Goal: Find specific page/section: Find specific page/section

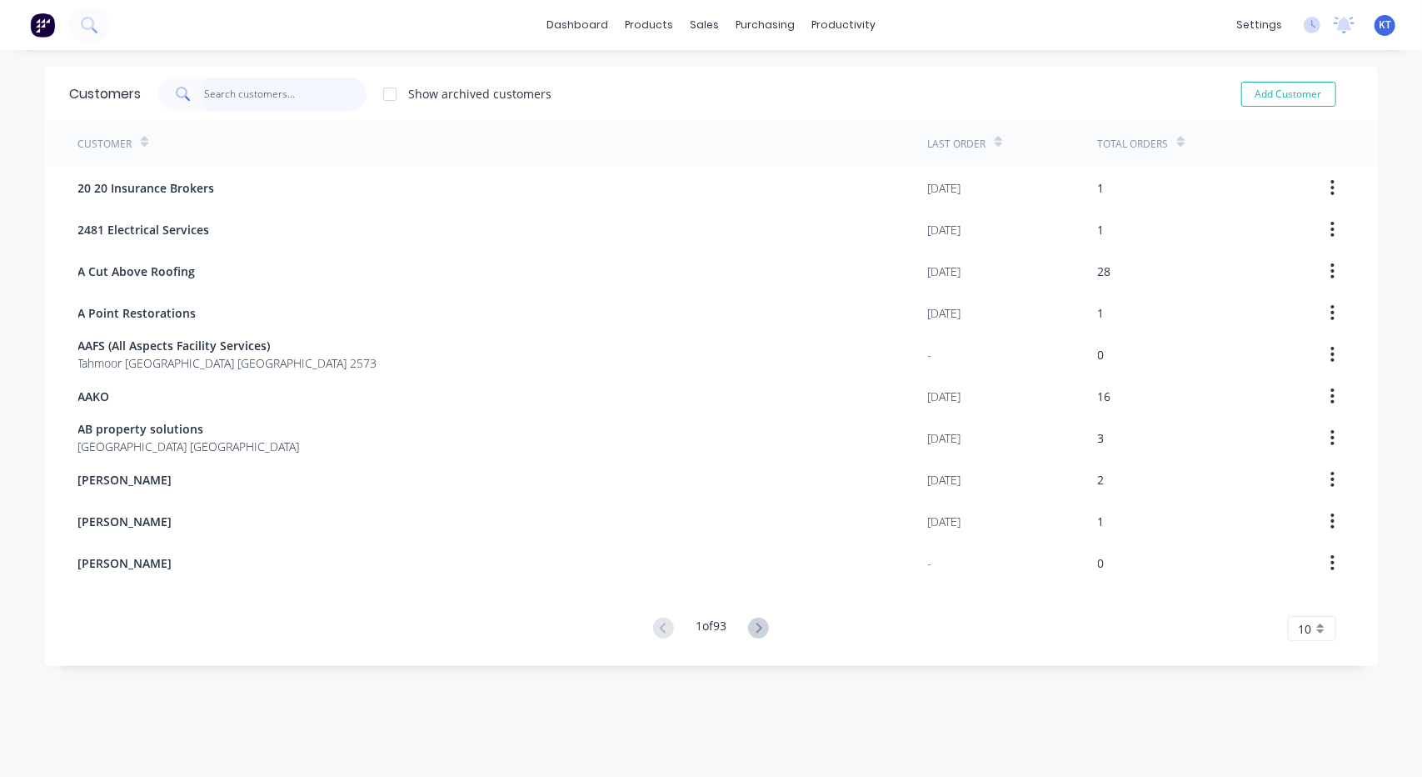
click at [277, 102] on input "text" at bounding box center [285, 93] width 162 height 33
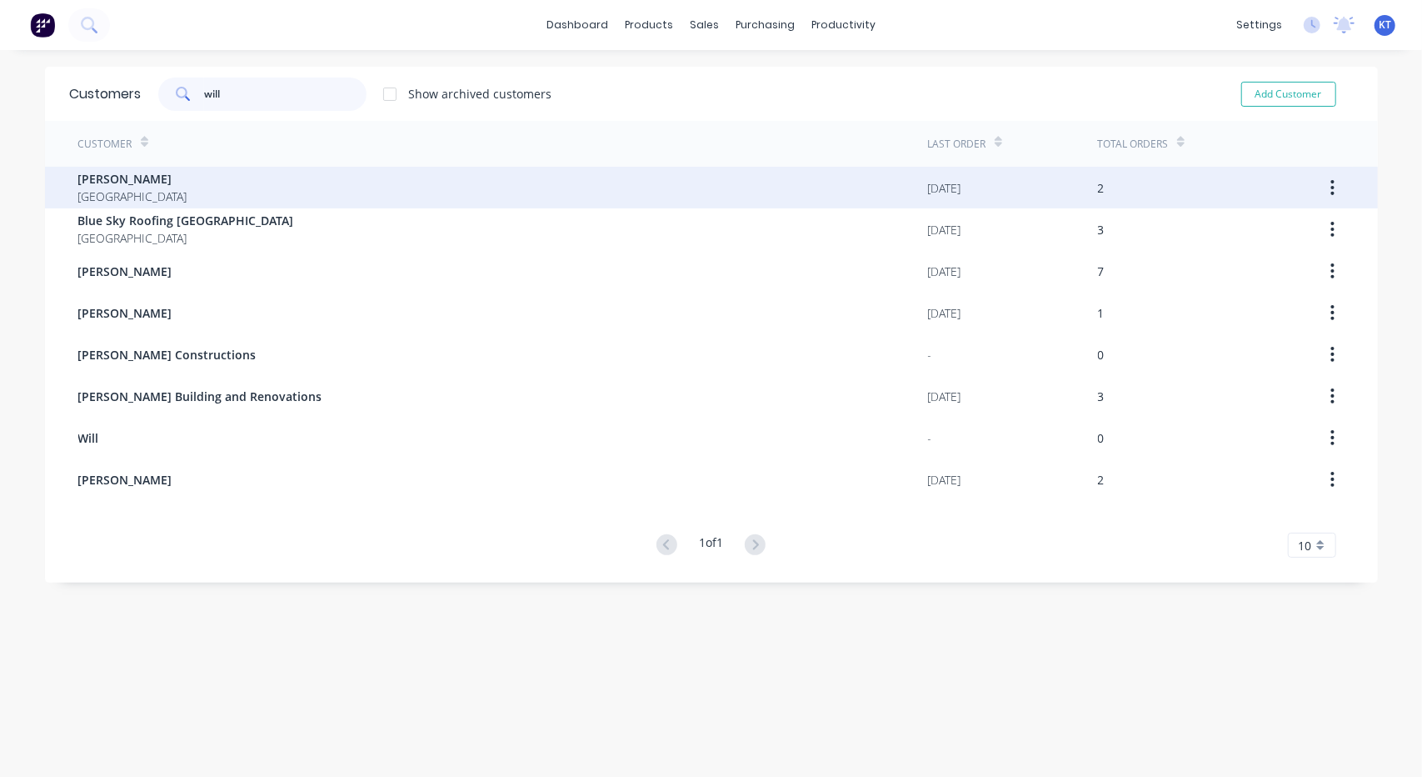
type input "will"
click at [142, 184] on div "[PERSON_NAME] [GEOGRAPHIC_DATA]" at bounding box center [503, 188] width 850 height 42
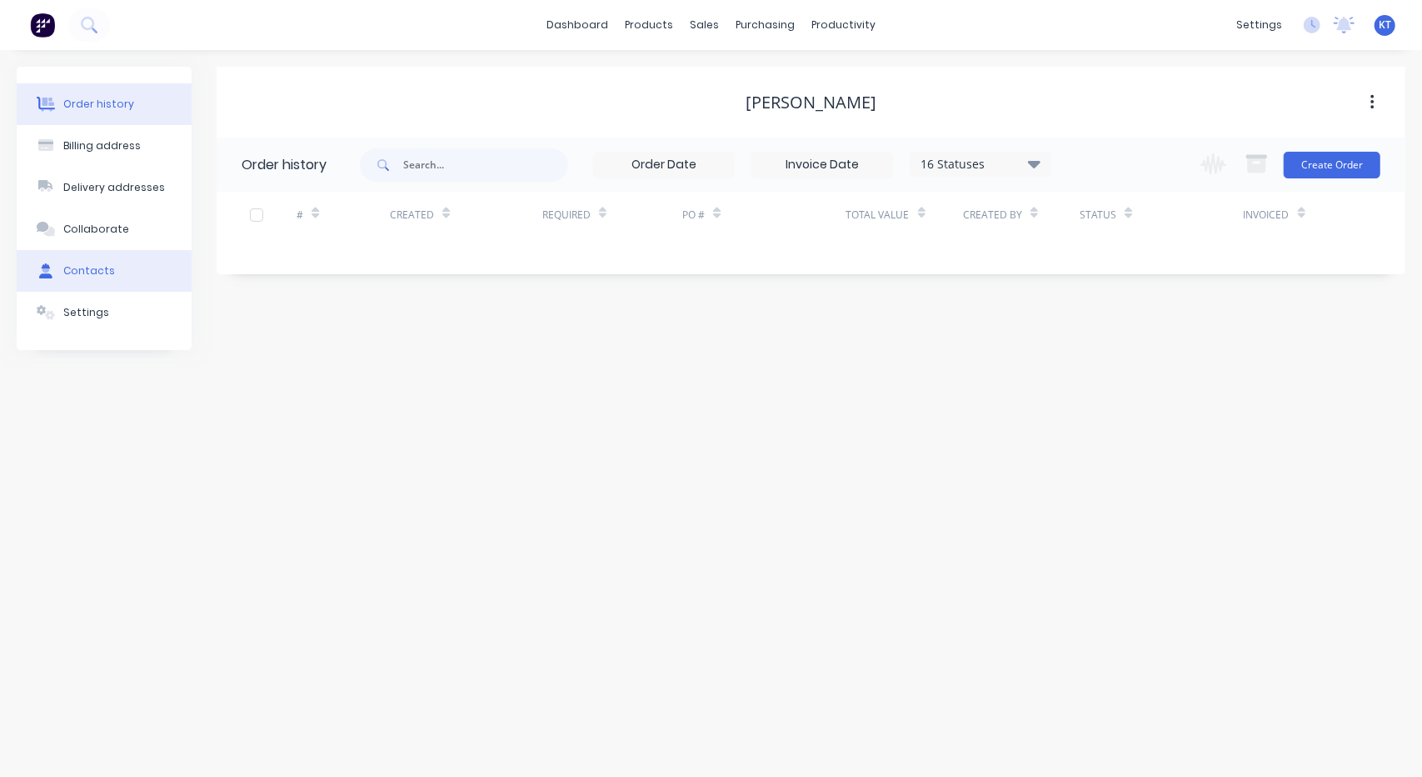
click at [100, 272] on div "Contacts" at bounding box center [89, 270] width 52 height 15
select select "AU"
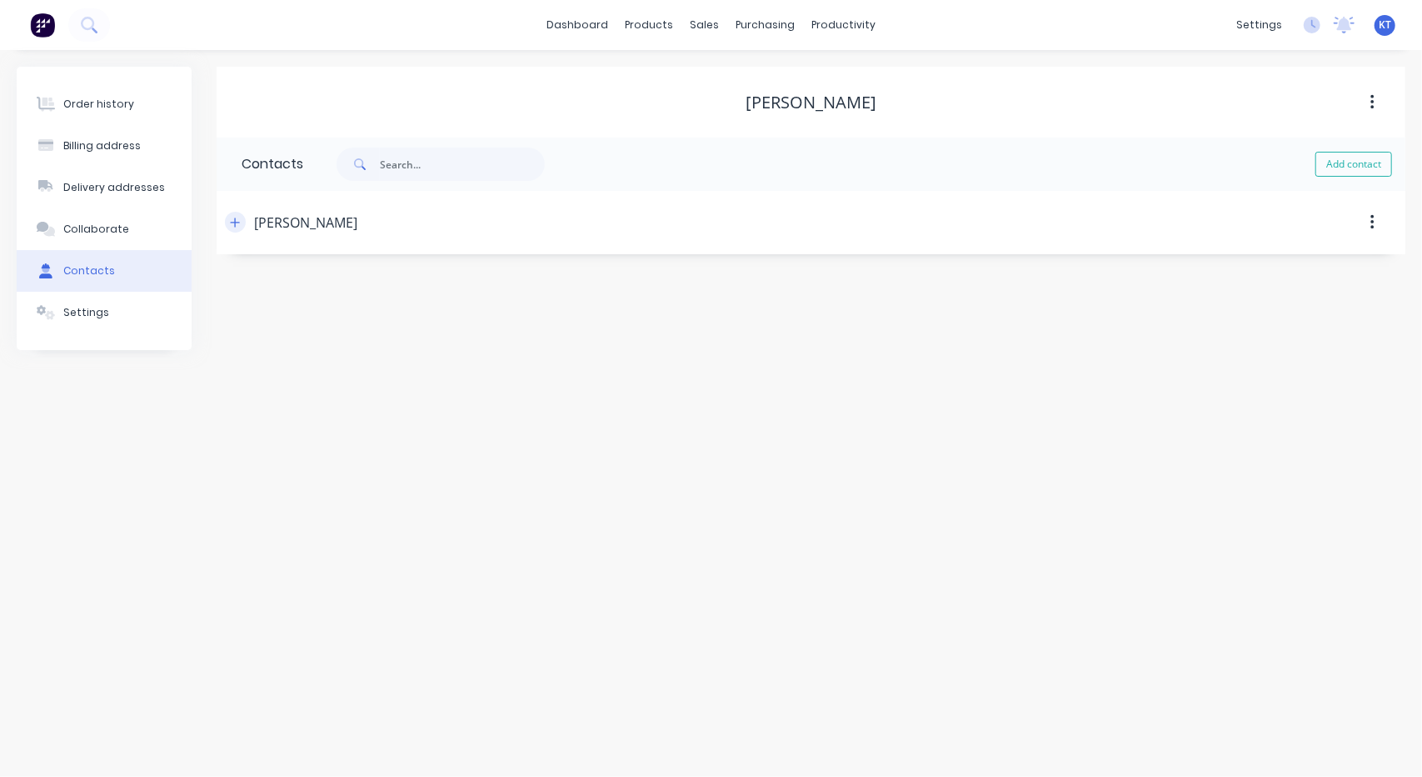
click at [235, 218] on icon "button" at bounding box center [235, 221] width 9 height 9
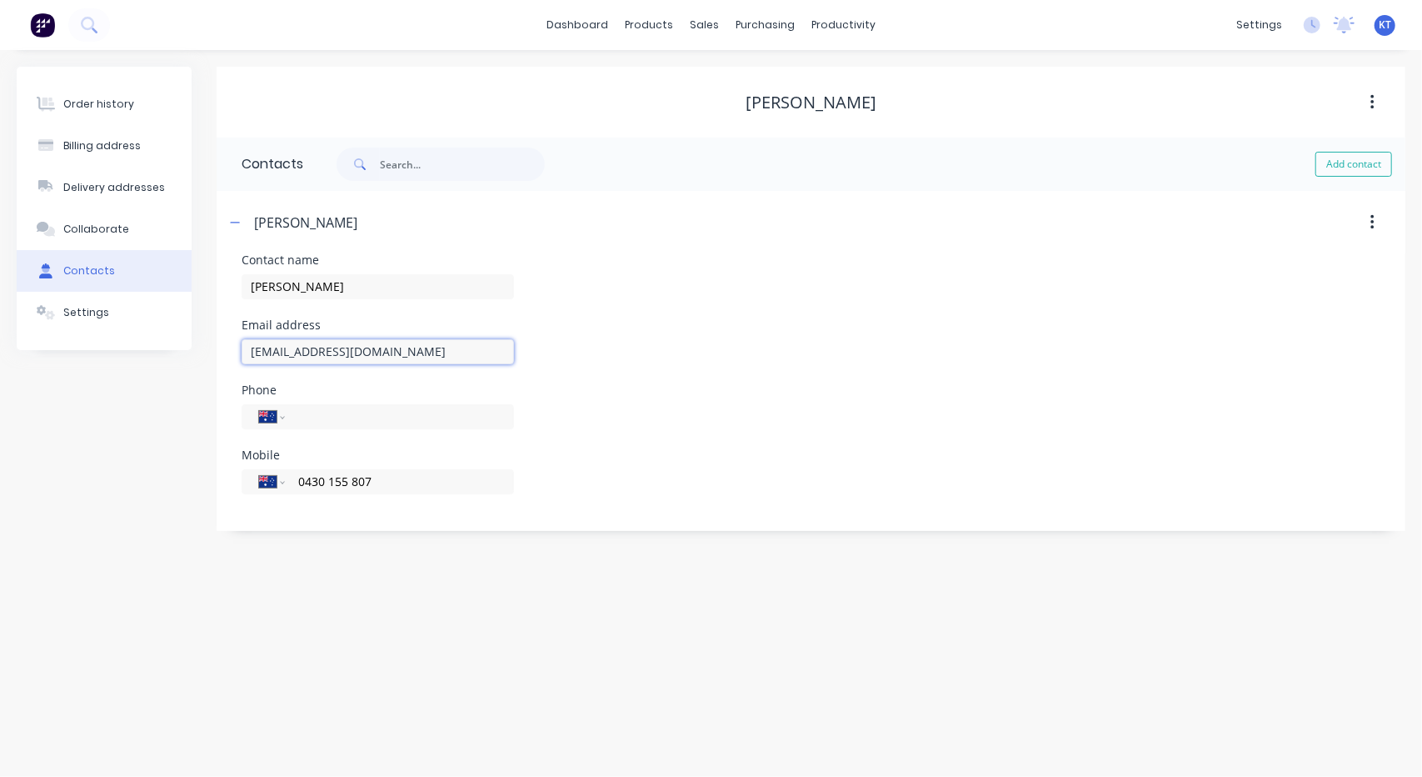
drag, startPoint x: 392, startPoint y: 351, endPoint x: 152, endPoint y: 362, distance: 240.2
click at [152, 362] on div "Order history Billing address Delivery addresses Collaborate Contacts Settings …" at bounding box center [711, 299] width 1389 height 464
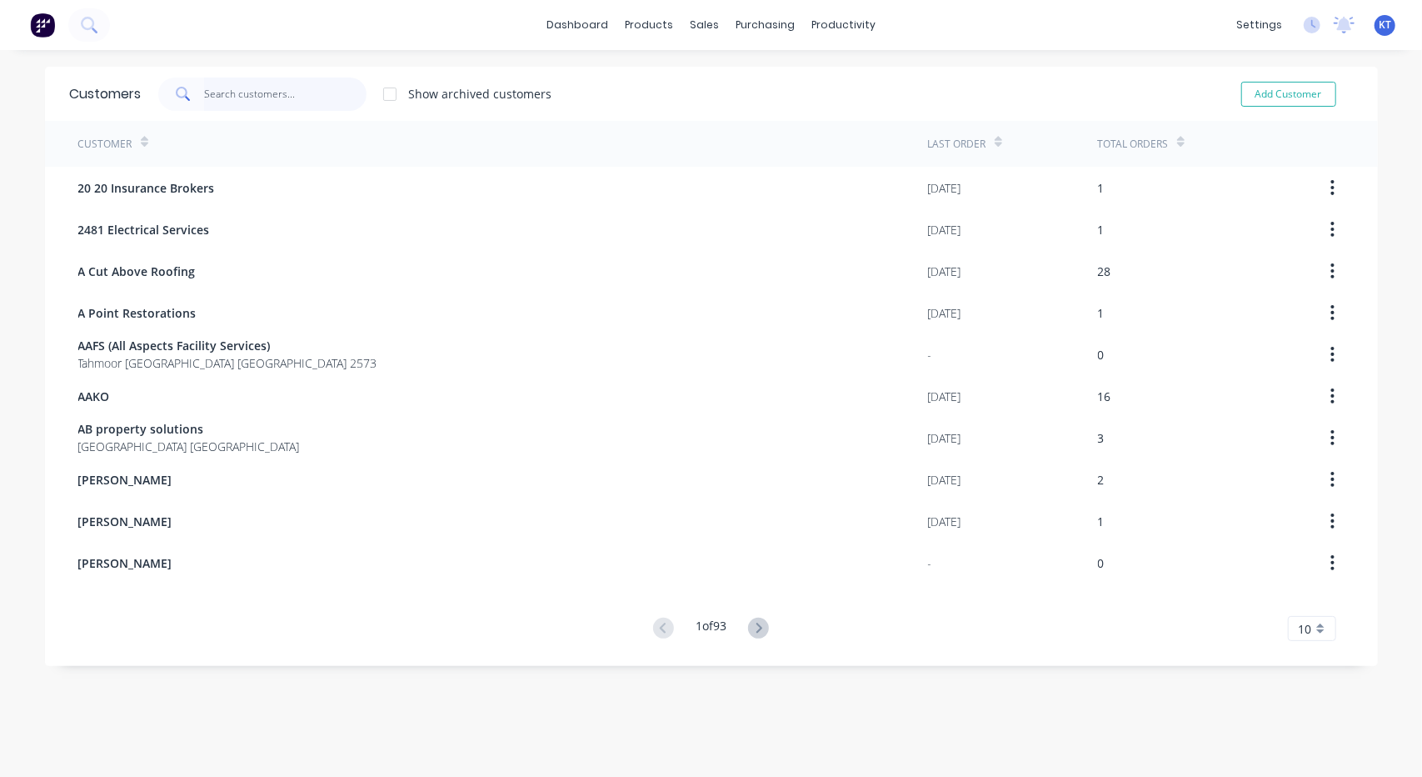
click at [224, 92] on input "text" at bounding box center [285, 93] width 162 height 33
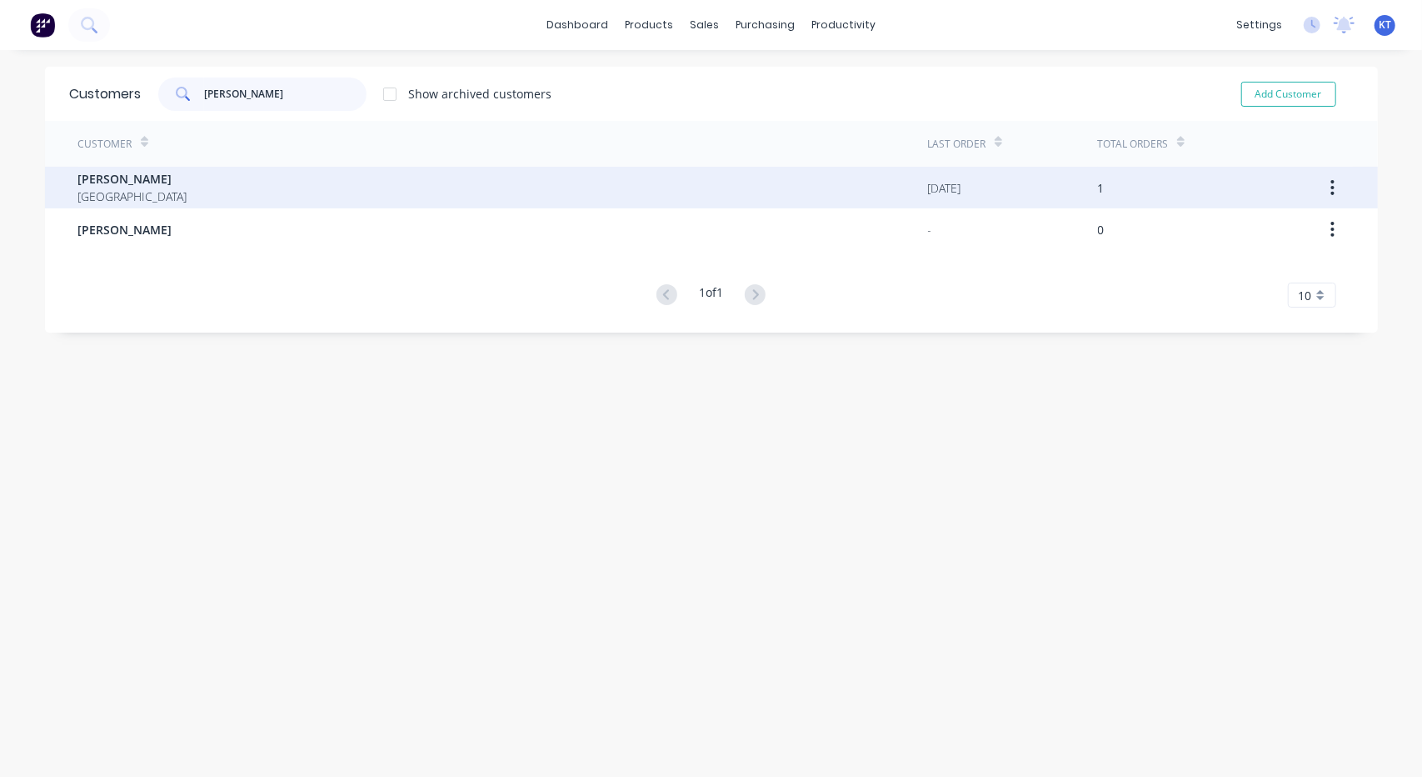
type input "[PERSON_NAME]"
click at [131, 193] on span "[GEOGRAPHIC_DATA]" at bounding box center [132, 195] width 109 height 17
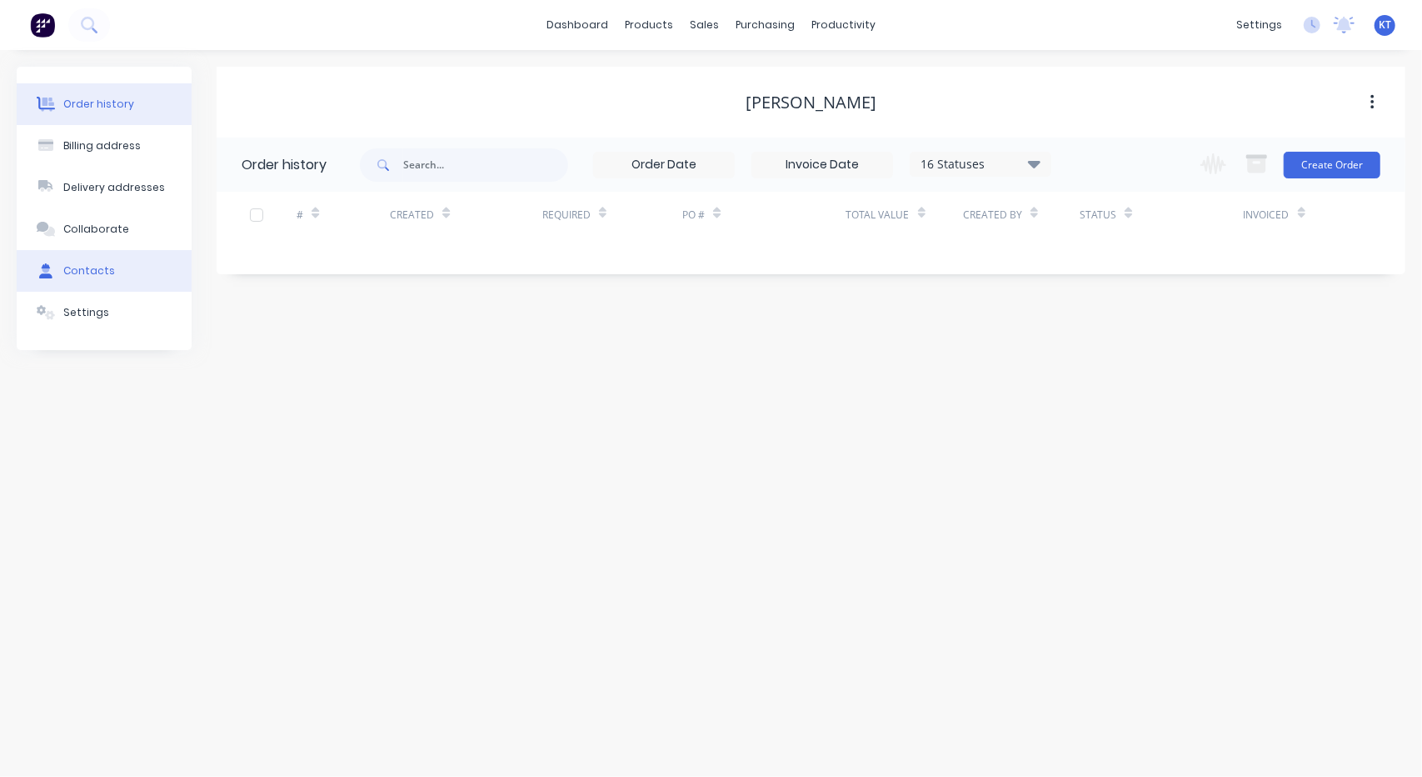
click at [97, 267] on div "Contacts" at bounding box center [89, 270] width 52 height 15
select select "AU"
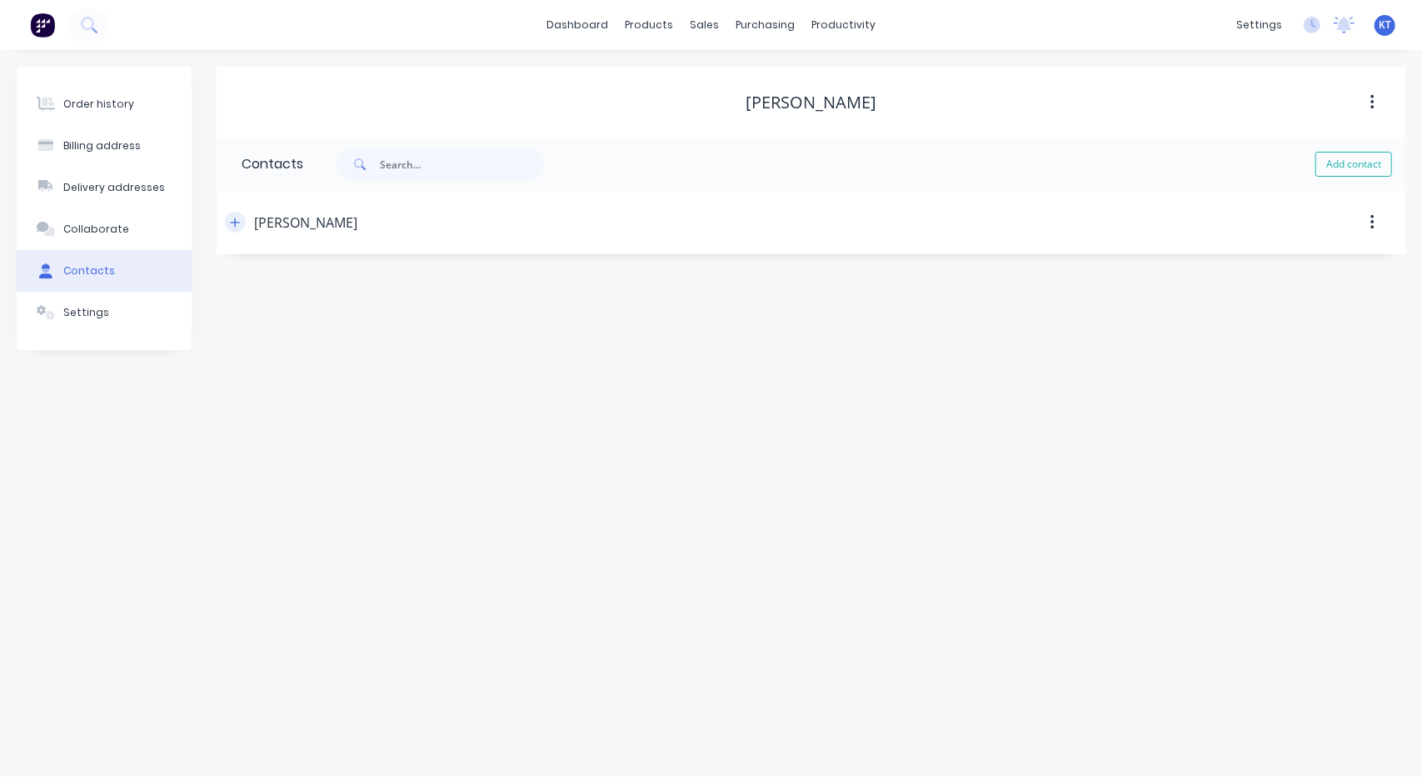
click at [241, 224] on button "button" at bounding box center [235, 222] width 21 height 21
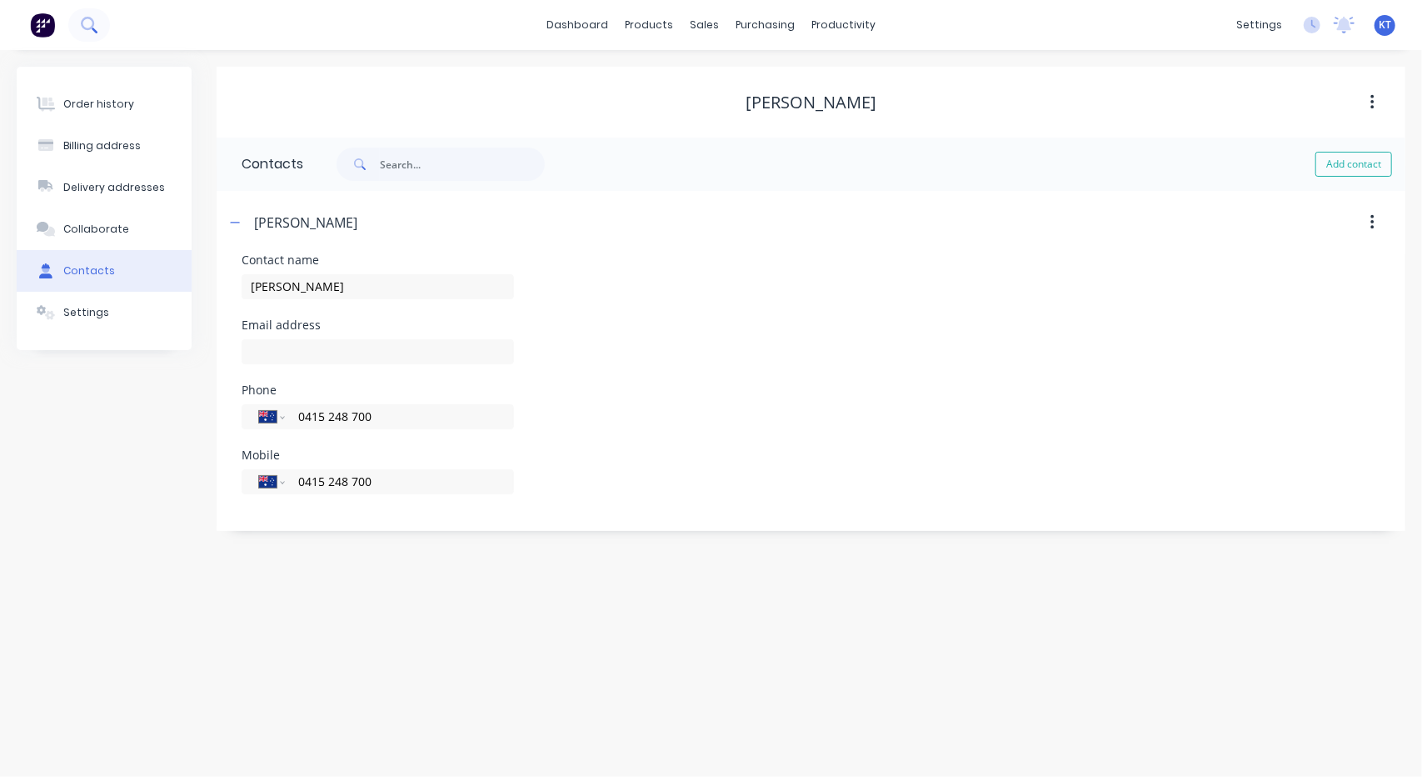
click at [95, 27] on icon at bounding box center [89, 25] width 16 height 16
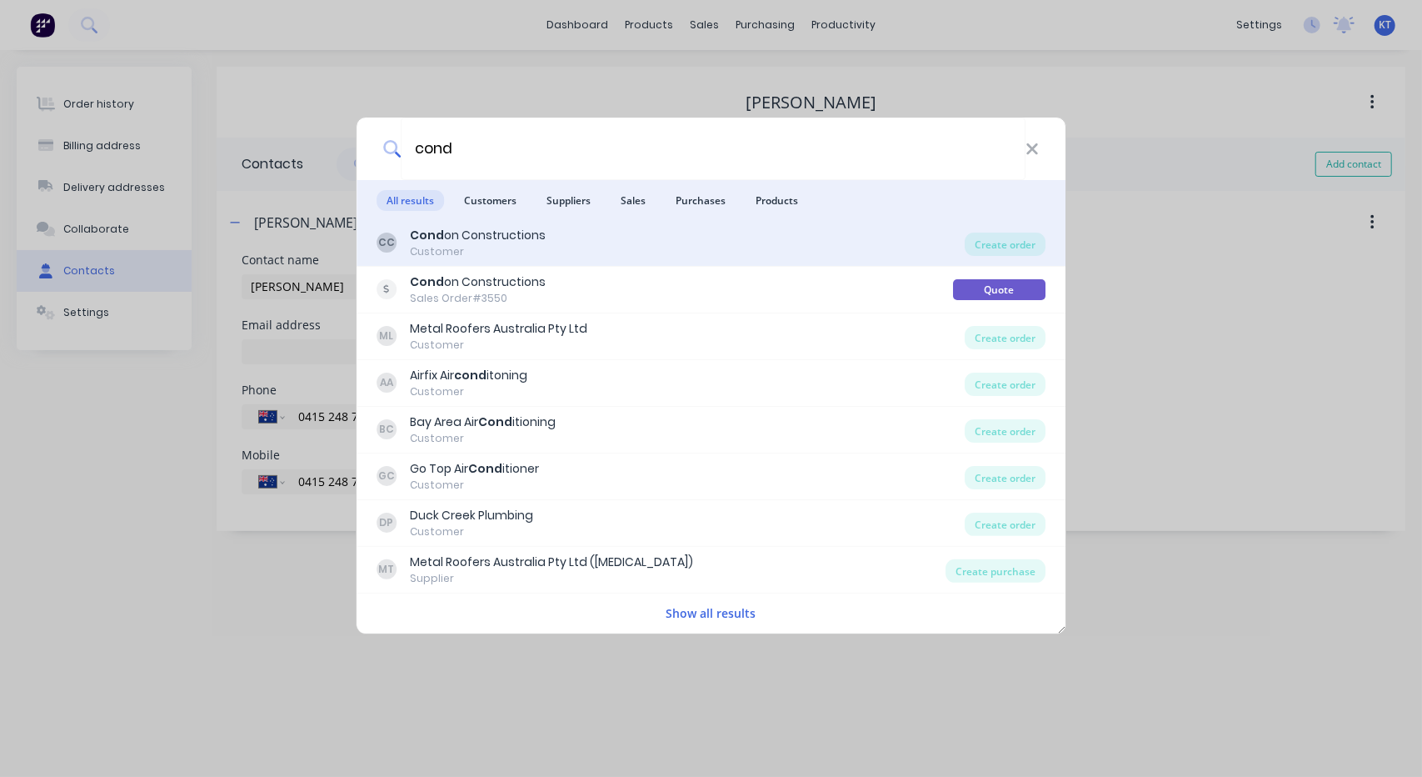
type input "cond"
click at [470, 234] on div "Cond on Constructions" at bounding box center [478, 235] width 136 height 17
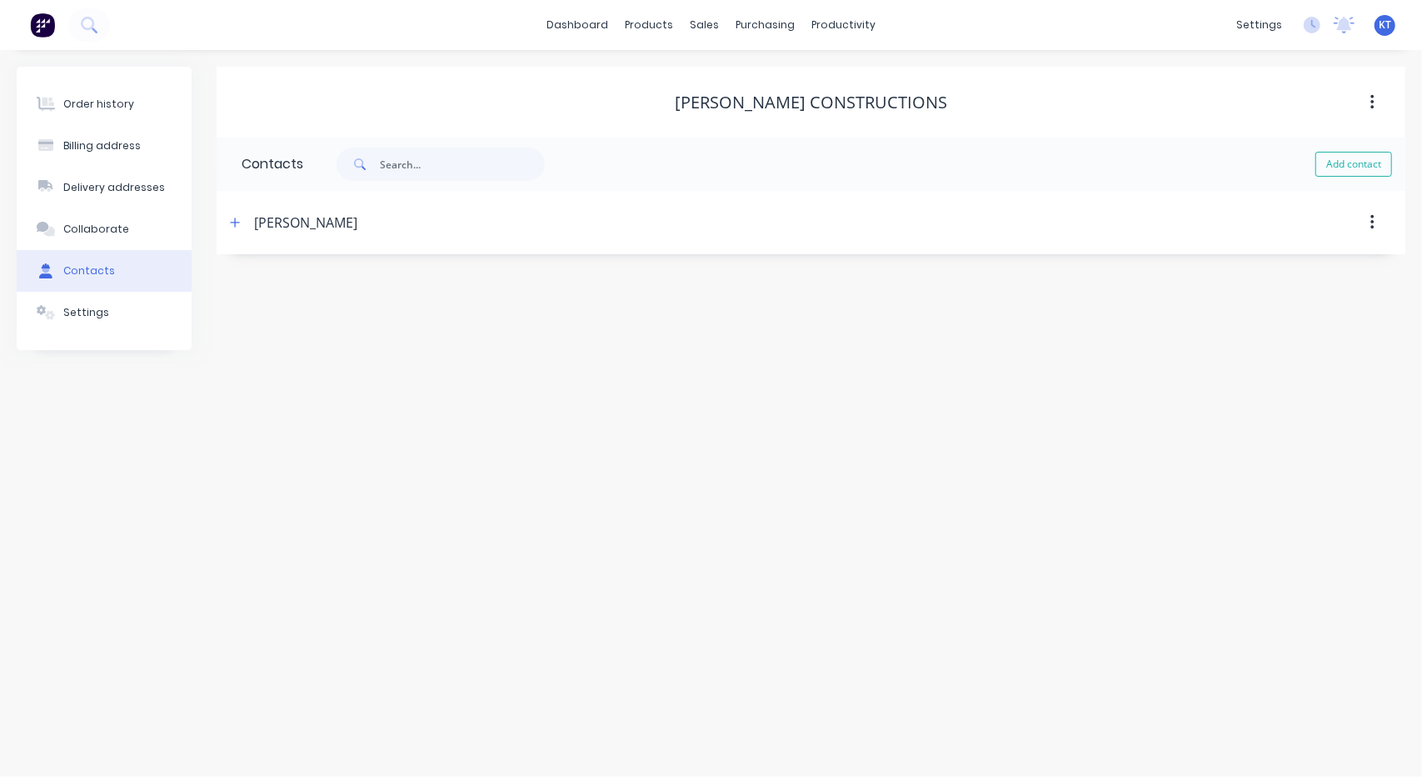
click at [279, 222] on div "[PERSON_NAME]" at bounding box center [305, 222] width 103 height 20
click at [234, 221] on icon "button" at bounding box center [235, 223] width 10 height 12
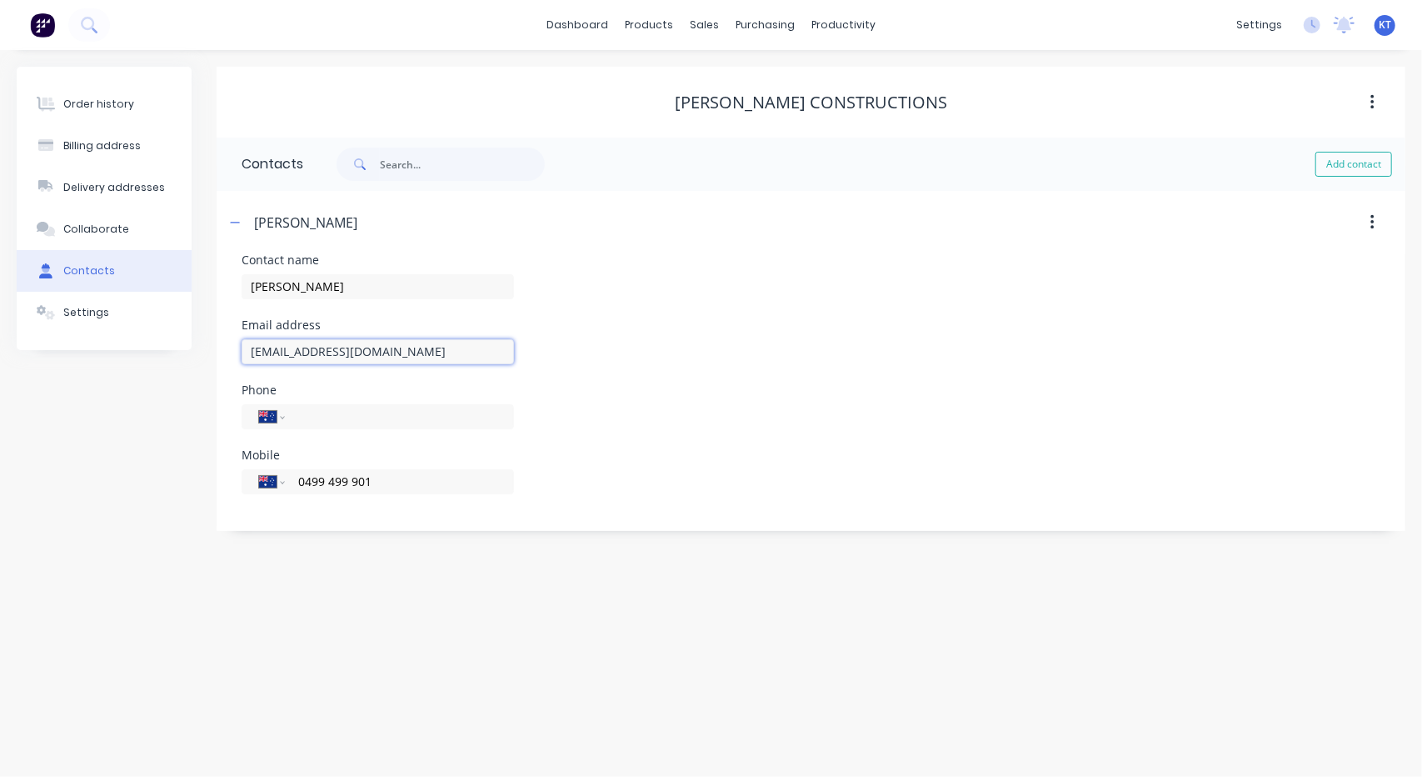
drag, startPoint x: 452, startPoint y: 354, endPoint x: 188, endPoint y: 353, distance: 264.1
click at [188, 353] on div "Order history Billing address Delivery addresses Collaborate Contacts Settings …" at bounding box center [711, 299] width 1389 height 464
click at [82, 26] on icon at bounding box center [87, 23] width 13 height 13
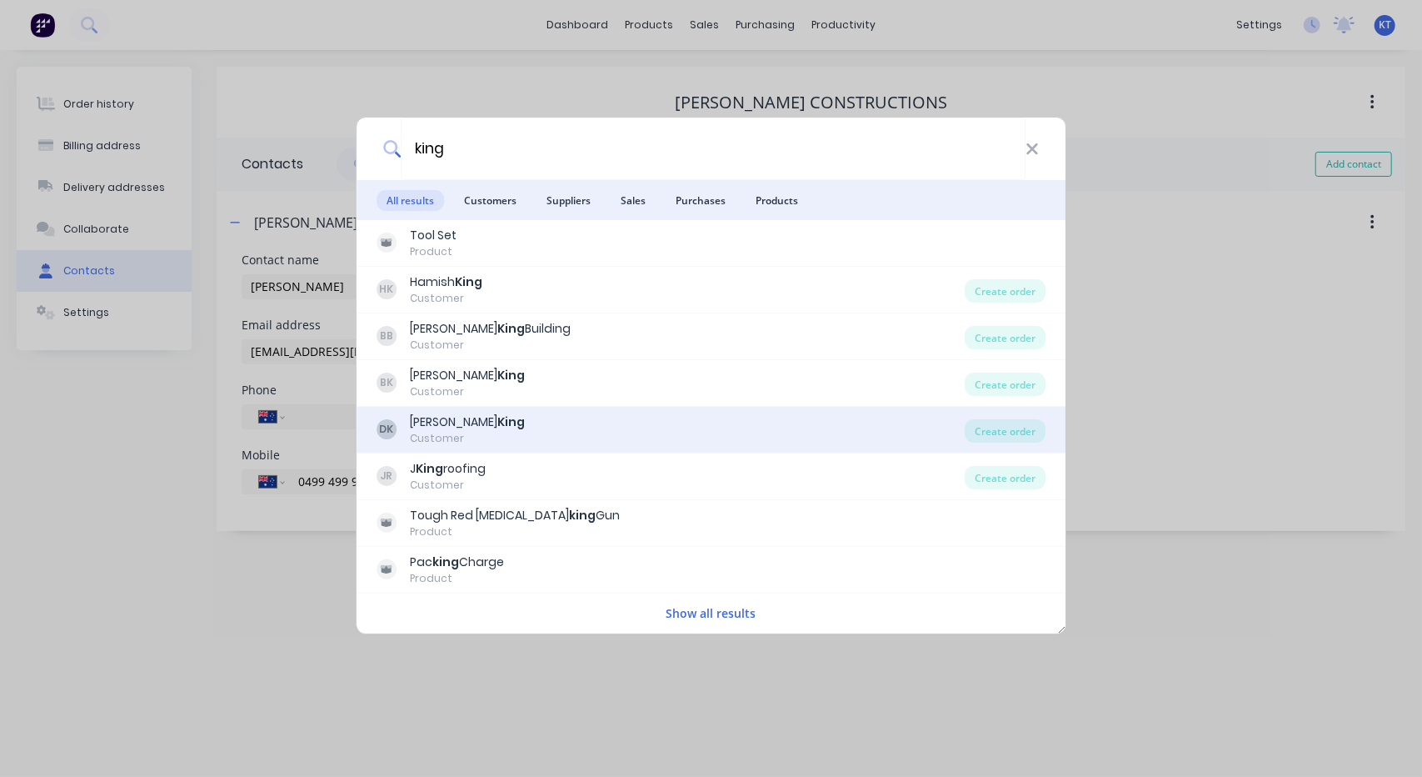
type input "king"
click at [432, 436] on div "Customer" at bounding box center [467, 438] width 115 height 15
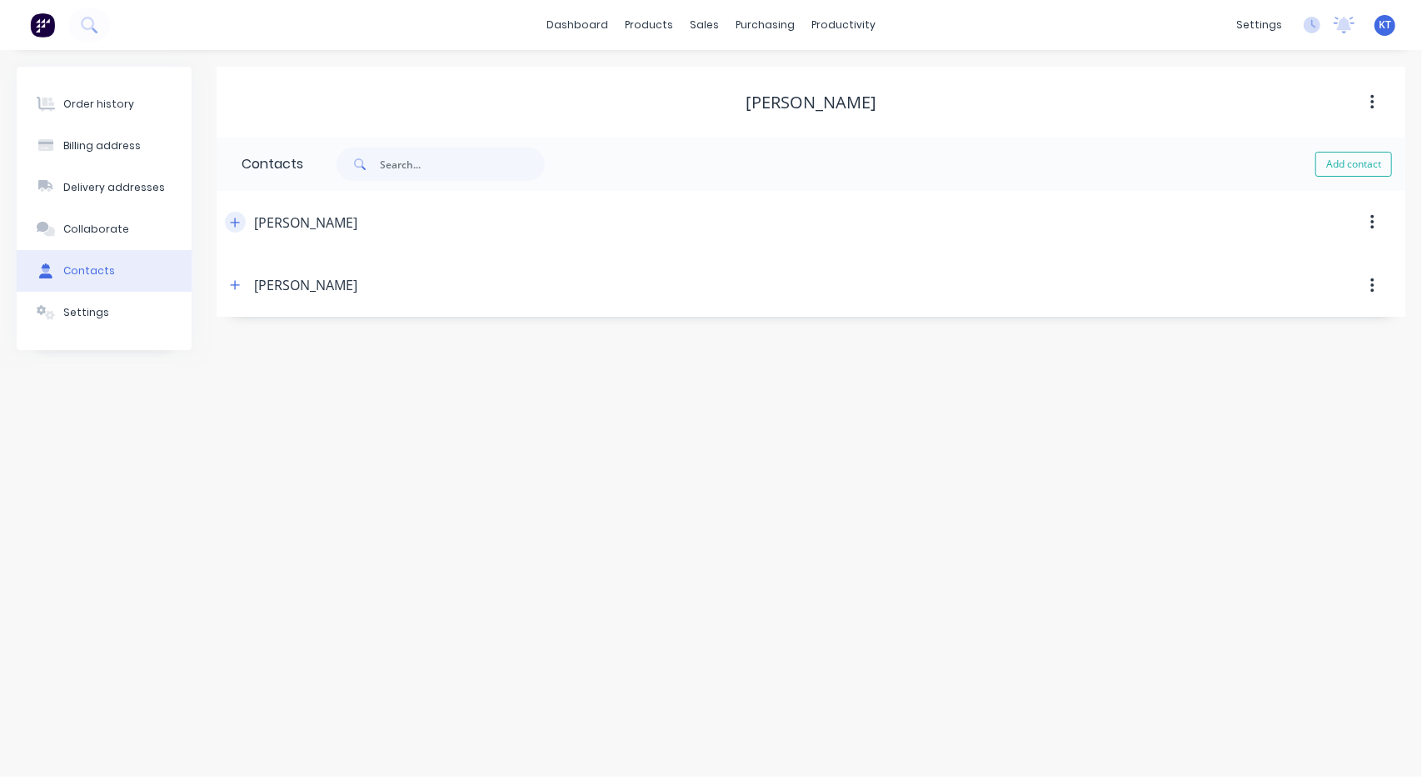
click at [238, 226] on icon "button" at bounding box center [235, 223] width 10 height 12
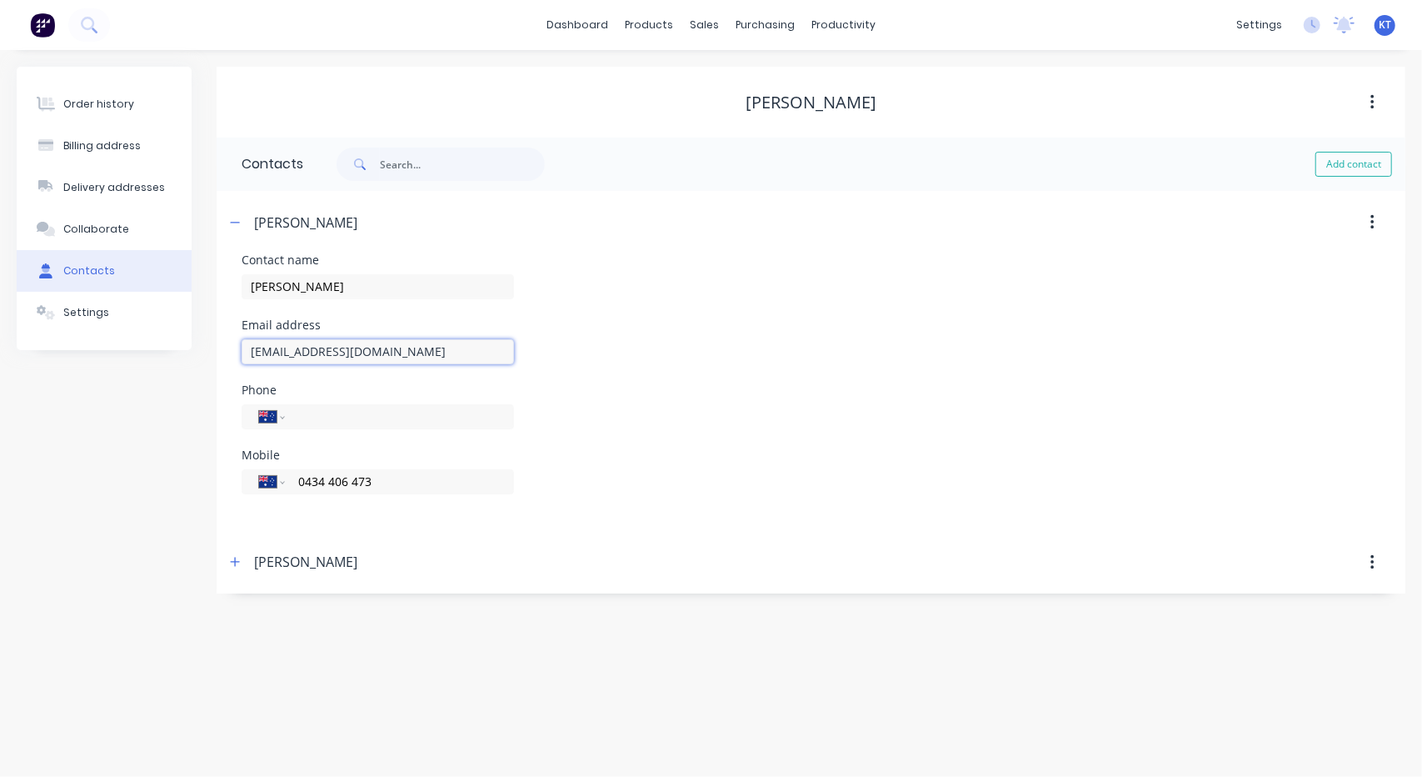
drag, startPoint x: 400, startPoint y: 358, endPoint x: 174, endPoint y: 353, distance: 225.9
click at [174, 353] on div "Order history Billing address Delivery addresses Collaborate Contacts Settings …" at bounding box center [711, 330] width 1389 height 527
click at [92, 20] on icon at bounding box center [87, 23] width 13 height 13
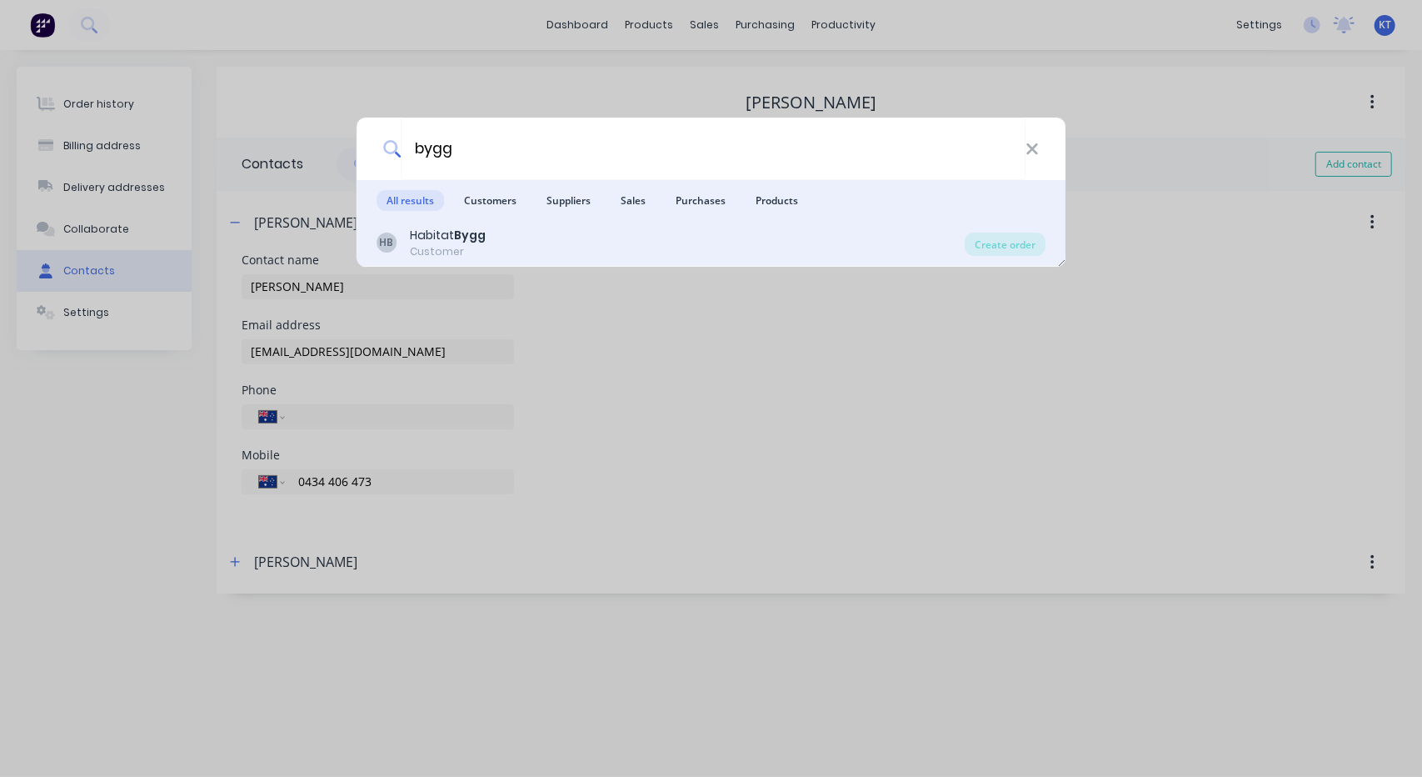
type input "bygg"
click at [444, 234] on div "Habitat Bygg" at bounding box center [448, 235] width 76 height 17
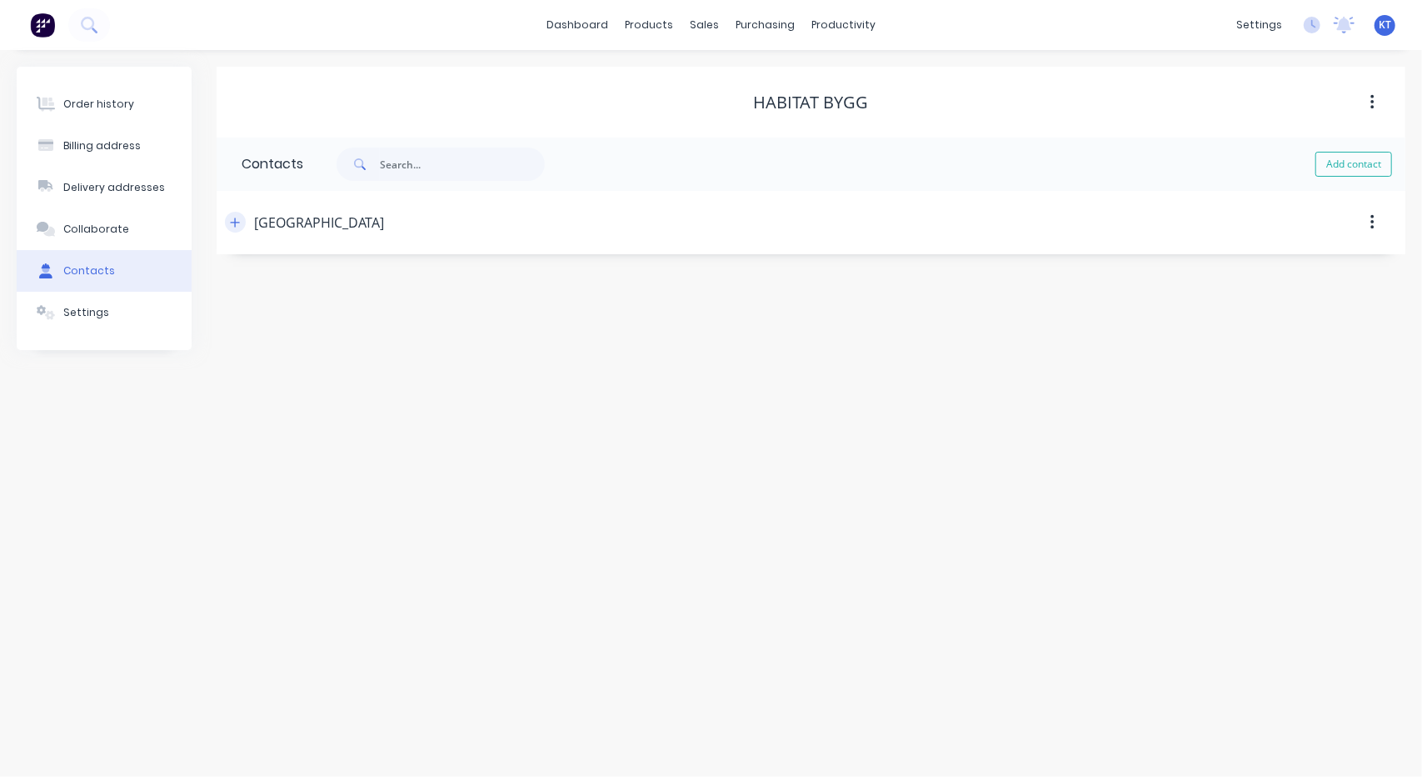
click at [230, 221] on icon "button" at bounding box center [235, 223] width 10 height 12
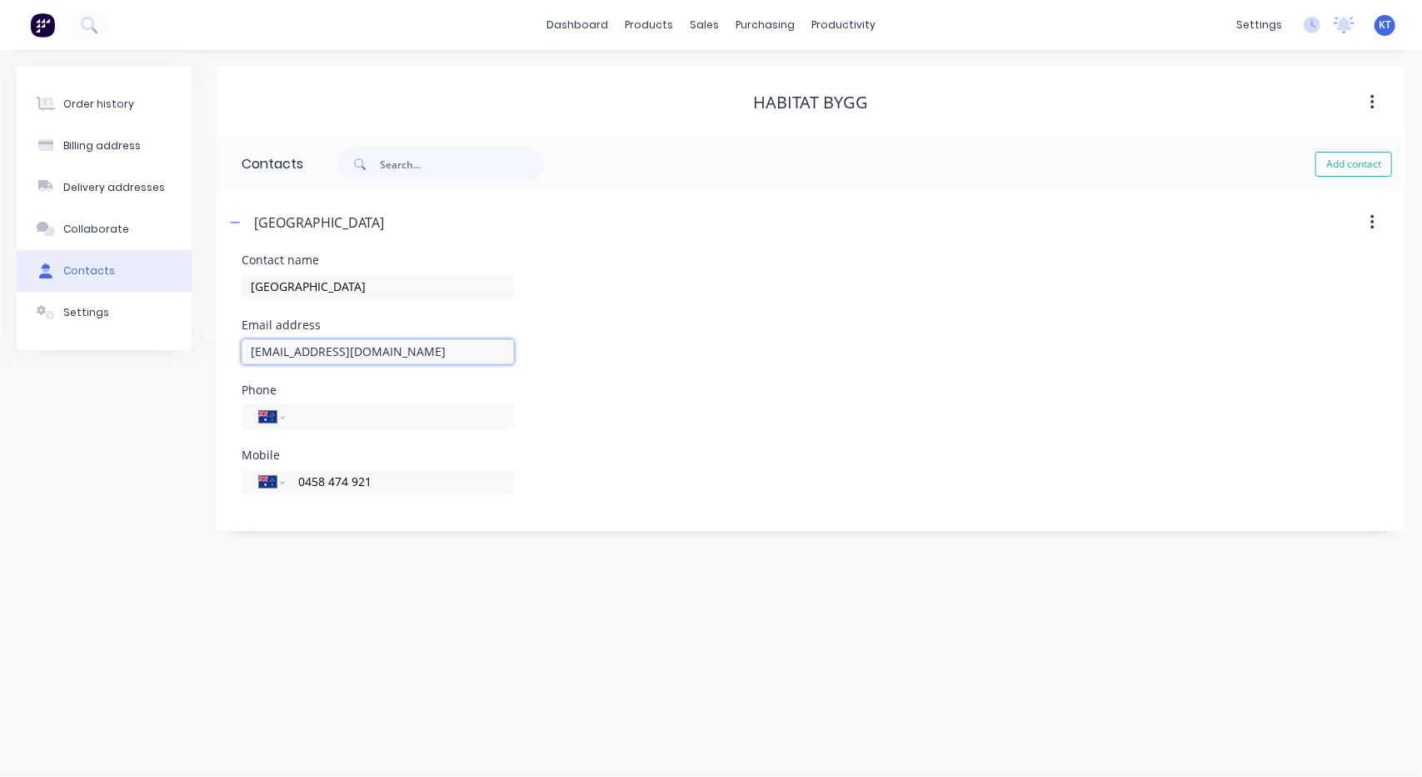
drag, startPoint x: 397, startPoint y: 349, endPoint x: 153, endPoint y: 341, distance: 243.4
click at [153, 341] on div "Order history Billing address Delivery addresses Collaborate Contacts Settings …" at bounding box center [711, 299] width 1389 height 464
click at [96, 32] on button at bounding box center [89, 24] width 42 height 33
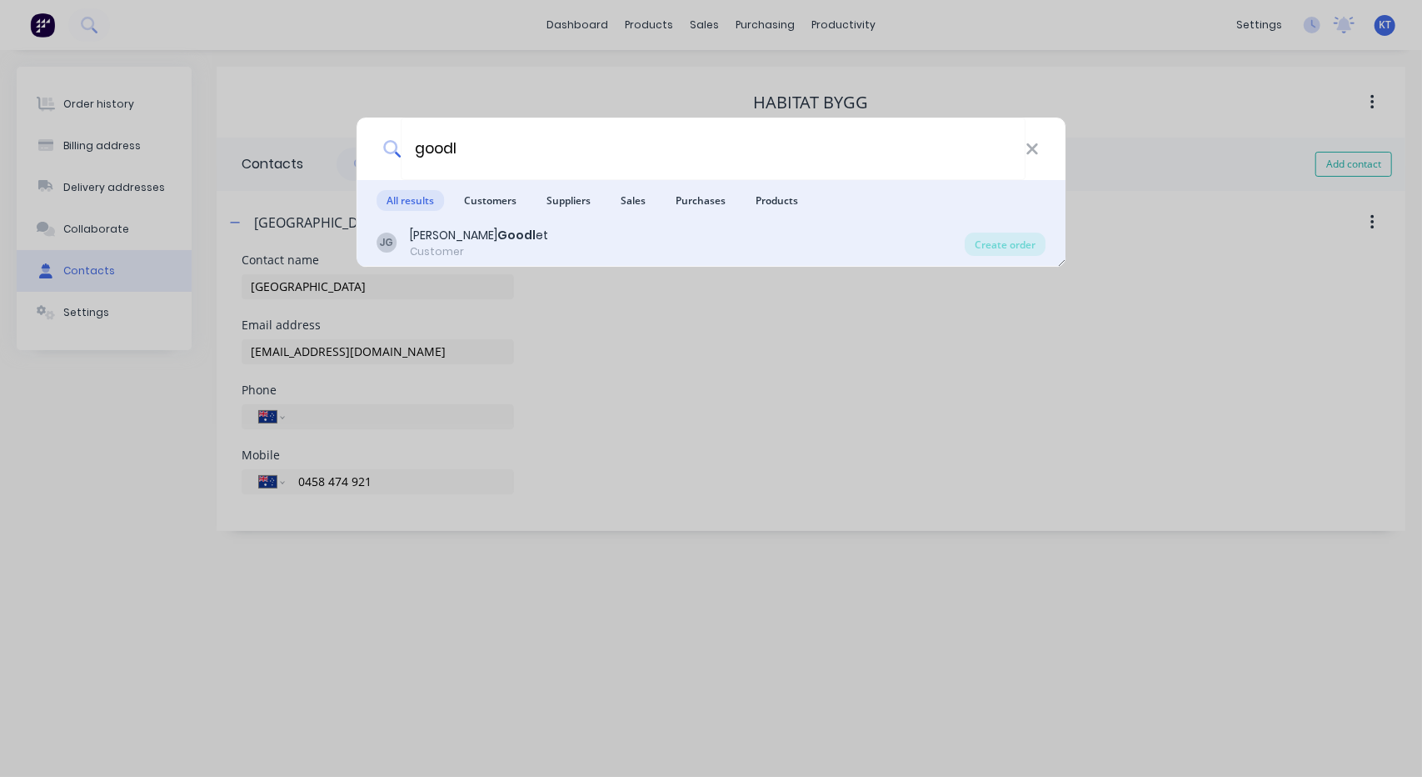
type input "goodl"
click at [497, 238] on b "Goodl" at bounding box center [516, 235] width 38 height 17
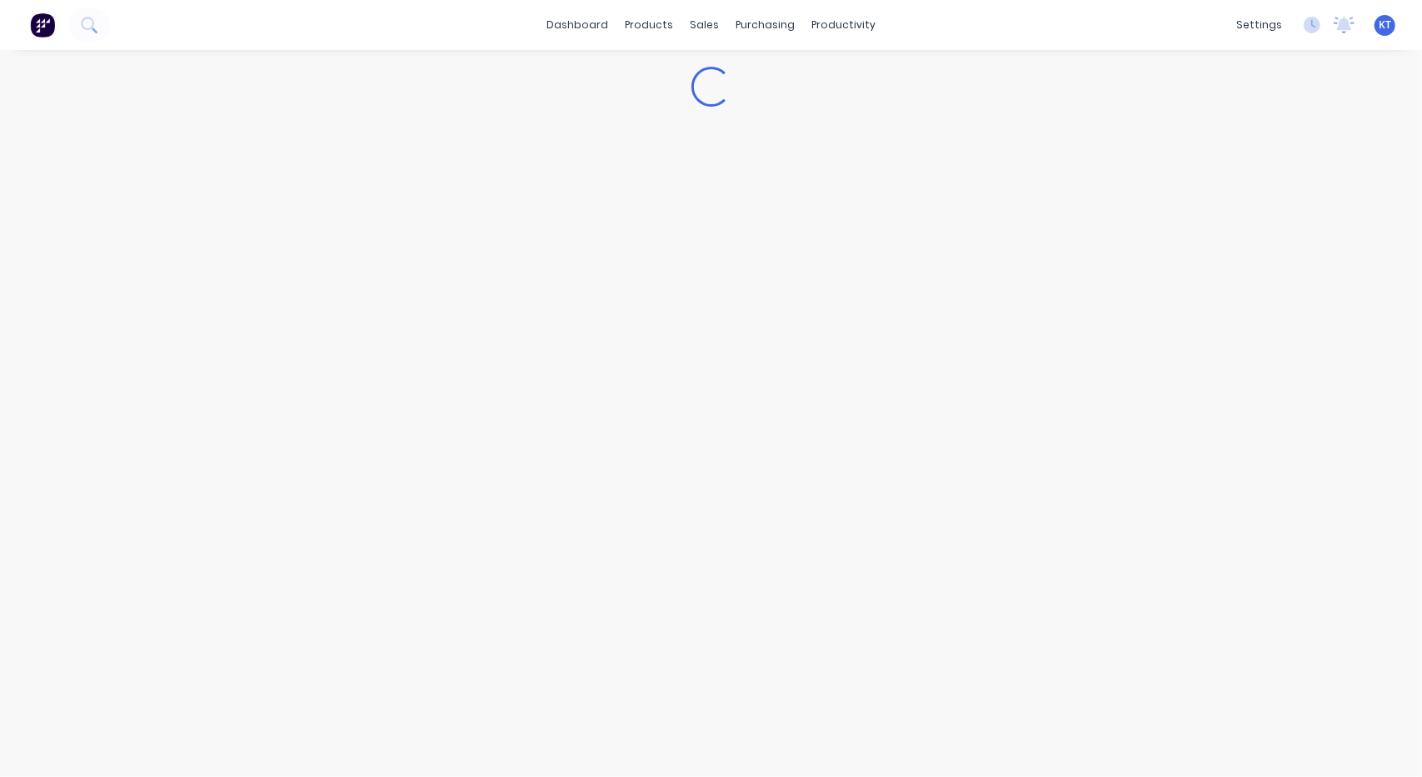
select select "AU"
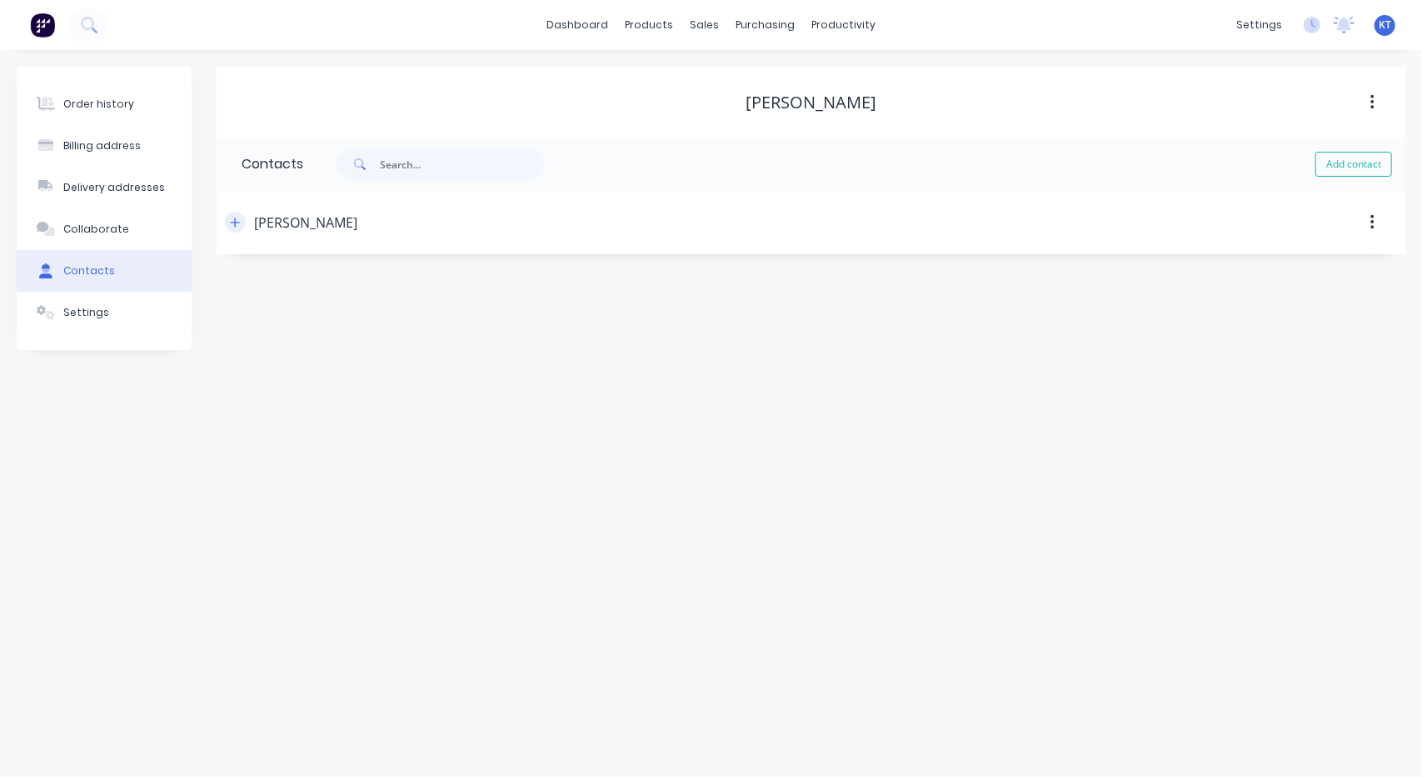
click at [236, 221] on icon "button" at bounding box center [235, 223] width 10 height 12
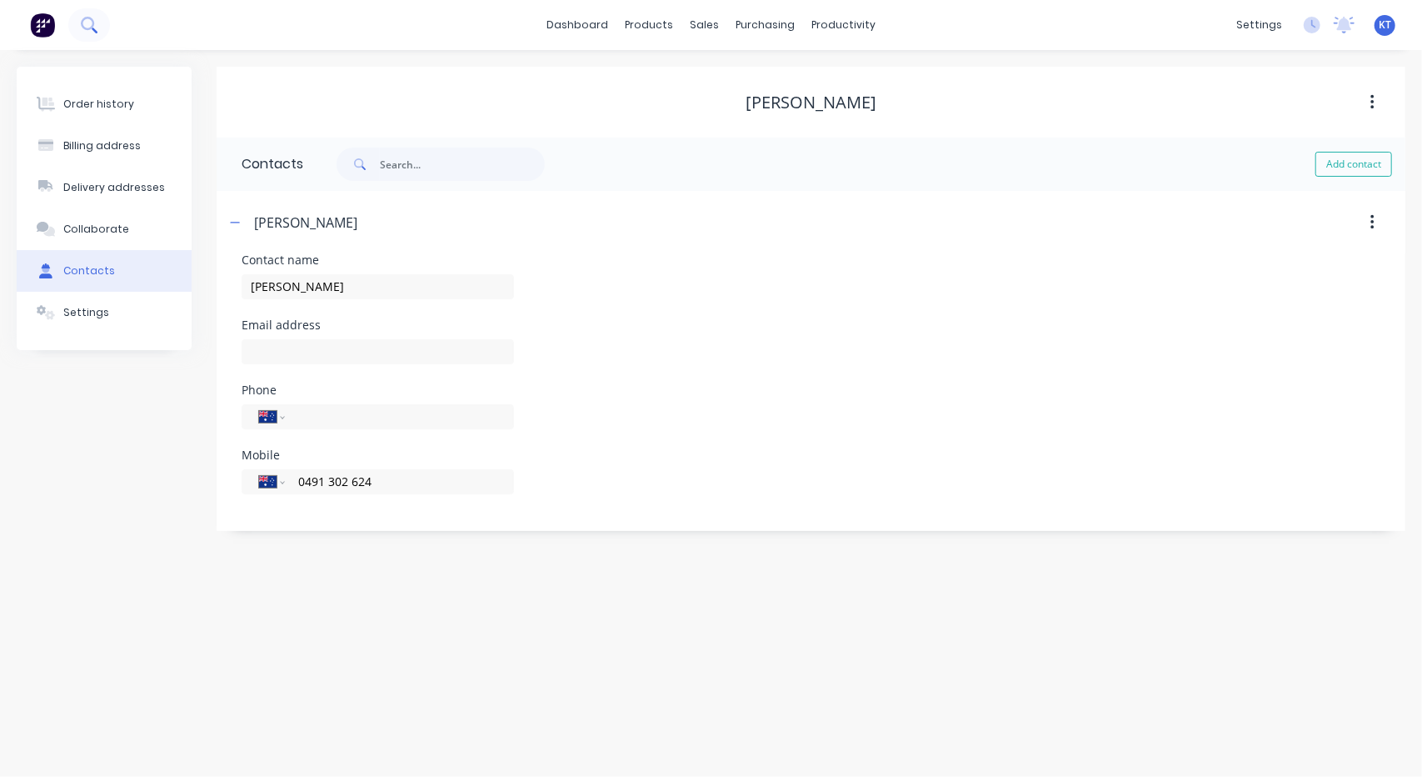
click at [92, 29] on icon at bounding box center [95, 30] width 6 height 6
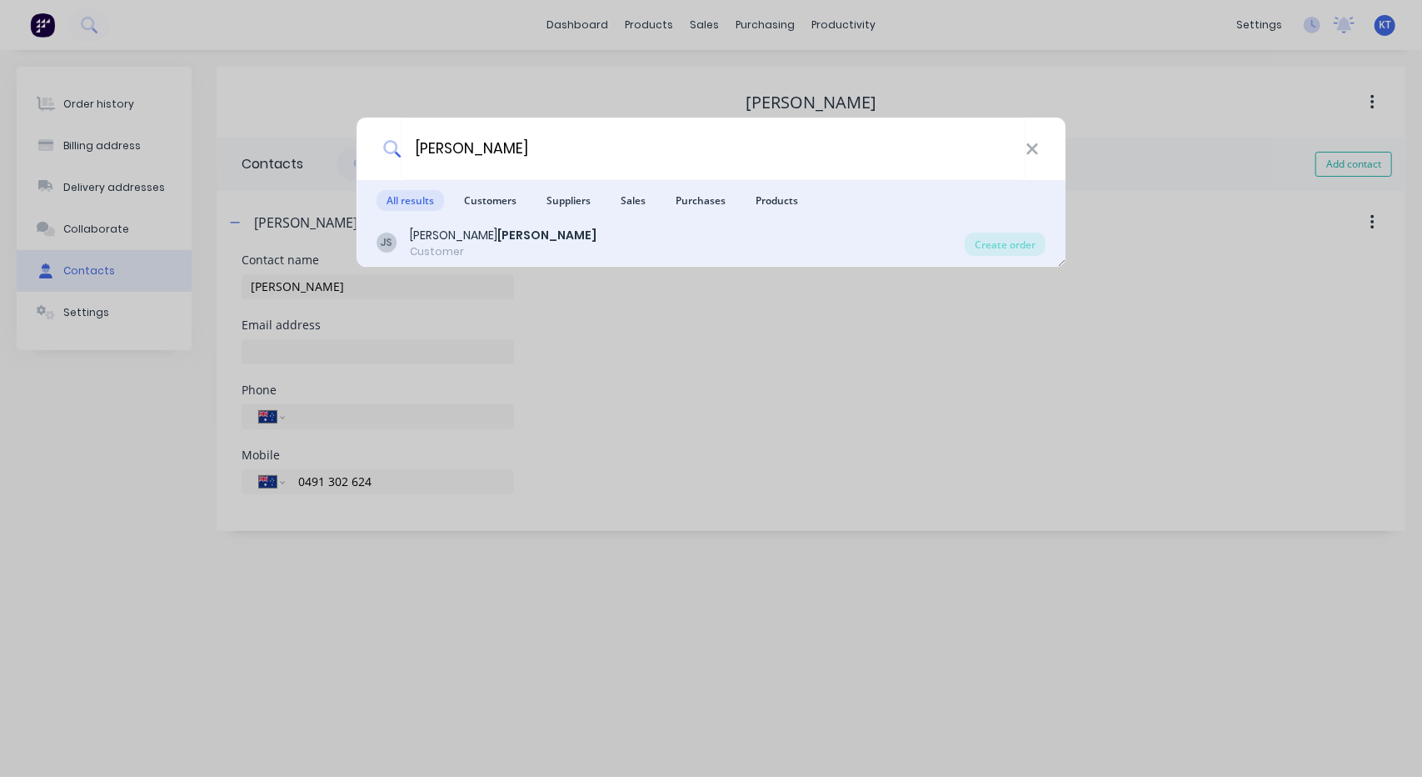
type input "[PERSON_NAME]"
click at [436, 231] on div "[PERSON_NAME]" at bounding box center [503, 235] width 187 height 17
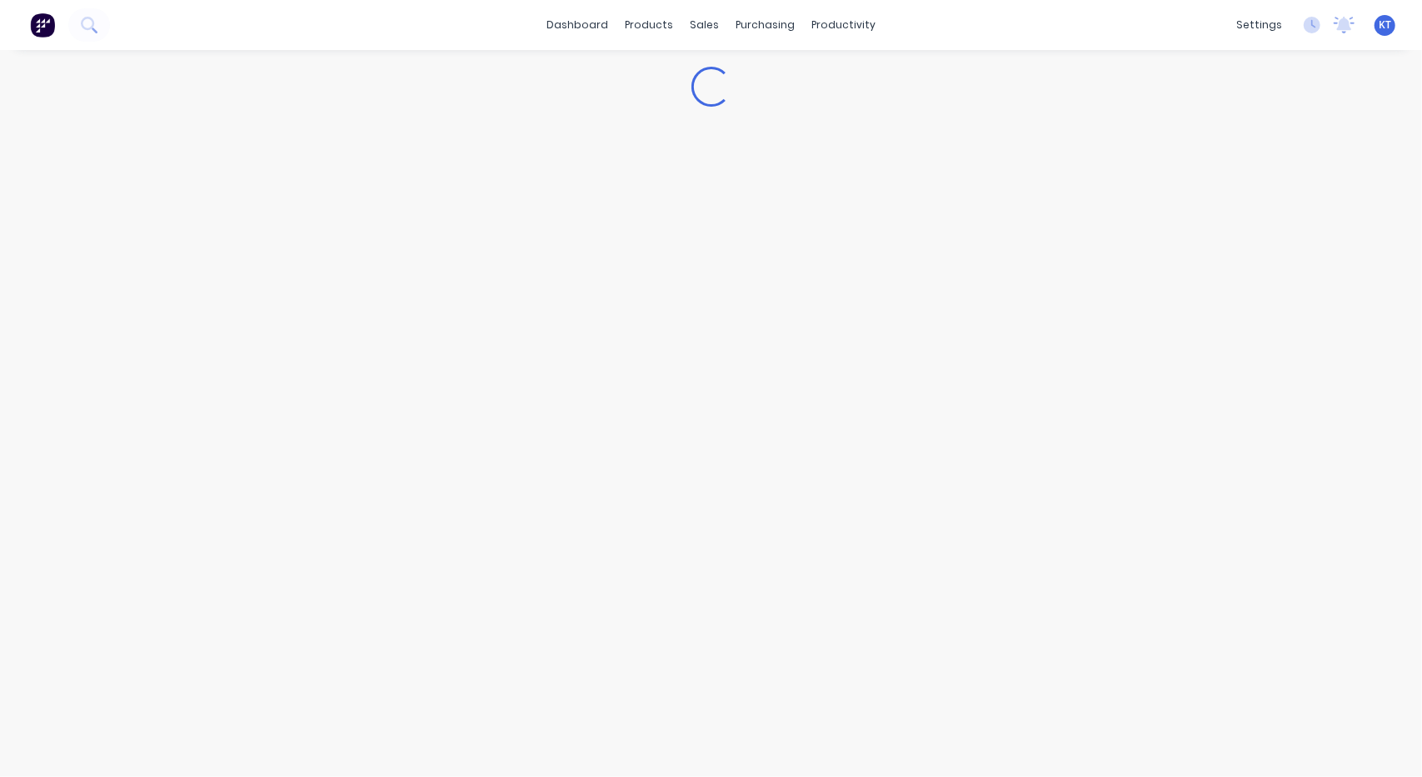
select select "AU"
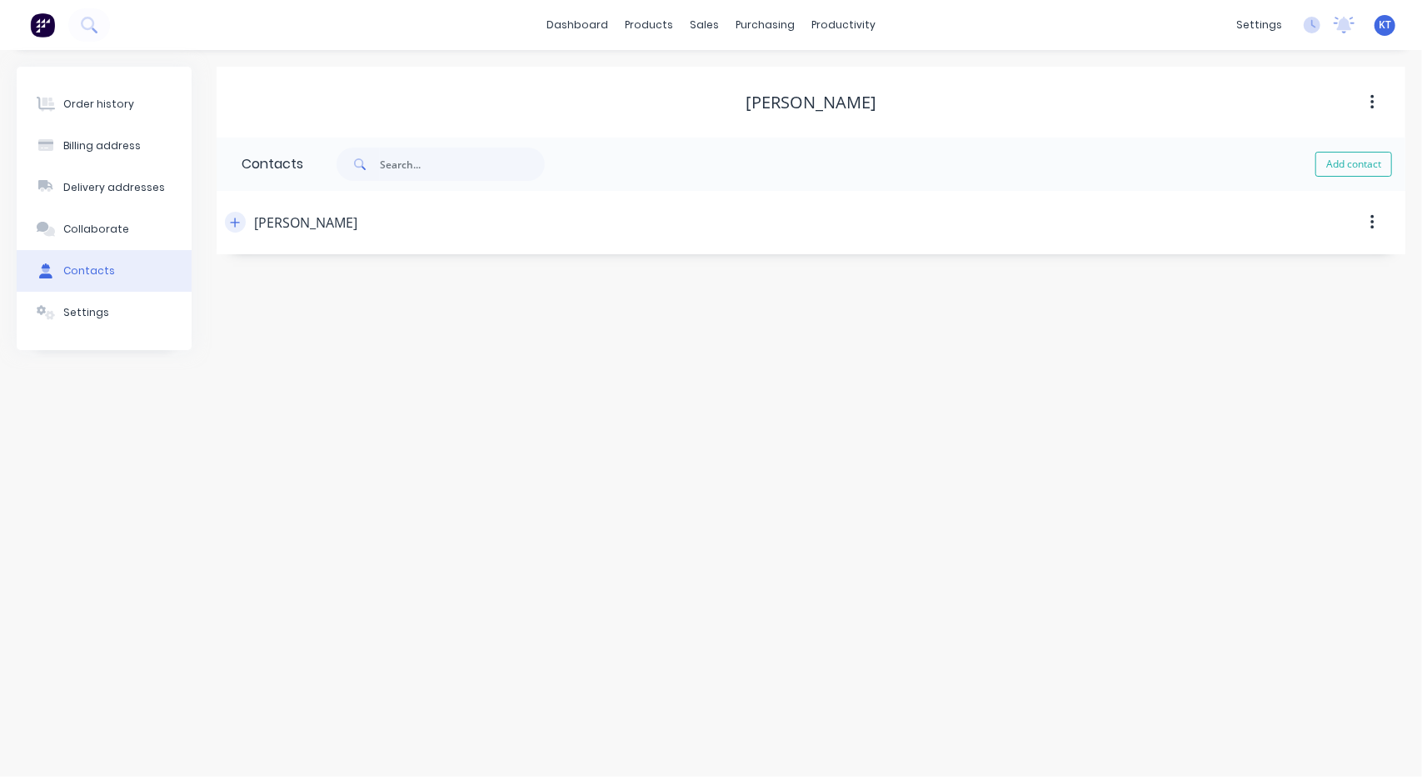
click at [238, 224] on icon "button" at bounding box center [235, 223] width 10 height 12
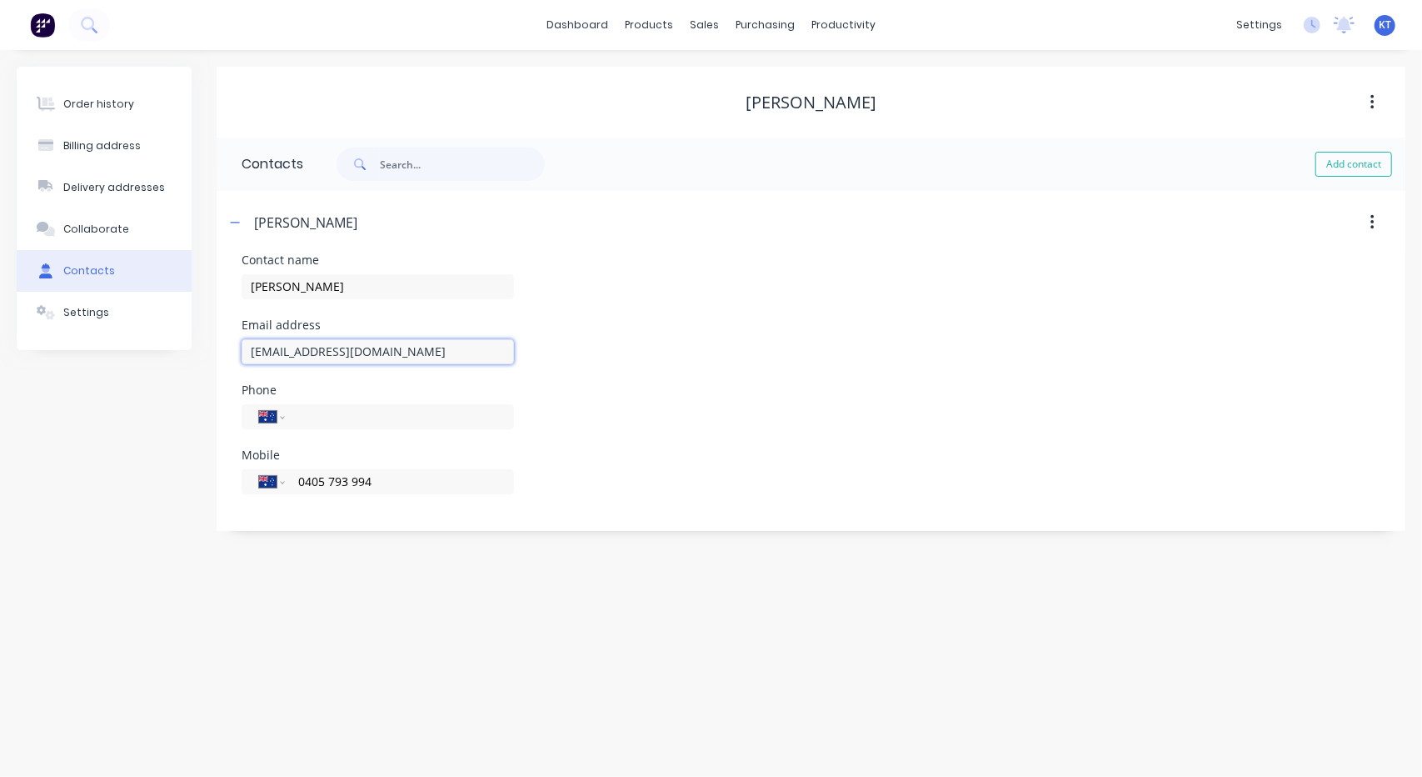
drag, startPoint x: 425, startPoint y: 351, endPoint x: 229, endPoint y: 336, distance: 196.4
click at [229, 336] on div "Contact name [PERSON_NAME] address [EMAIL_ADDRESS][DOMAIN_NAME] Phone Internati…" at bounding box center [811, 392] width 1189 height 277
click at [77, 25] on button at bounding box center [89, 24] width 42 height 33
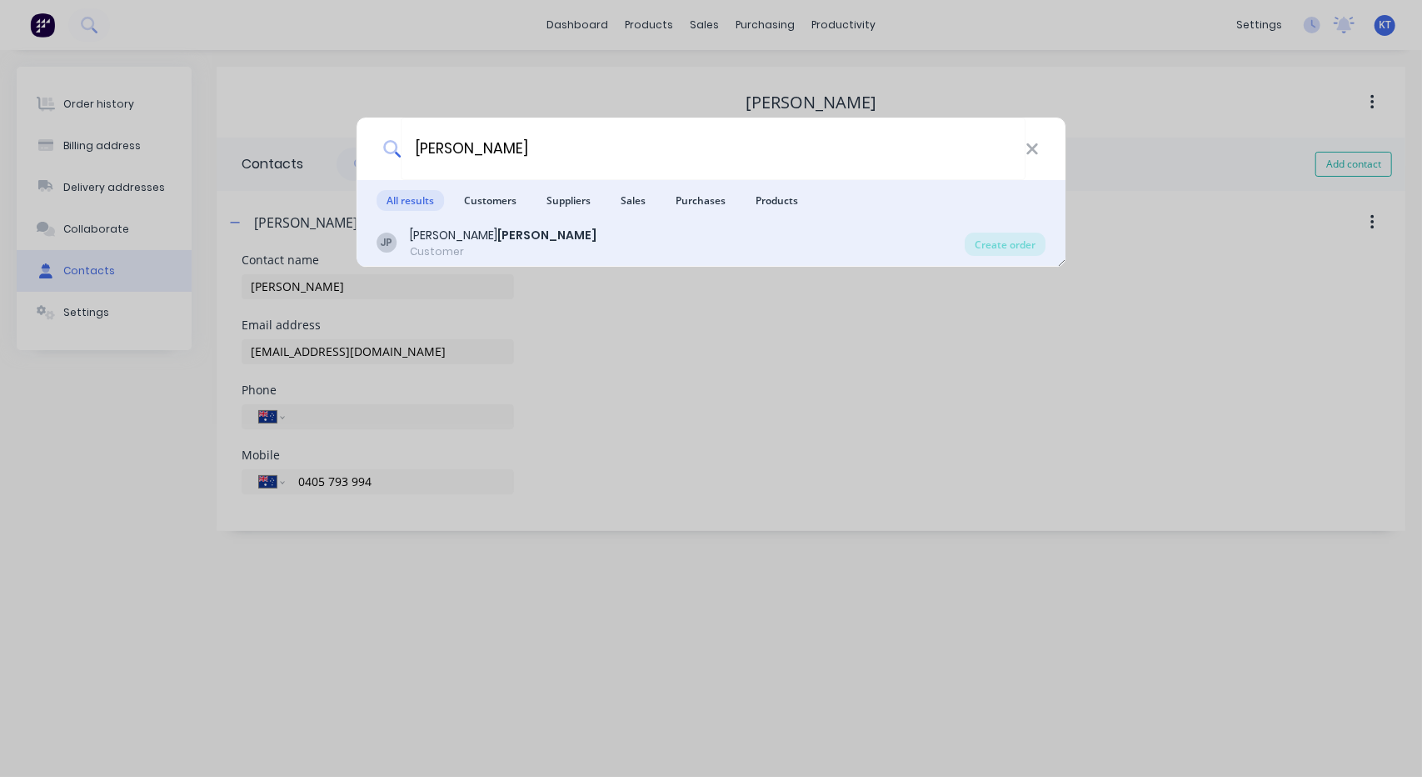
type input "[PERSON_NAME]"
click at [497, 234] on b "[PERSON_NAME]" at bounding box center [546, 235] width 99 height 17
select select "AU"
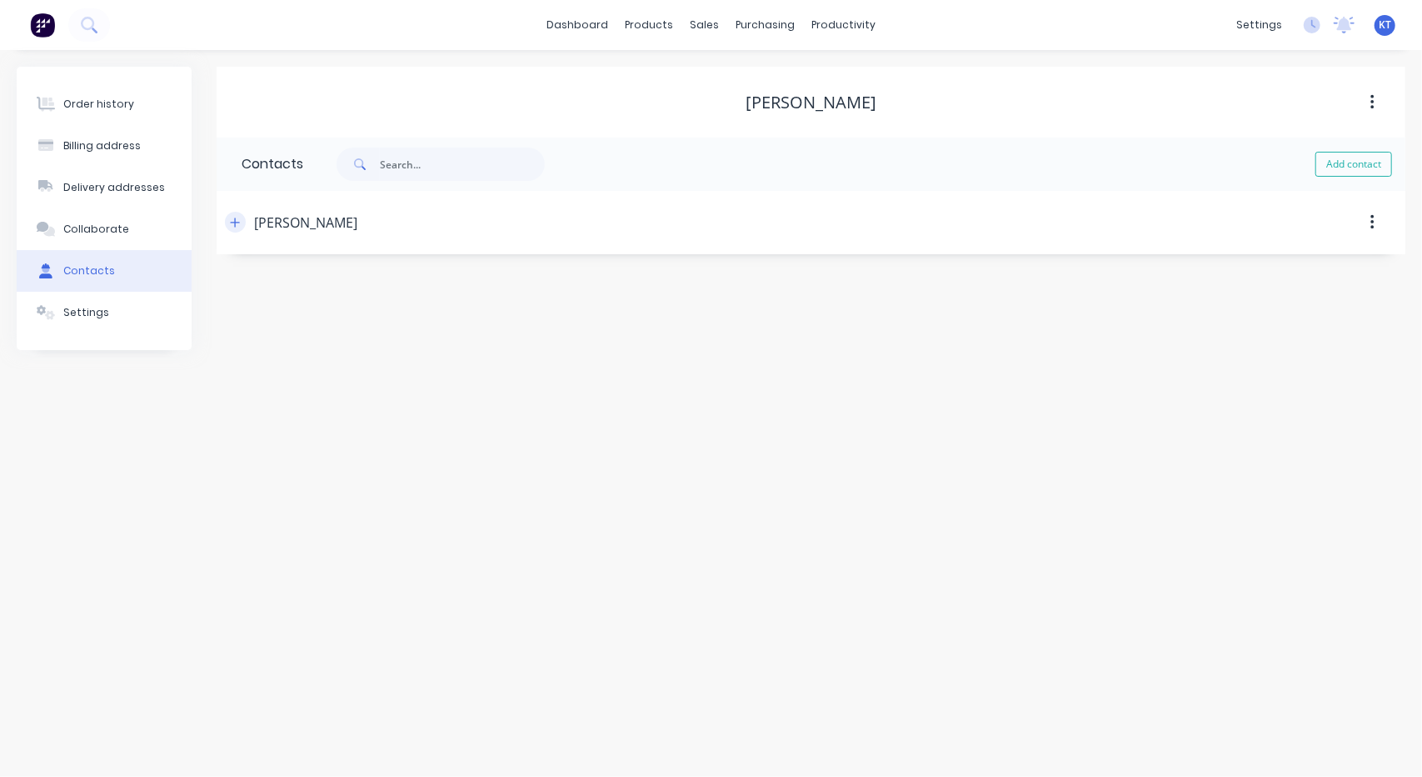
click at [237, 226] on icon "button" at bounding box center [235, 223] width 10 height 12
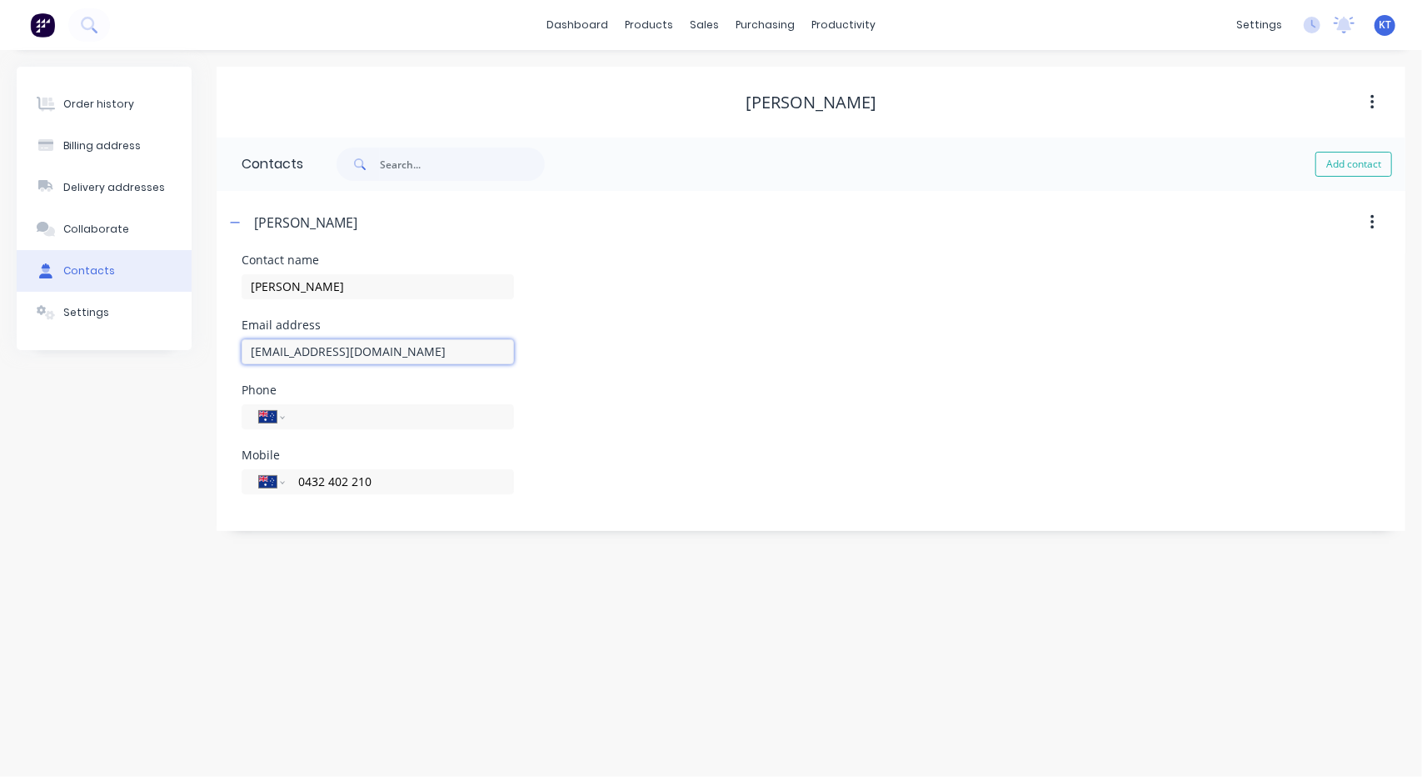
drag, startPoint x: 398, startPoint y: 352, endPoint x: 207, endPoint y: 357, distance: 191.7
click at [207, 357] on div "Order history Billing address Delivery addresses Collaborate Contacts Settings …" at bounding box center [711, 299] width 1389 height 464
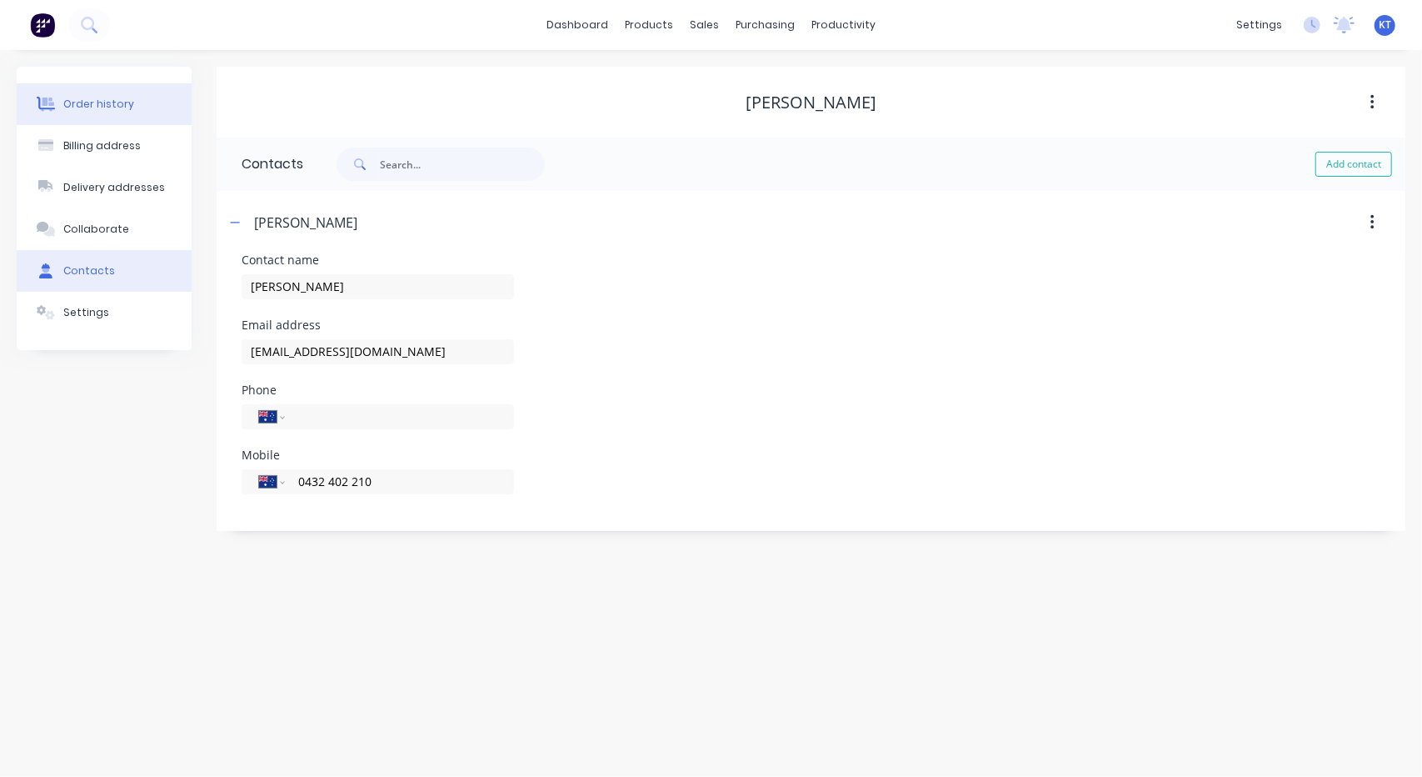
click at [122, 113] on button "Order history" at bounding box center [104, 104] width 175 height 42
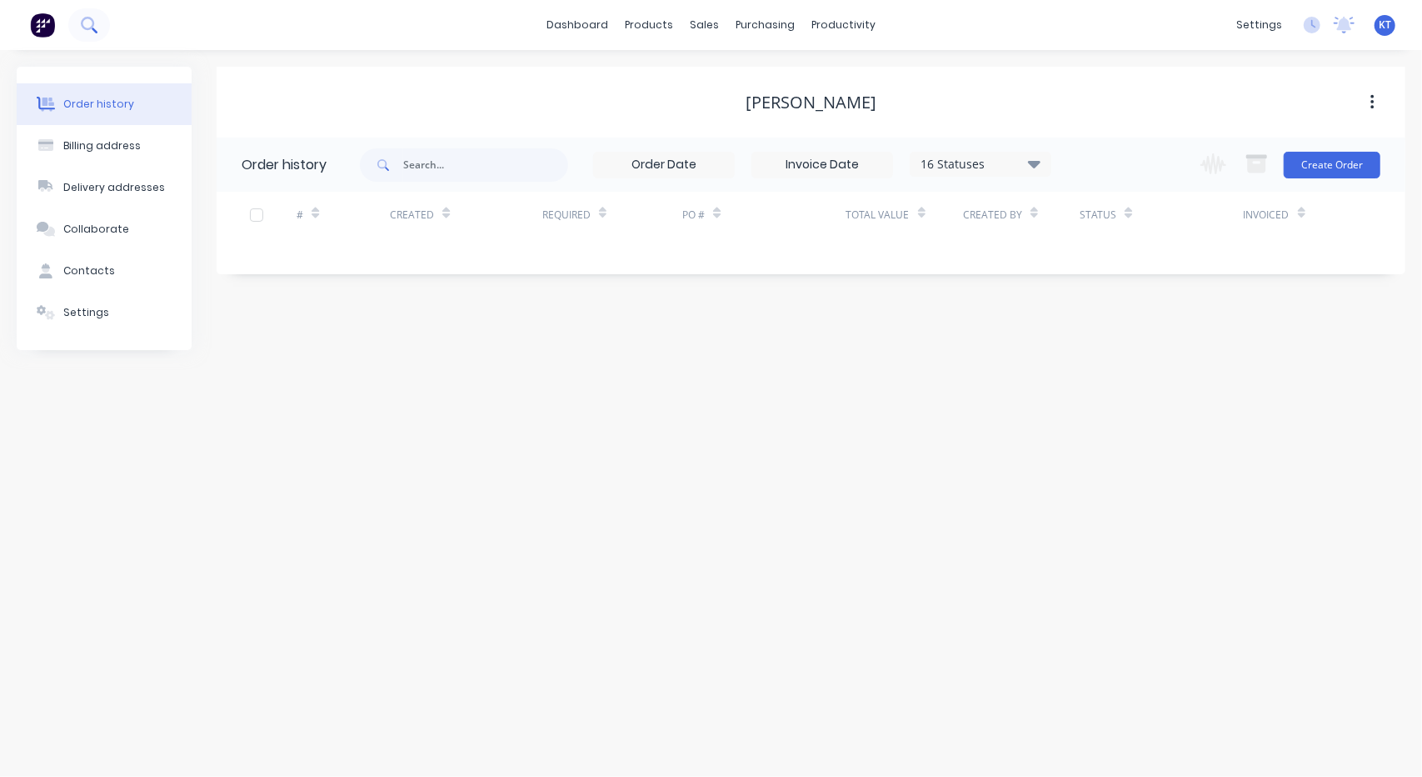
click at [98, 31] on button at bounding box center [89, 24] width 42 height 33
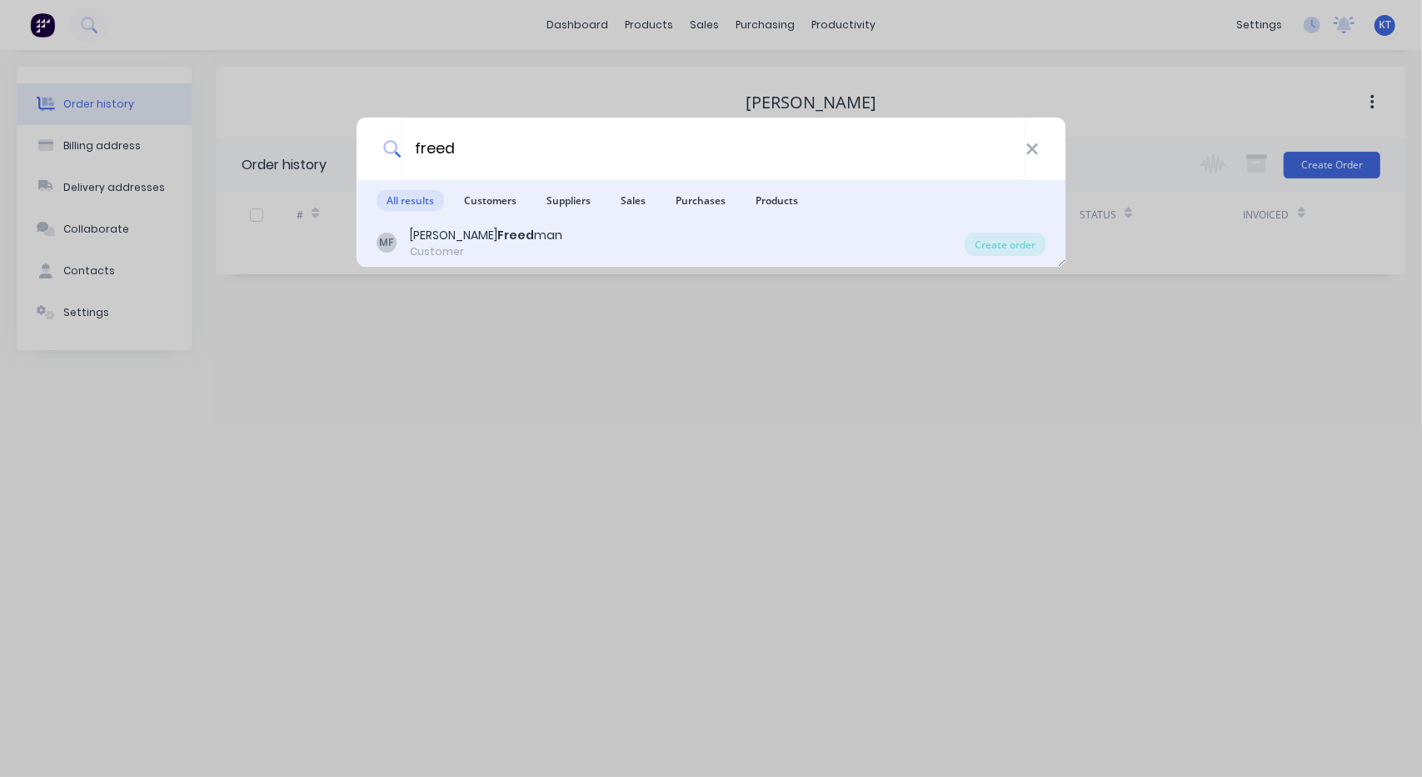
type input "freed"
click at [450, 234] on div "[PERSON_NAME] man" at bounding box center [486, 235] width 152 height 17
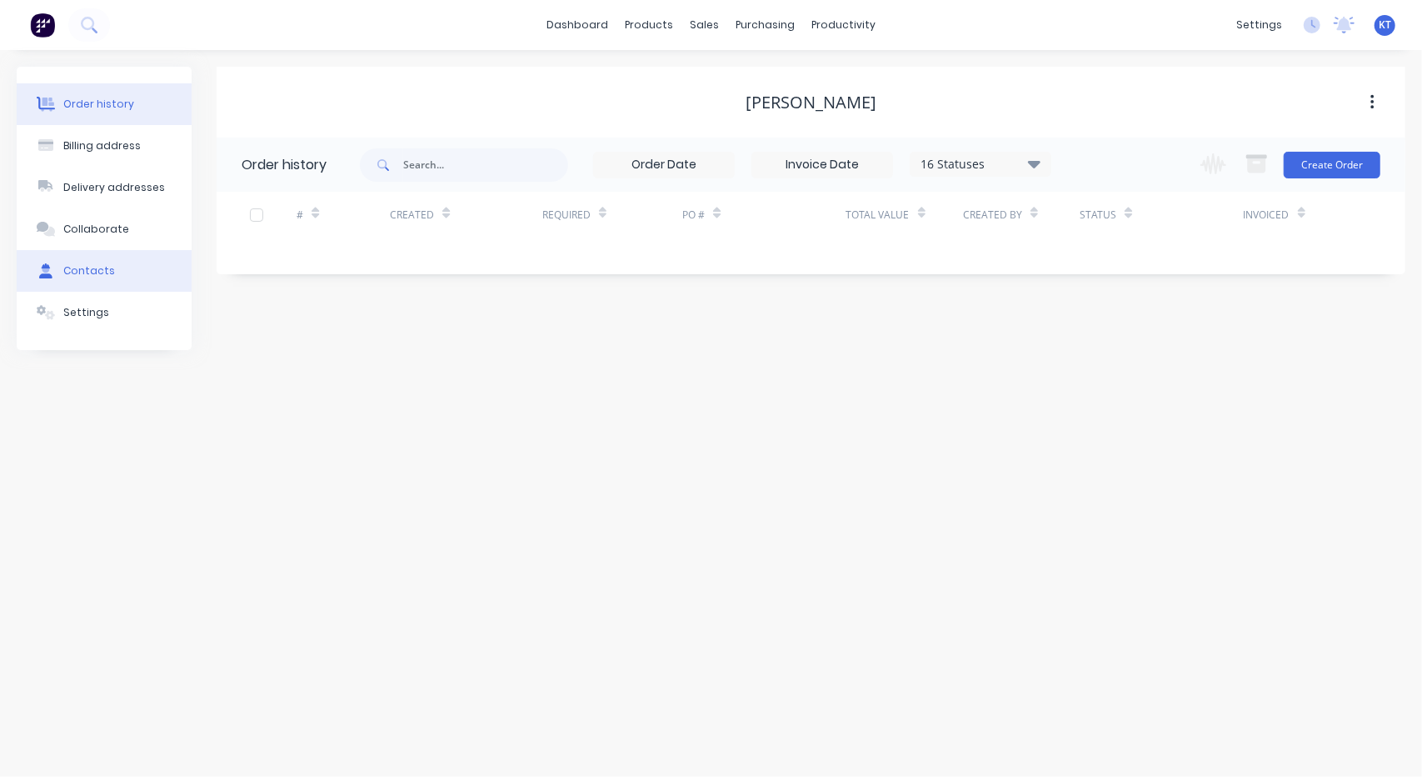
click at [107, 263] on div "Contacts" at bounding box center [89, 270] width 52 height 15
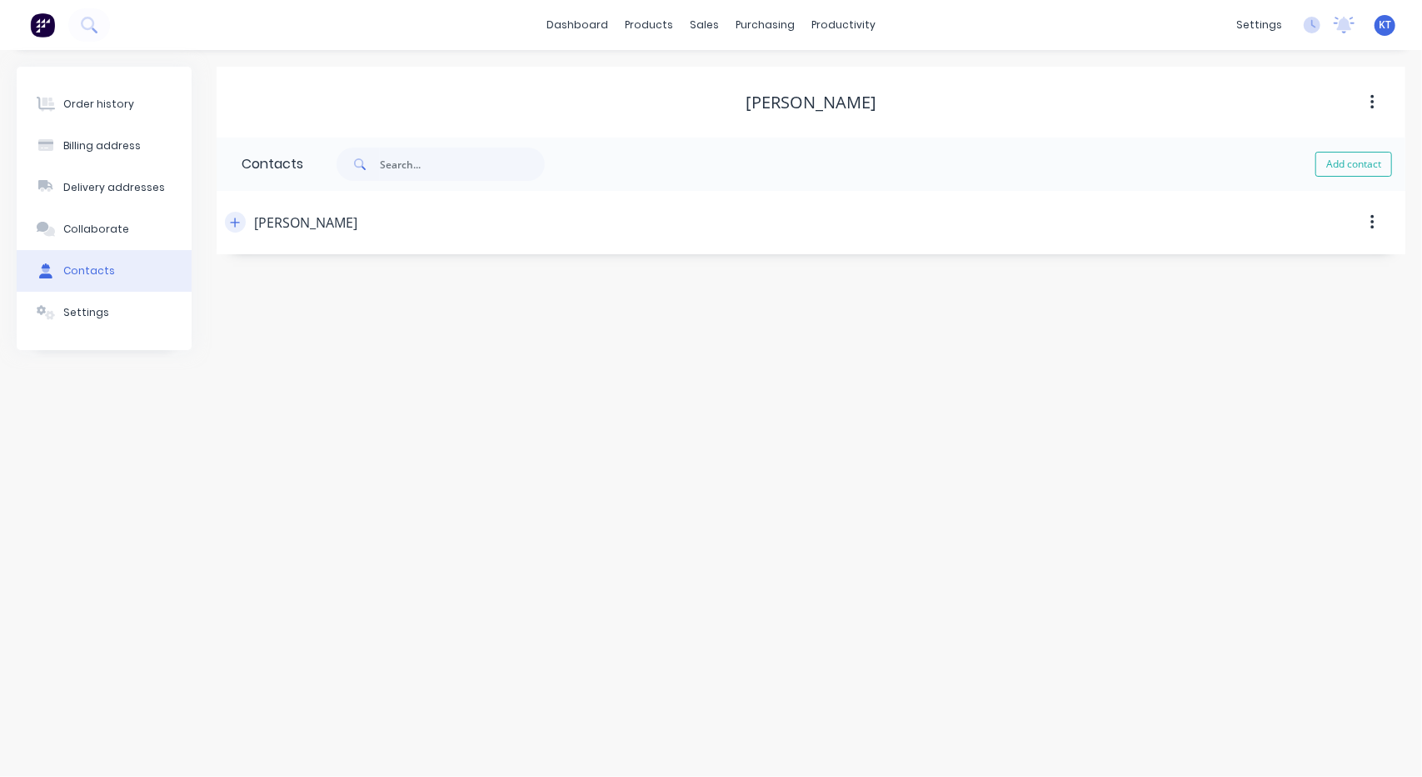
click at [239, 221] on icon "button" at bounding box center [235, 223] width 10 height 12
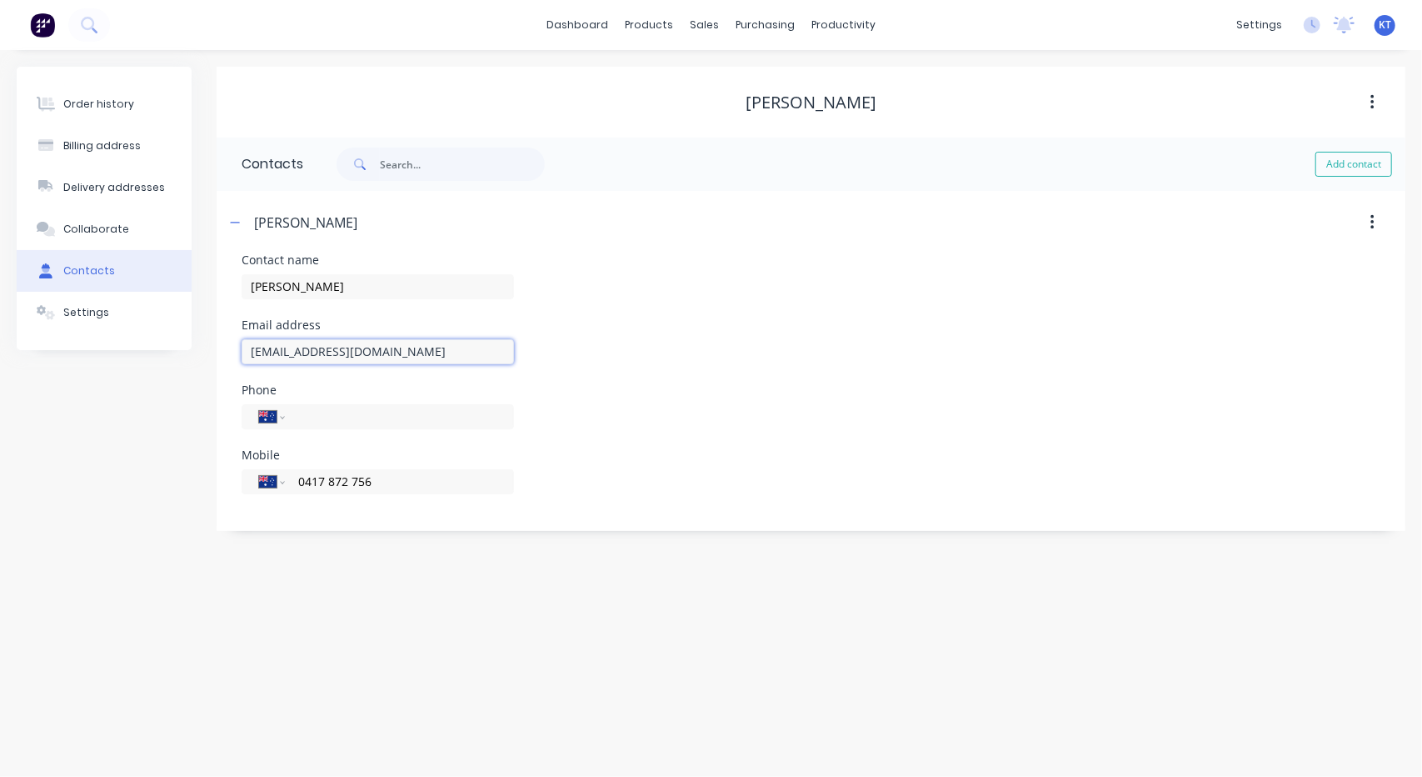
drag, startPoint x: 442, startPoint y: 352, endPoint x: 148, endPoint y: 361, distance: 293.4
click at [148, 361] on div "Order history Billing address Delivery addresses Collaborate Contacts Settings …" at bounding box center [711, 299] width 1389 height 464
click at [377, 164] on span at bounding box center [358, 163] width 43 height 33
click at [93, 26] on icon at bounding box center [89, 25] width 16 height 16
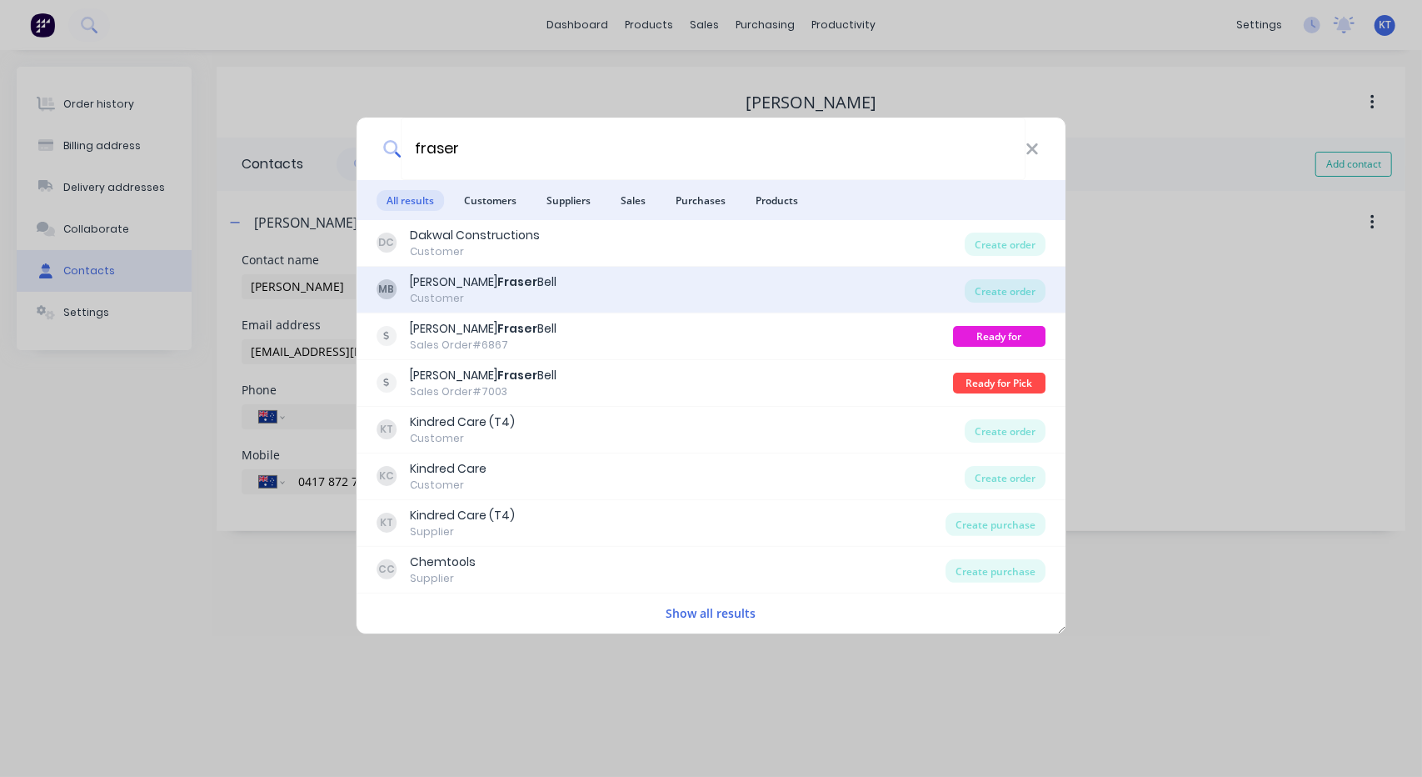
type input "fraser"
click at [497, 287] on b "Fraser" at bounding box center [517, 281] width 40 height 17
select select "AU"
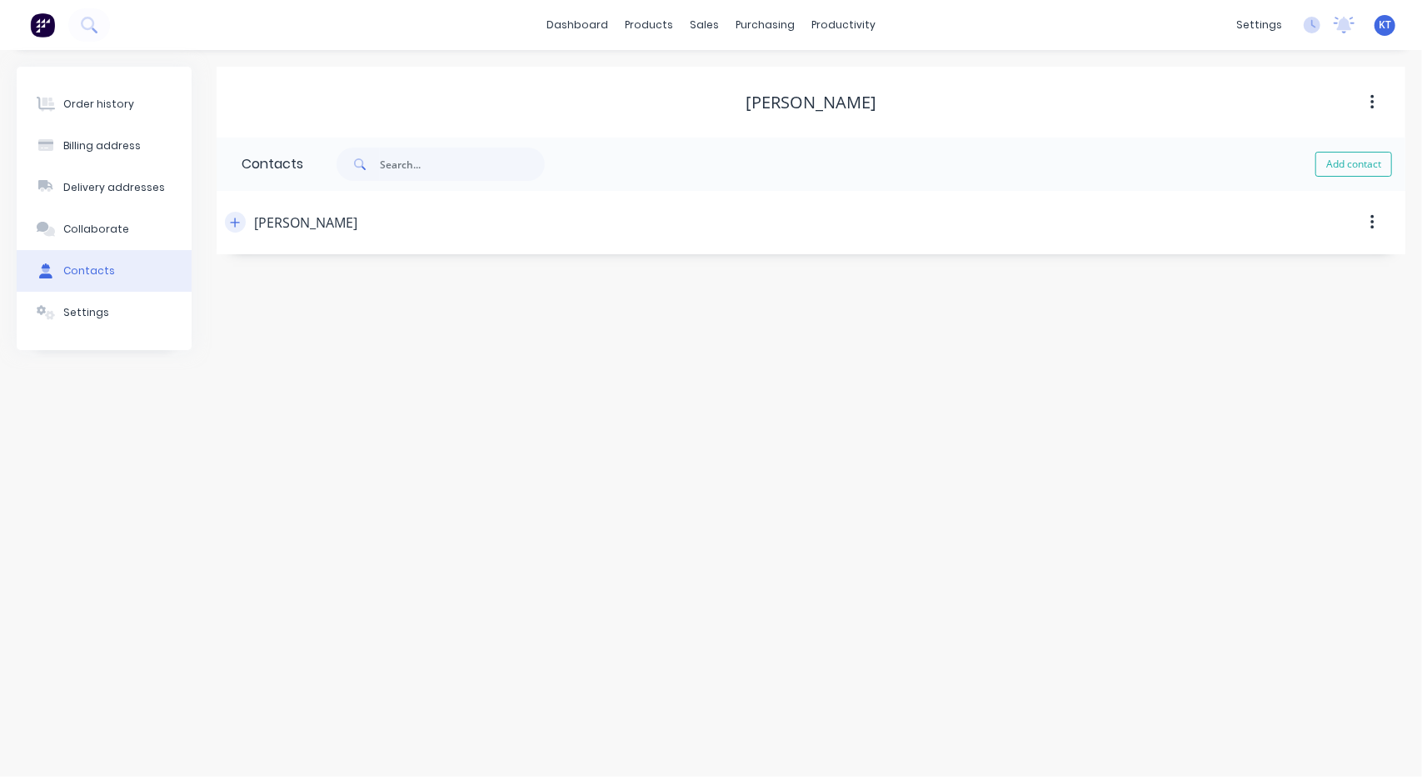
click at [237, 219] on icon "button" at bounding box center [235, 223] width 10 height 12
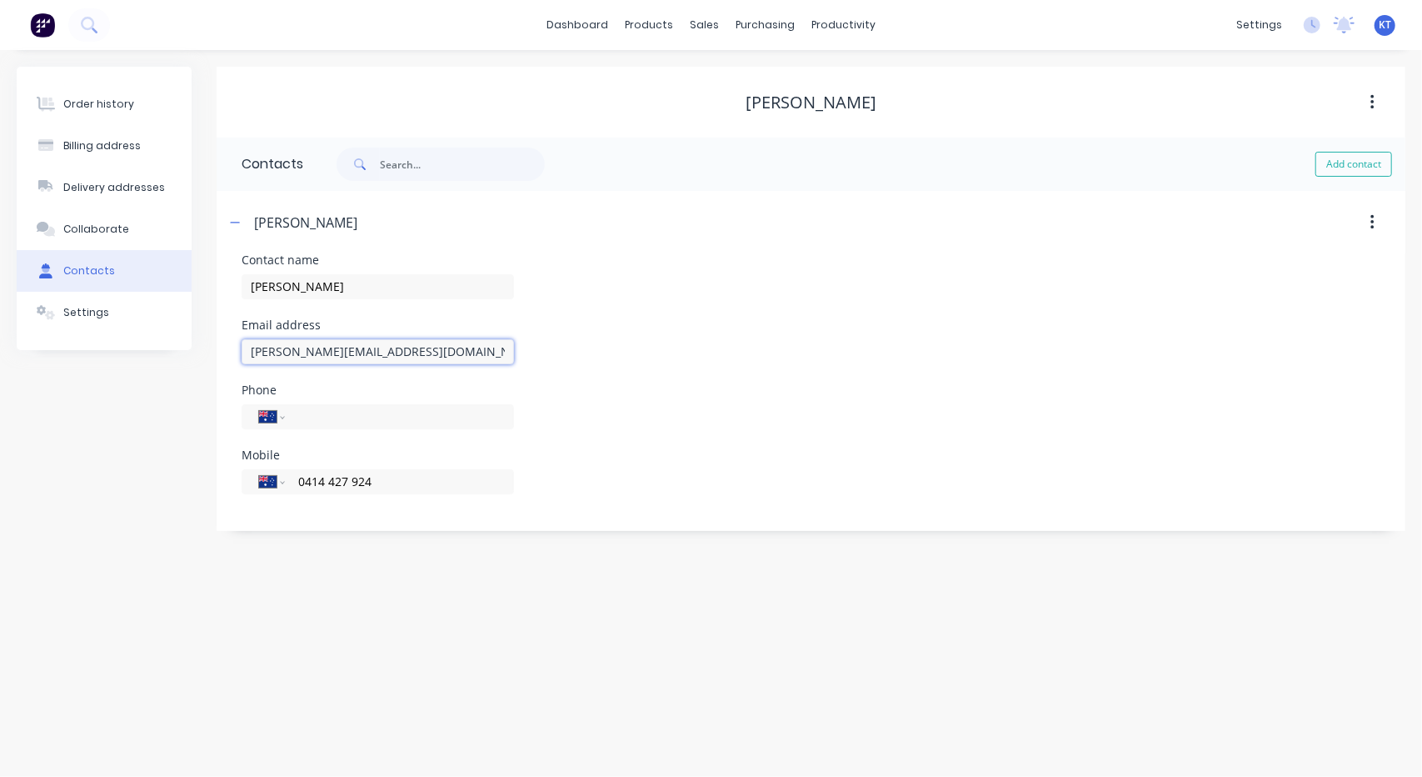
drag, startPoint x: 427, startPoint y: 352, endPoint x: 192, endPoint y: 347, distance: 234.2
click at [192, 347] on div "Order history Billing address Delivery addresses Collaborate Contacts Settings …" at bounding box center [711, 299] width 1389 height 464
click at [91, 14] on button at bounding box center [89, 24] width 42 height 33
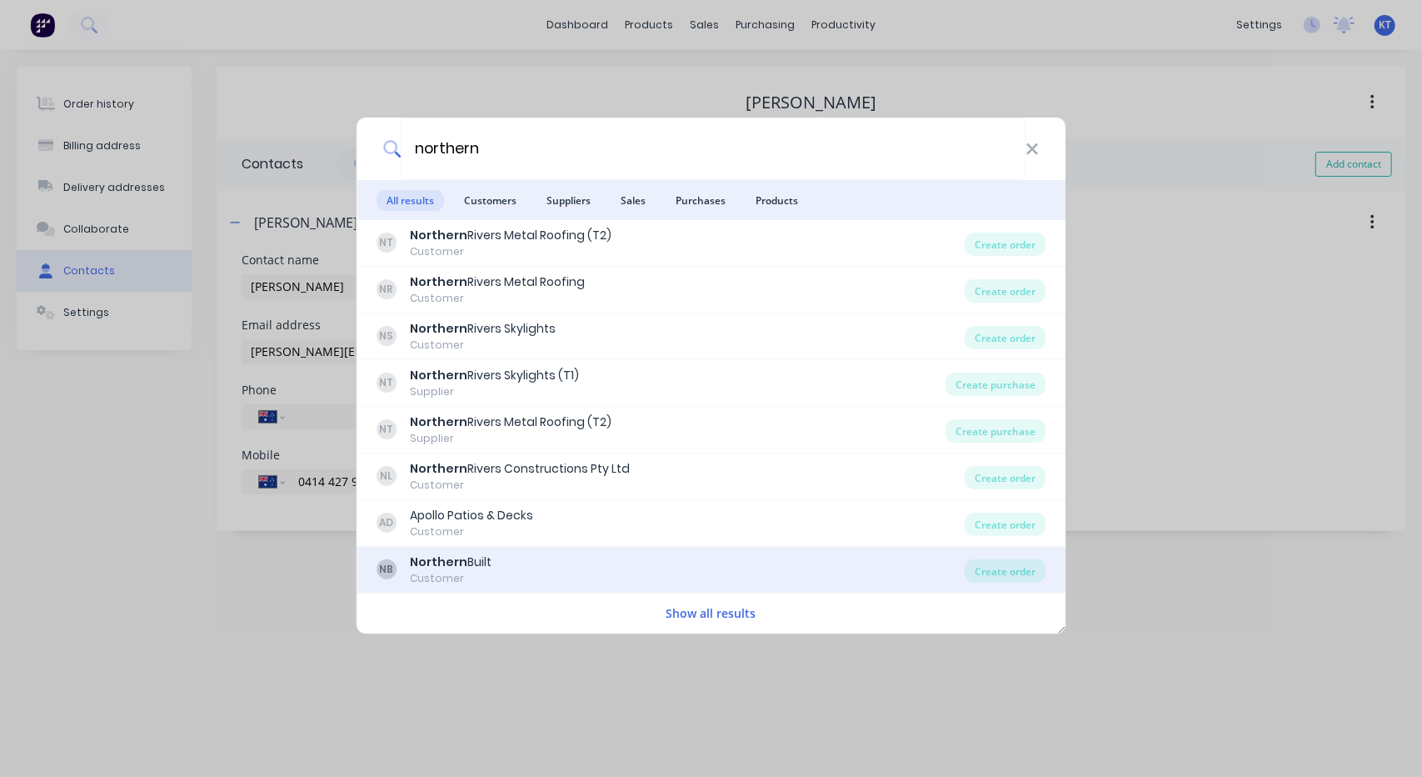
type input "northern"
click at [475, 562] on div "Northern Built" at bounding box center [451, 561] width 82 height 17
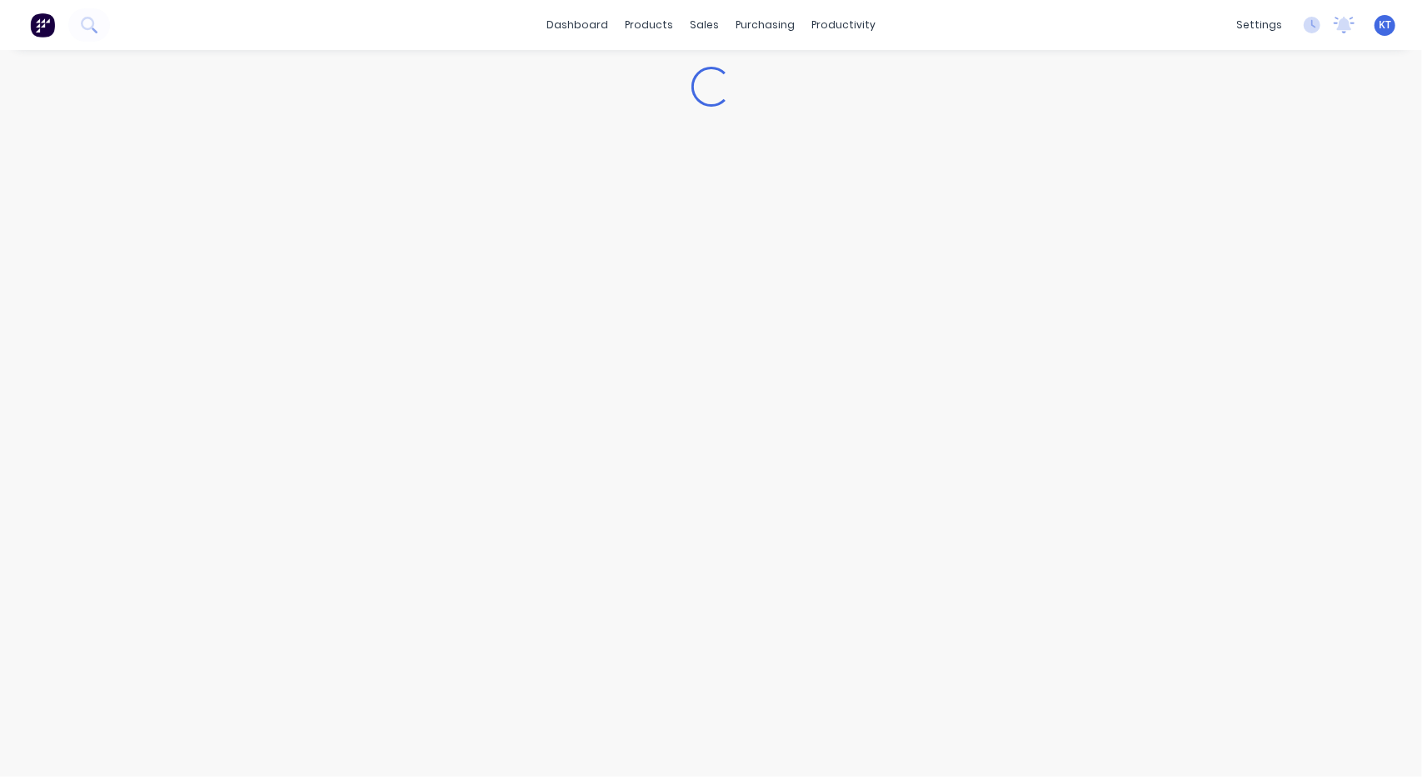
select select "AU"
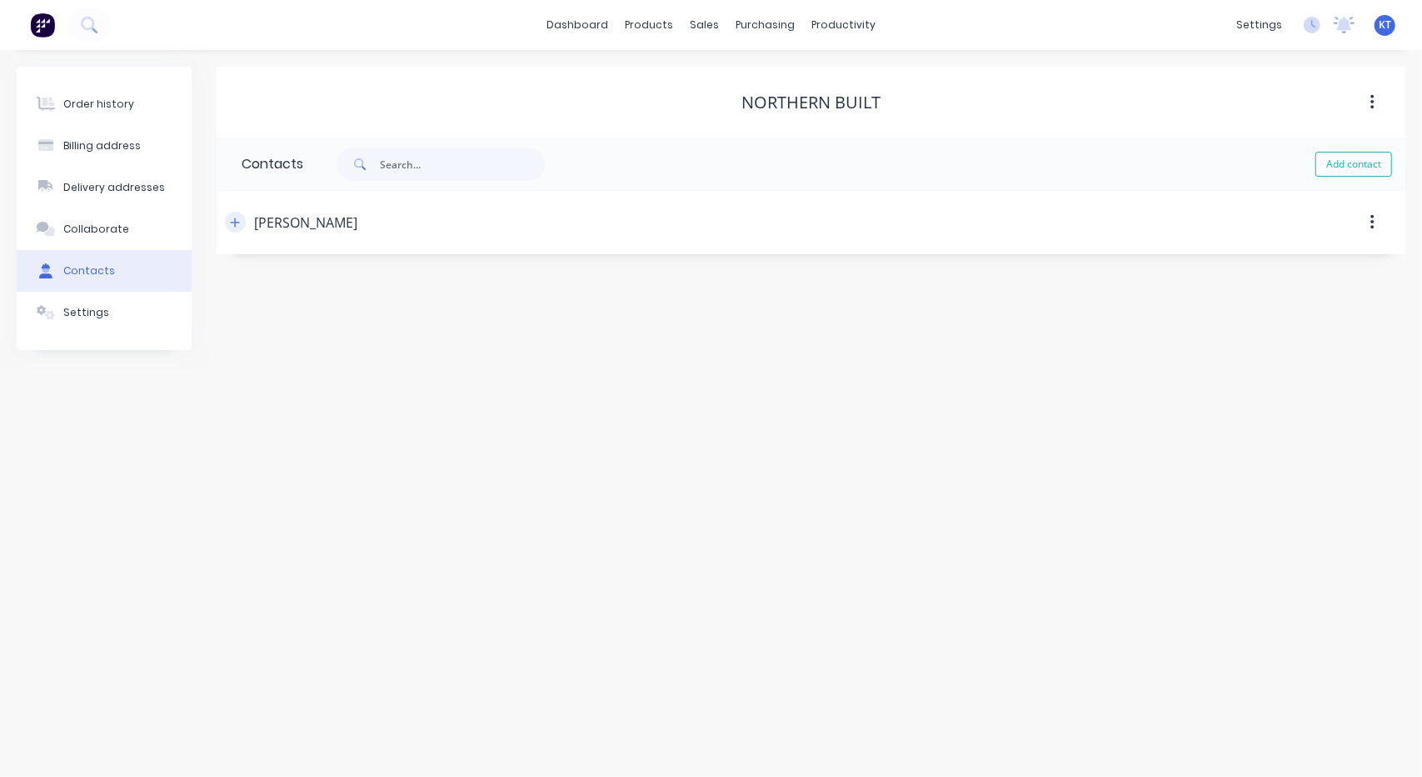
click at [235, 218] on icon "button" at bounding box center [235, 221] width 9 height 9
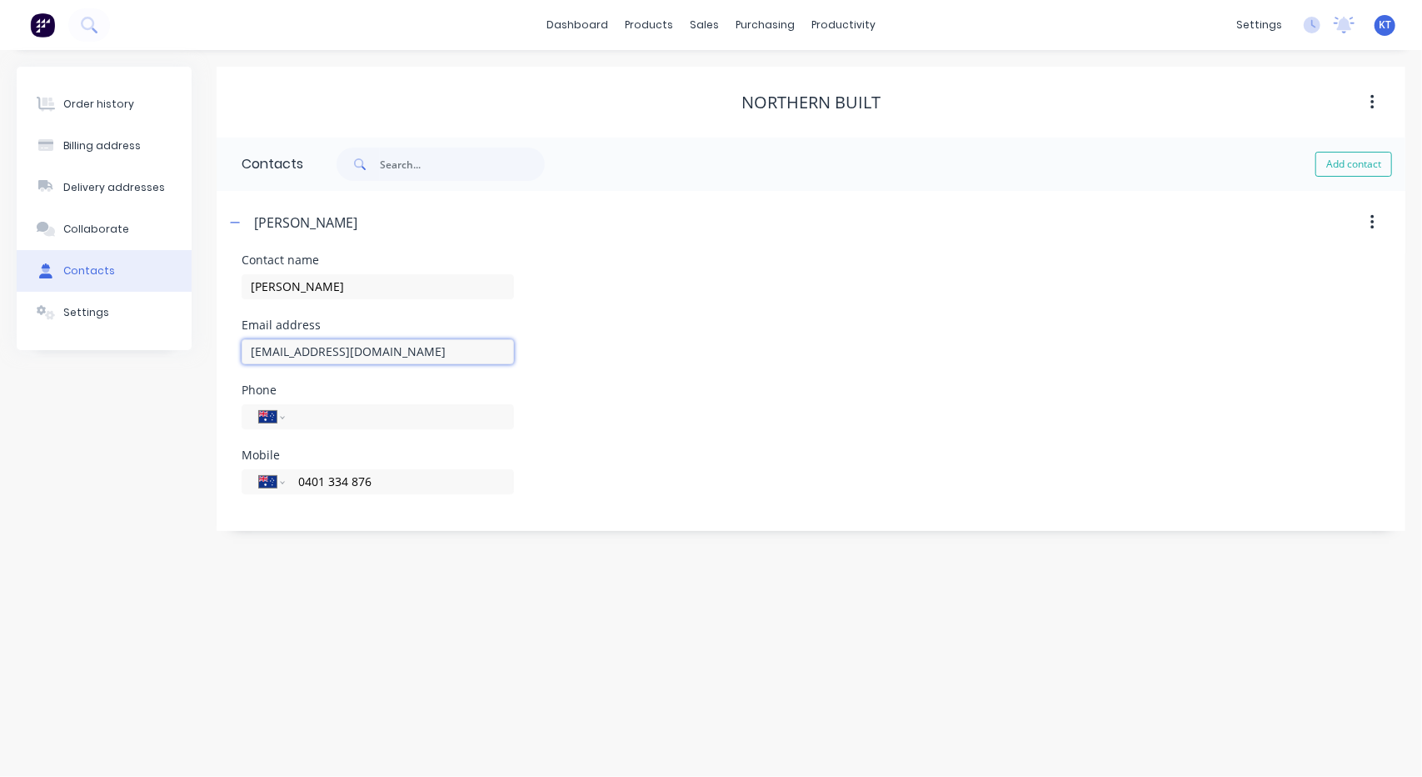
drag, startPoint x: 435, startPoint y: 355, endPoint x: 157, endPoint y: 362, distance: 278.4
click at [157, 362] on div "Order history Billing address Delivery addresses Collaborate Contacts Settings …" at bounding box center [711, 299] width 1389 height 464
click at [93, 20] on icon at bounding box center [89, 25] width 16 height 16
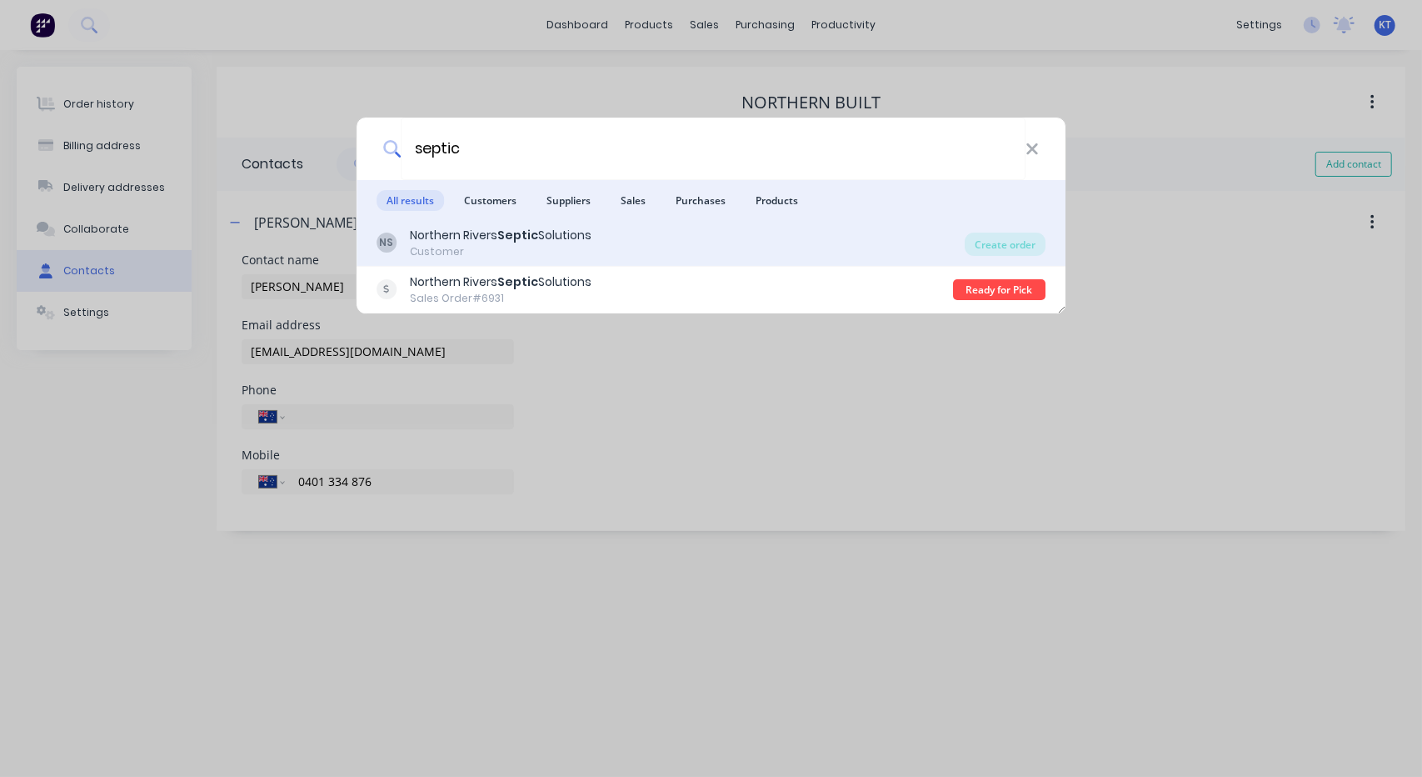
type input "septic"
click at [482, 232] on div "Northern Rivers Septic Solutions" at bounding box center [501, 235] width 182 height 17
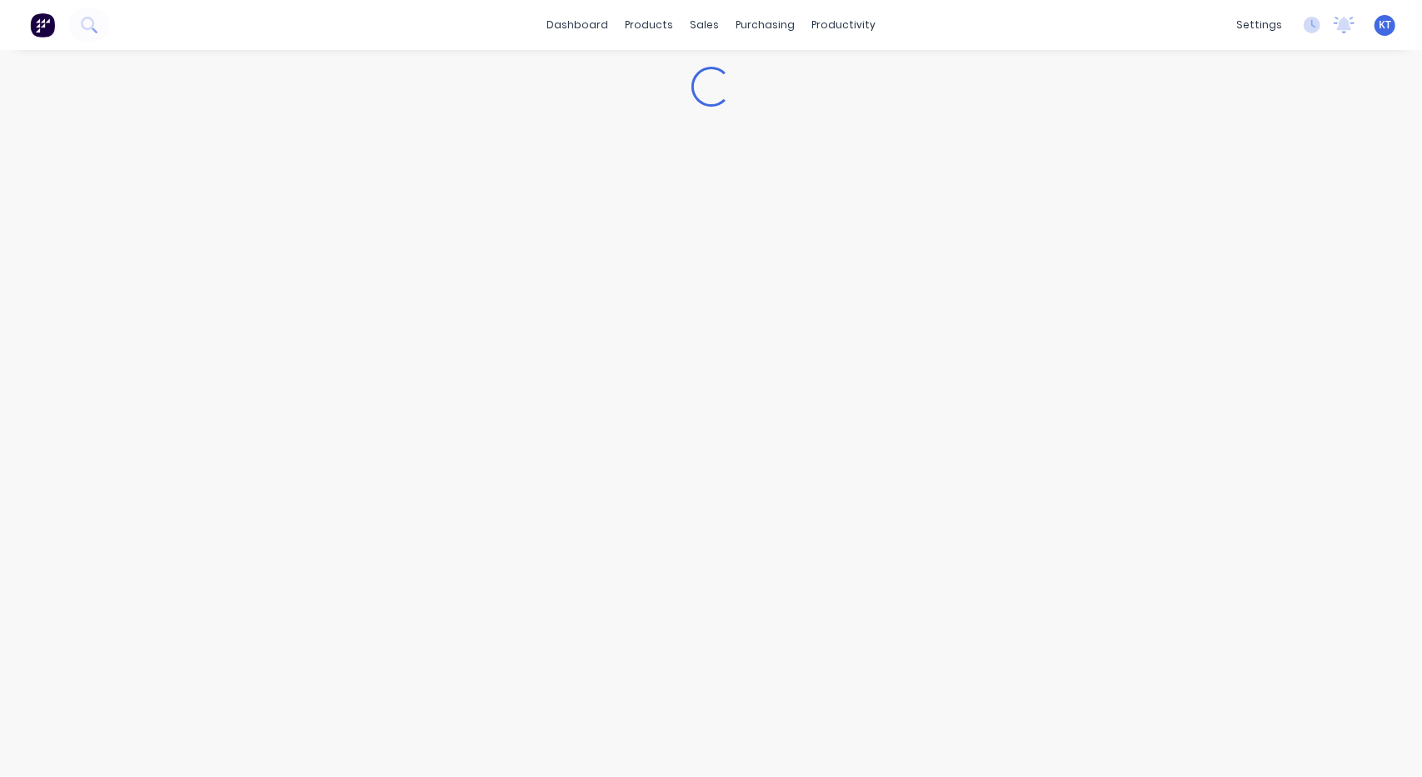
select select "AU"
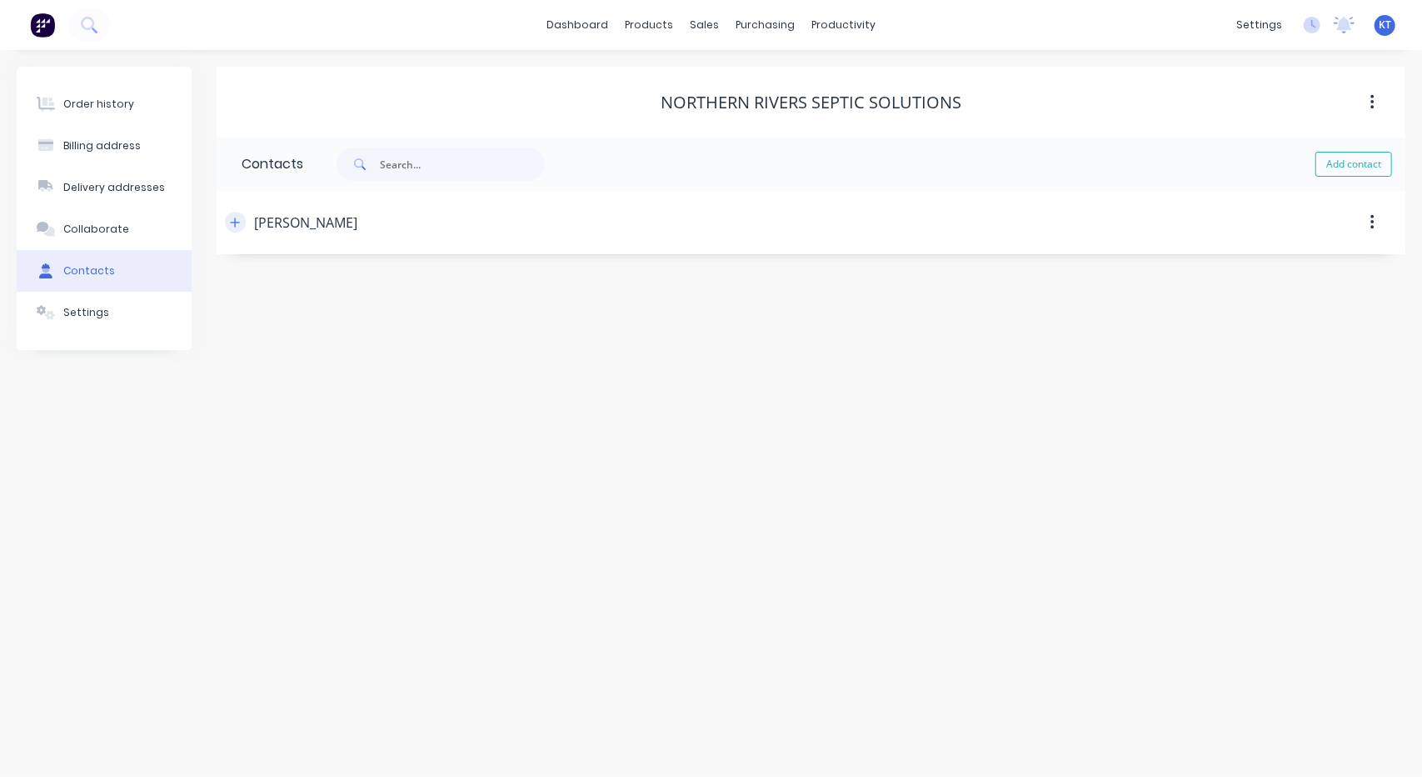
click at [235, 222] on icon "button" at bounding box center [235, 221] width 9 height 9
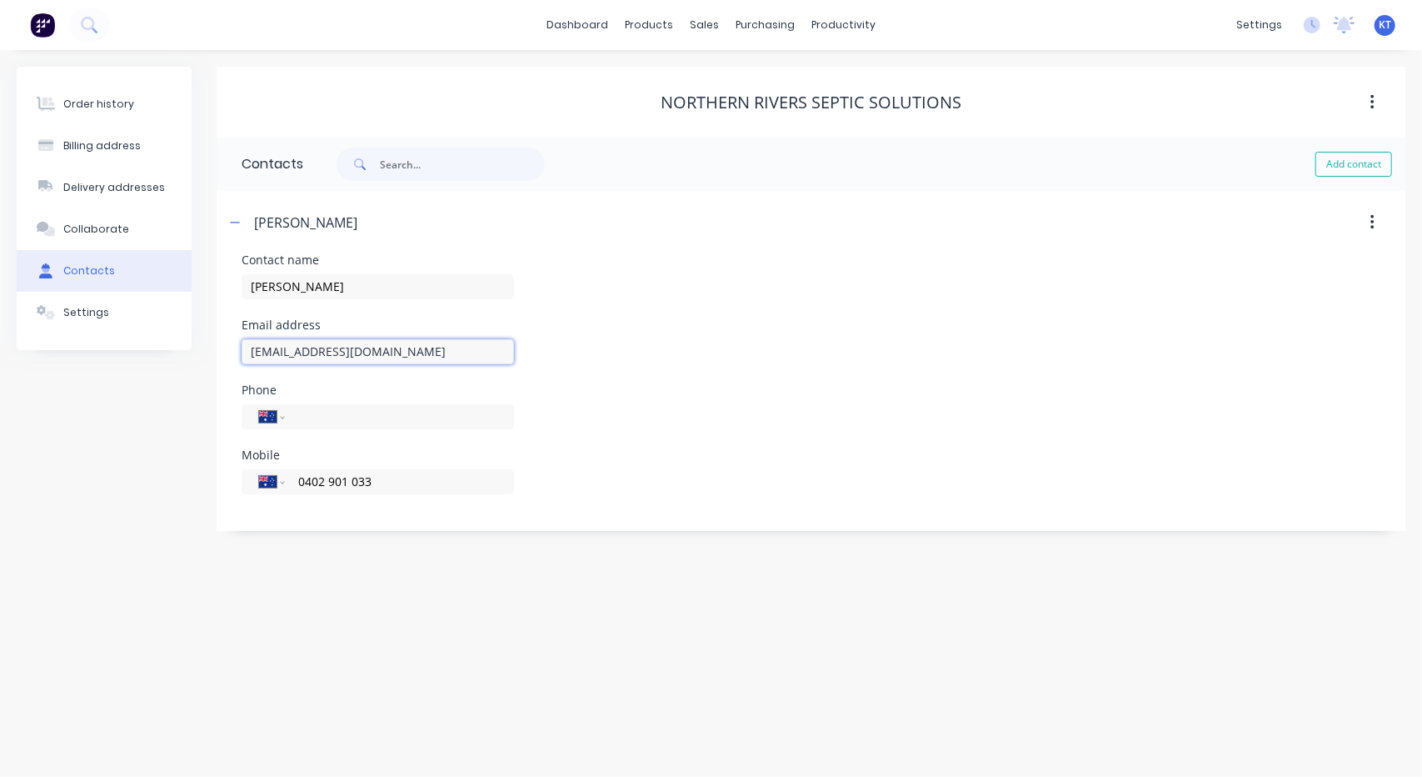
drag, startPoint x: 455, startPoint y: 362, endPoint x: 202, endPoint y: 356, distance: 252.5
click at [202, 356] on div "Order history Billing address Delivery addresses Collaborate Contacts Settings …" at bounding box center [711, 299] width 1389 height 464
click at [92, 25] on icon at bounding box center [87, 23] width 13 height 13
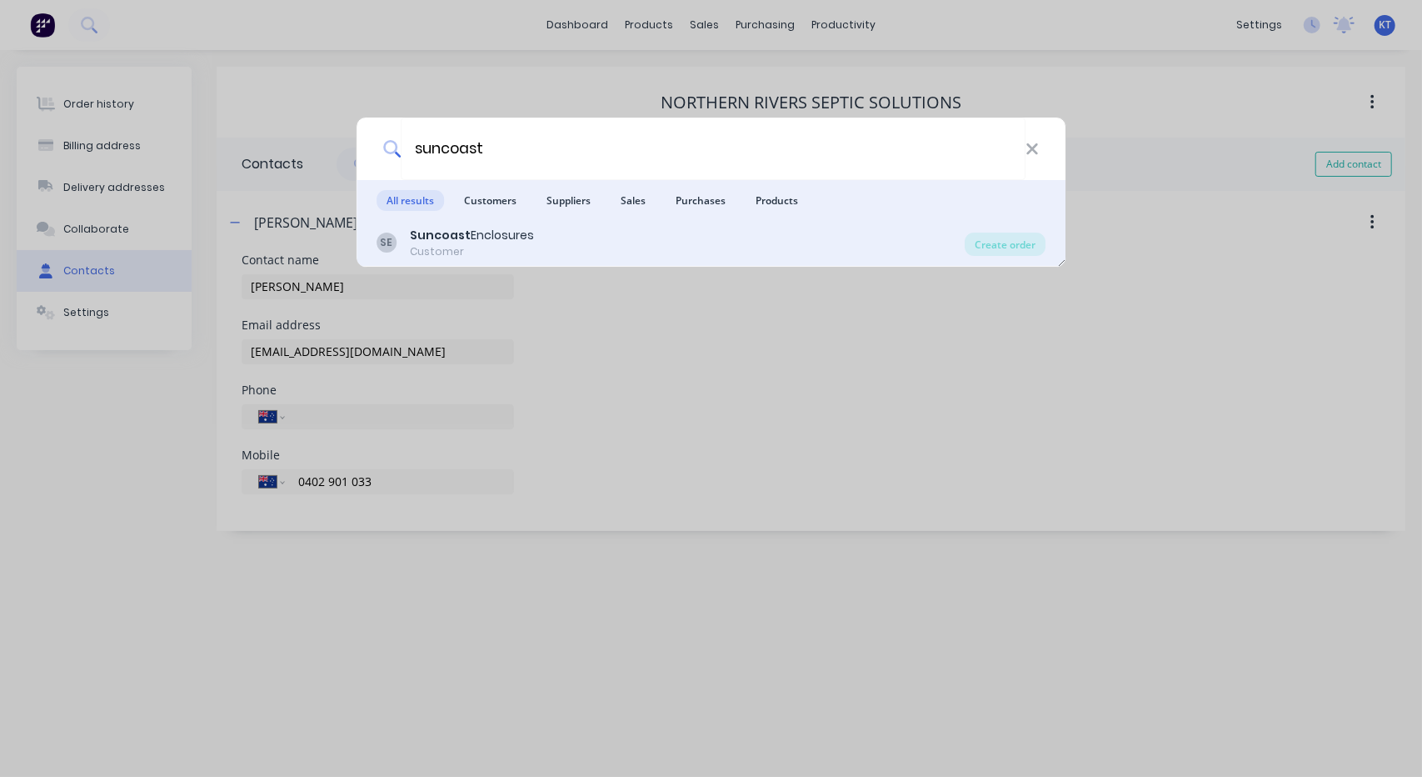
type input "suncoast"
click at [492, 227] on div "Suncoast Enclosures" at bounding box center [472, 235] width 124 height 17
select select "AU"
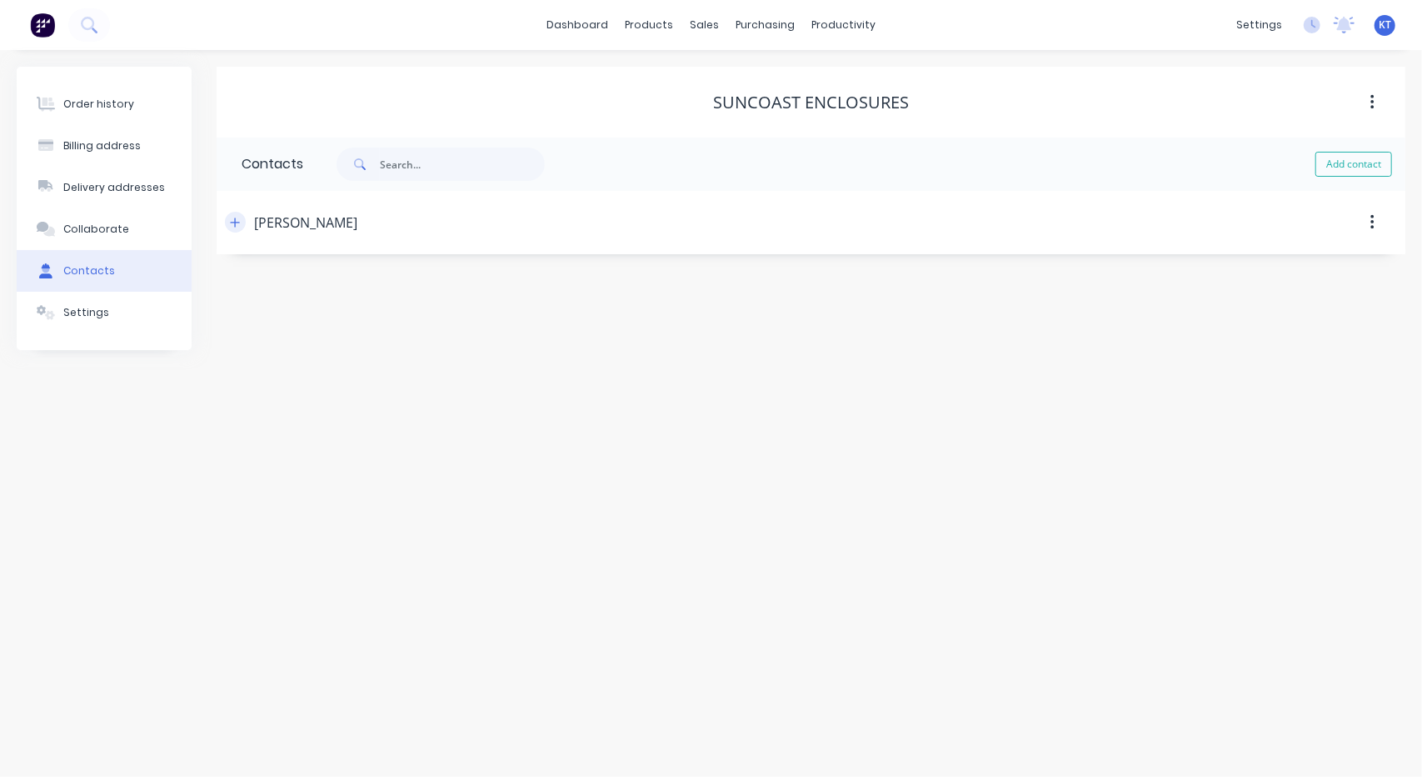
click at [234, 223] on icon "button" at bounding box center [235, 223] width 10 height 12
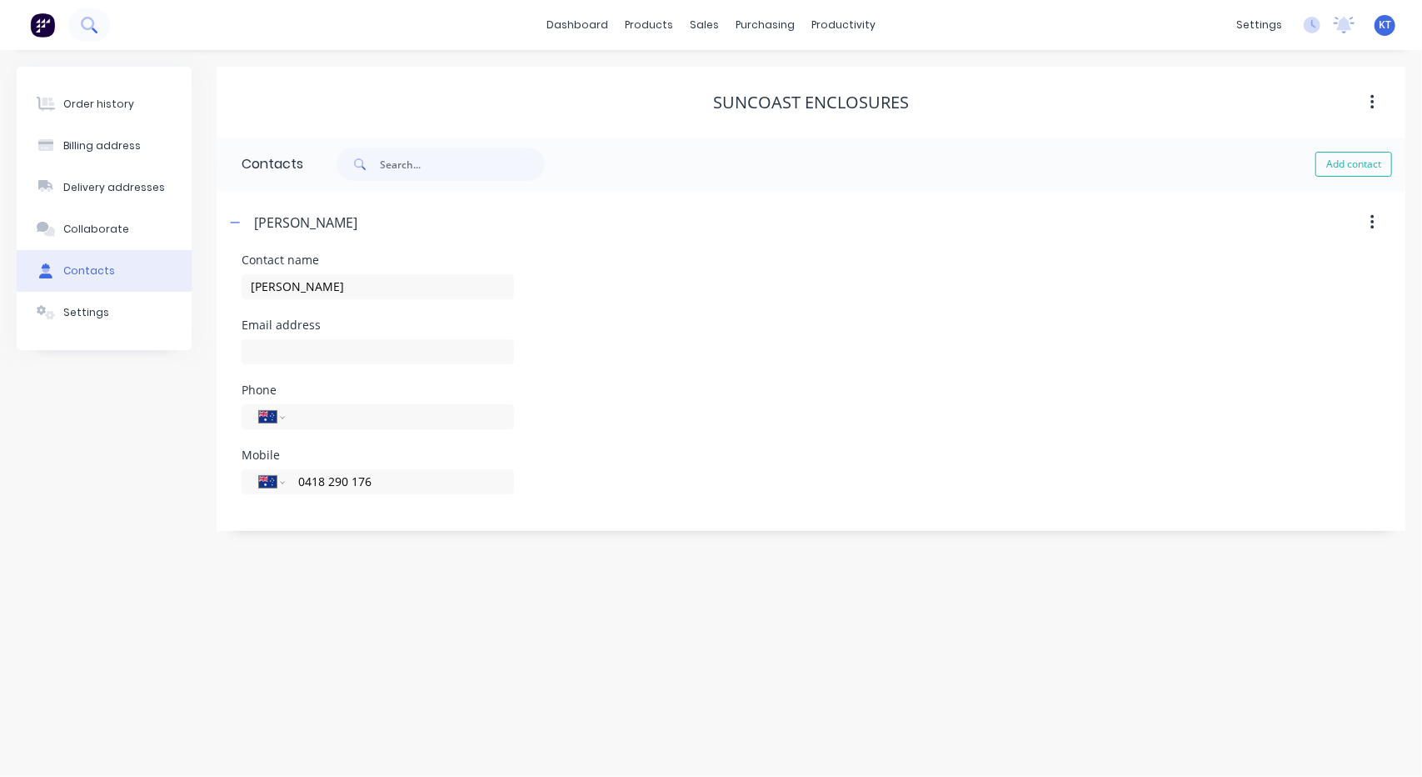
click at [93, 29] on icon at bounding box center [95, 30] width 6 height 6
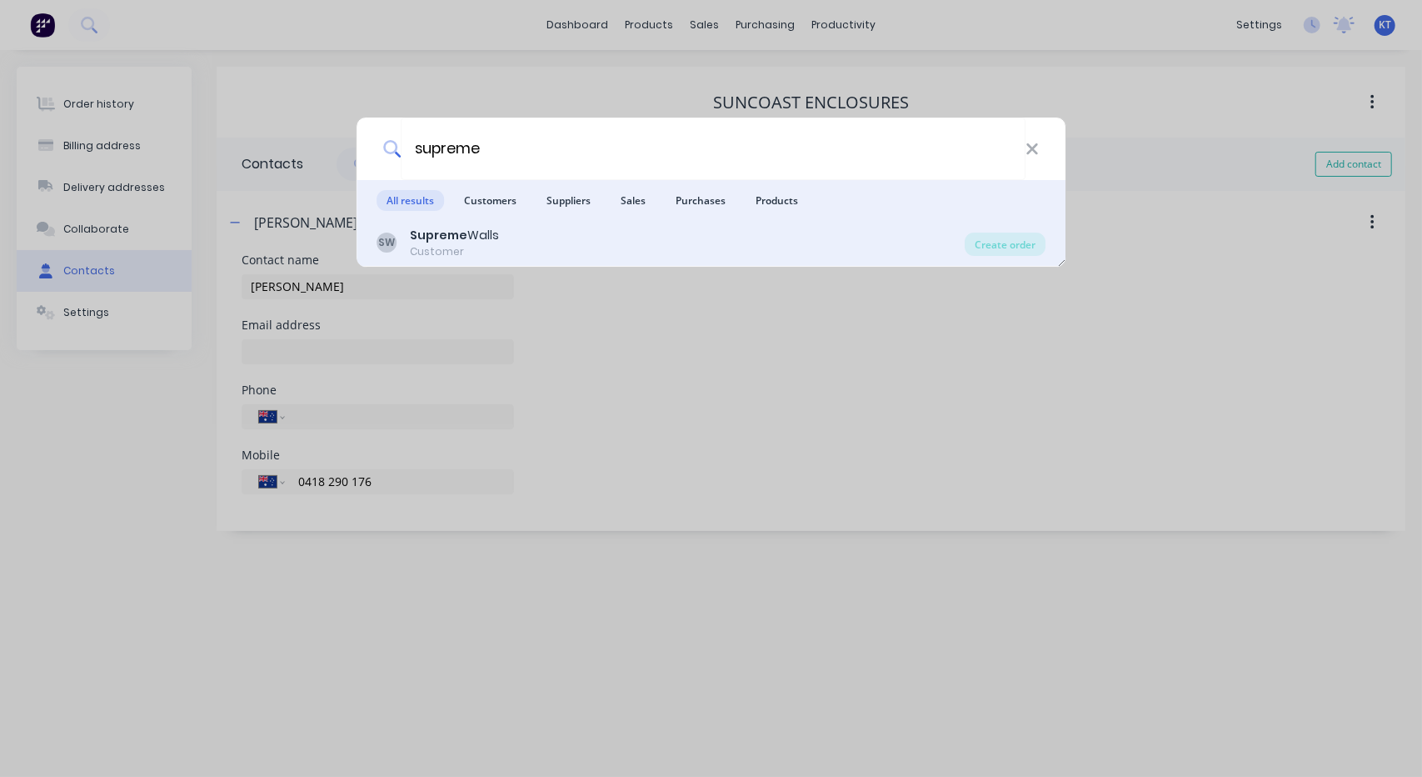
type input "supreme"
click at [457, 242] on b "Supreme" at bounding box center [438, 235] width 57 height 17
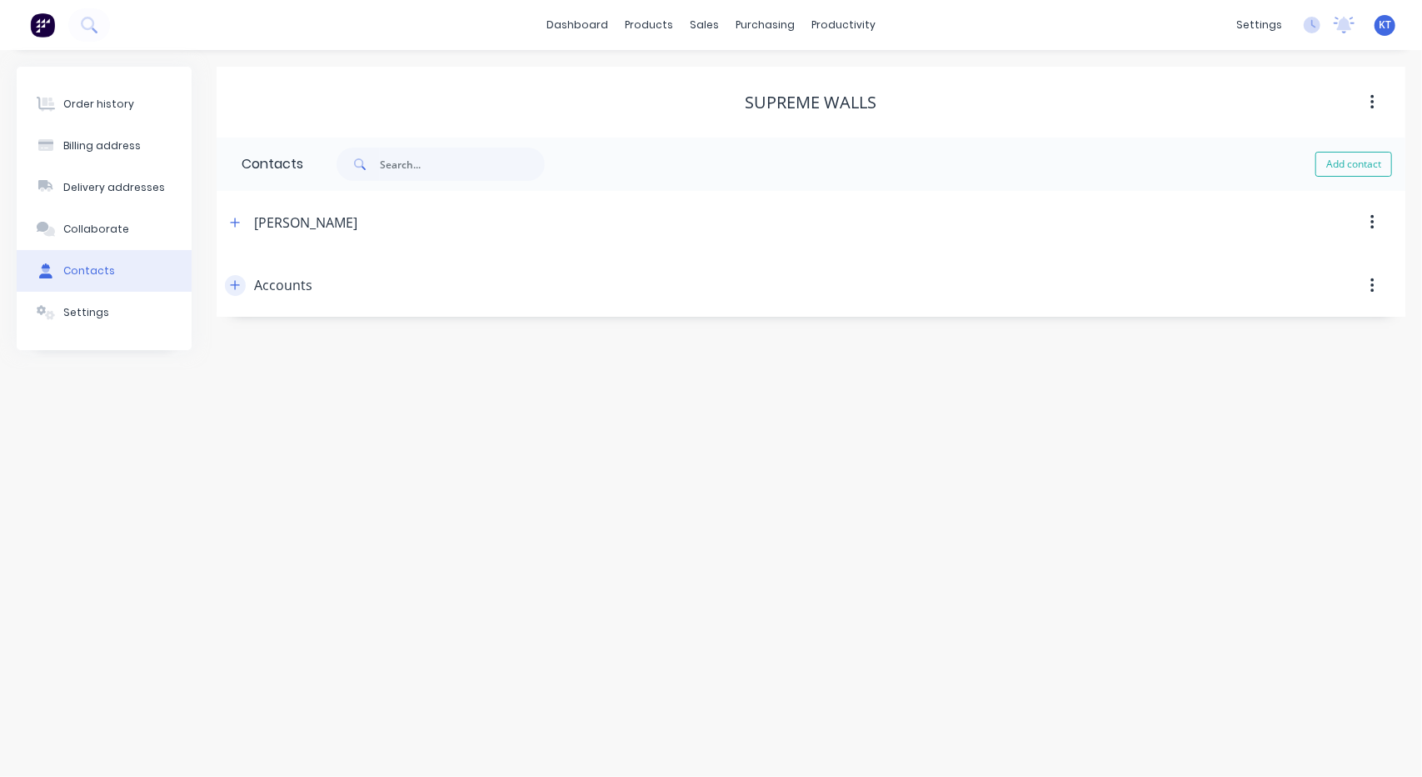
click at [237, 282] on icon "button" at bounding box center [235, 285] width 10 height 12
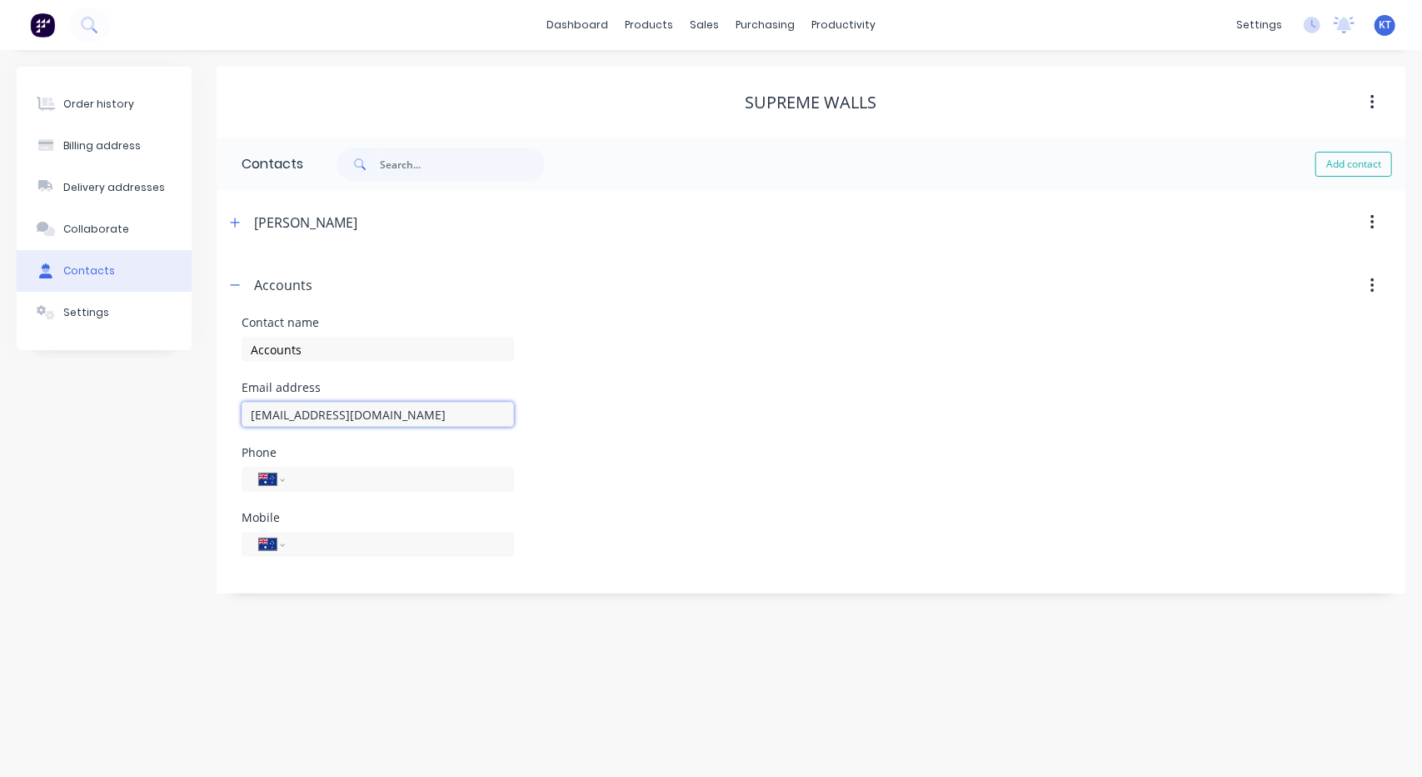
drag, startPoint x: 447, startPoint y: 407, endPoint x: 163, endPoint y: 394, distance: 284.4
click at [163, 394] on div "Order history Billing address Delivery addresses Collaborate Contacts Settings …" at bounding box center [711, 330] width 1389 height 527
click at [83, 26] on icon at bounding box center [89, 25] width 16 height 16
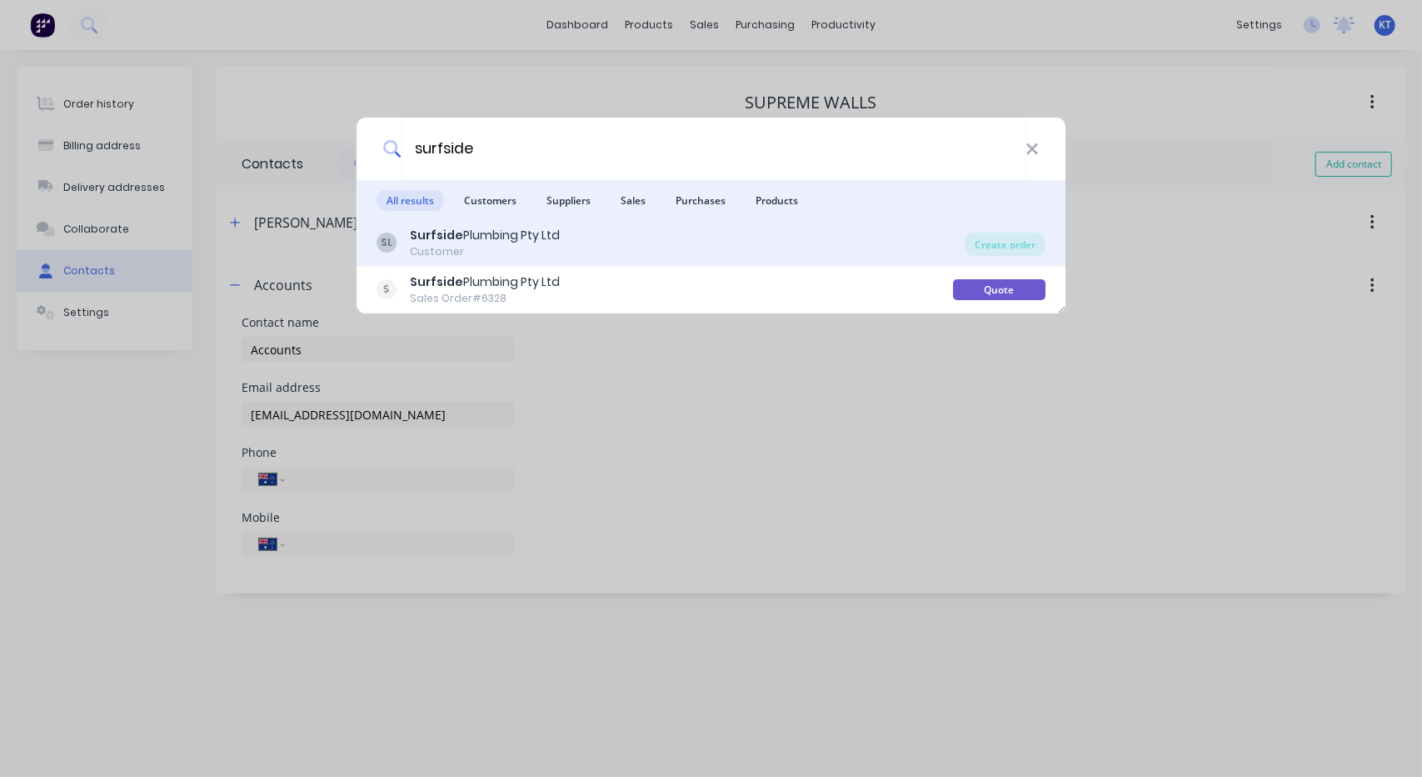
type input "surfside"
click at [447, 245] on div "Customer" at bounding box center [485, 251] width 150 height 15
select select "AU"
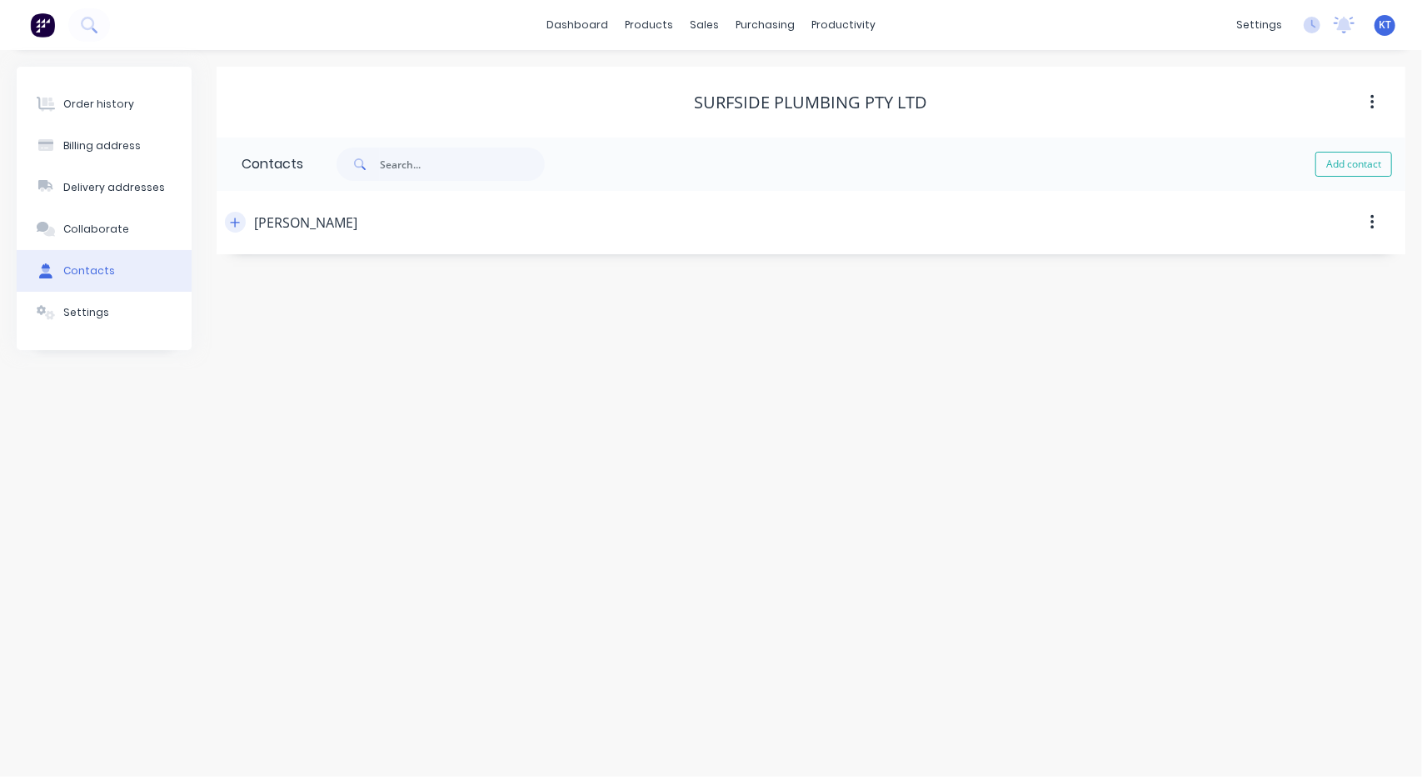
click at [240, 221] on button "button" at bounding box center [235, 222] width 21 height 21
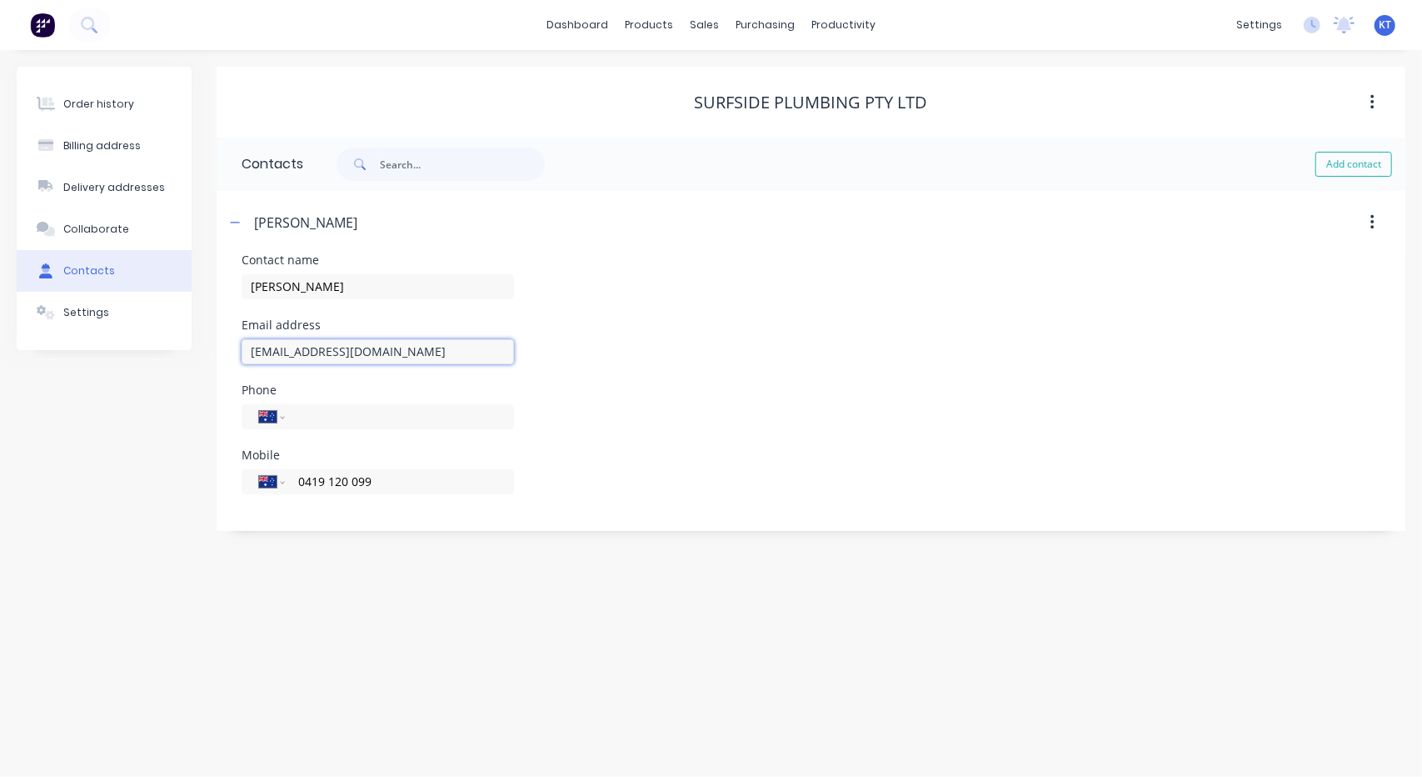
drag, startPoint x: 465, startPoint y: 350, endPoint x: 145, endPoint y: 357, distance: 320.0
click at [145, 357] on div "Order history Billing address Delivery addresses Collaborate Contacts Settings …" at bounding box center [711, 299] width 1389 height 464
click at [95, 24] on icon at bounding box center [89, 25] width 16 height 16
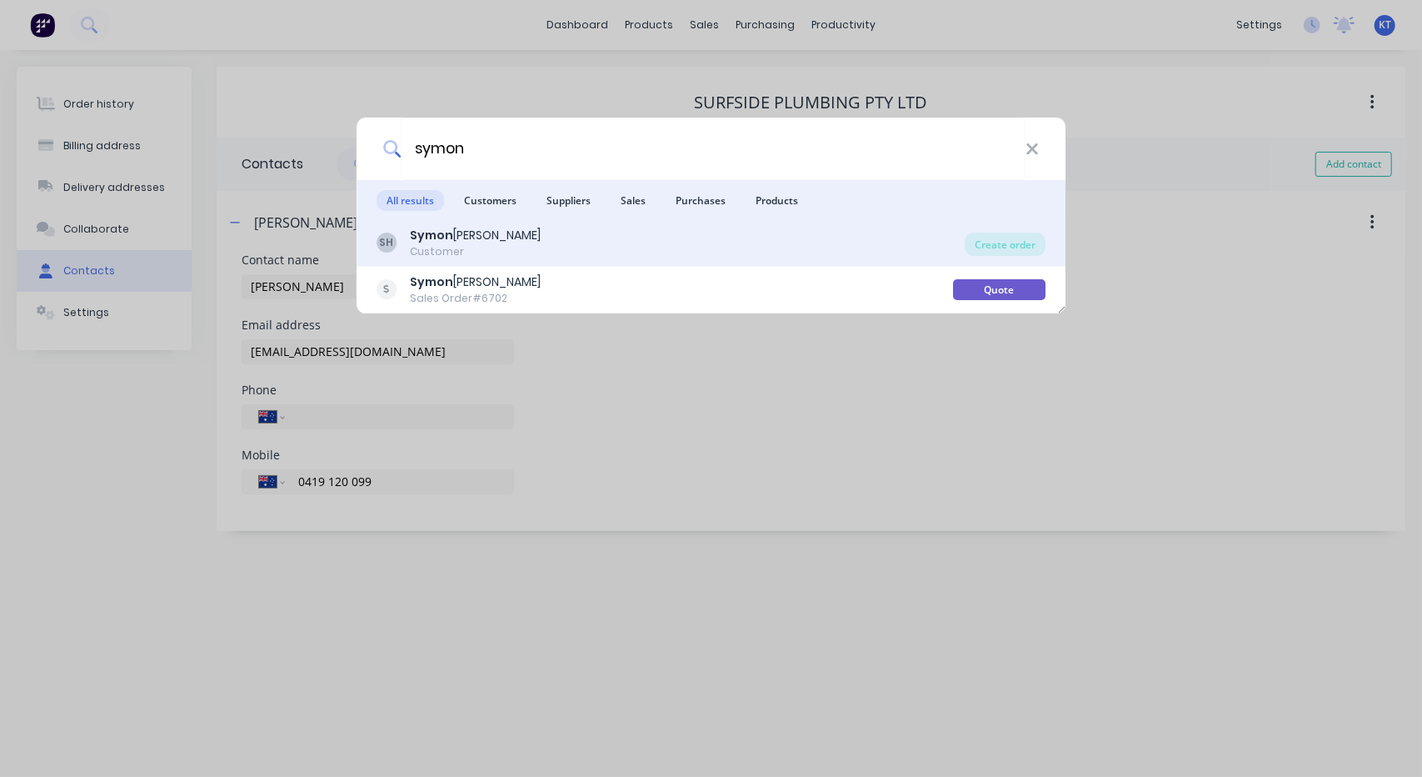
type input "symon"
click at [460, 243] on div "[PERSON_NAME]" at bounding box center [475, 235] width 131 height 17
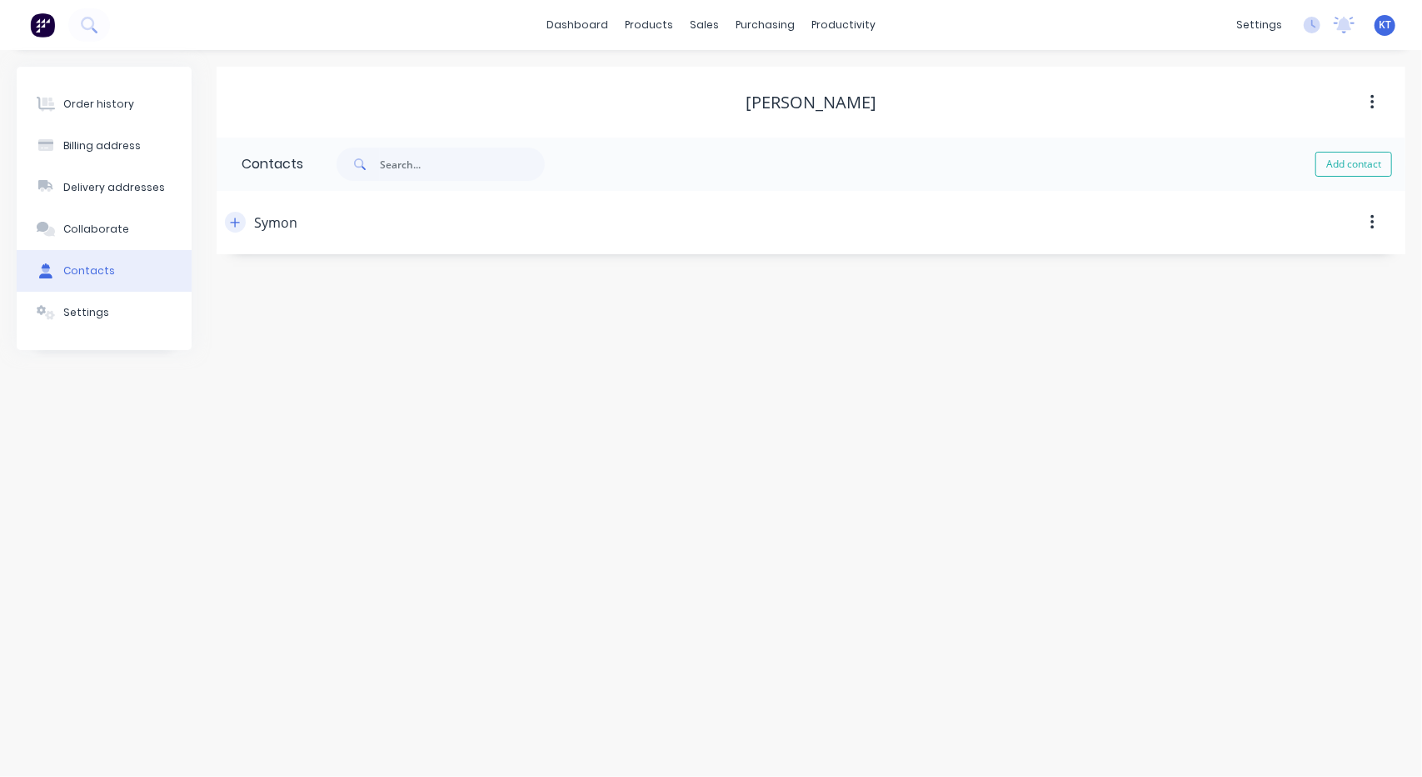
click at [242, 224] on button "button" at bounding box center [235, 222] width 21 height 21
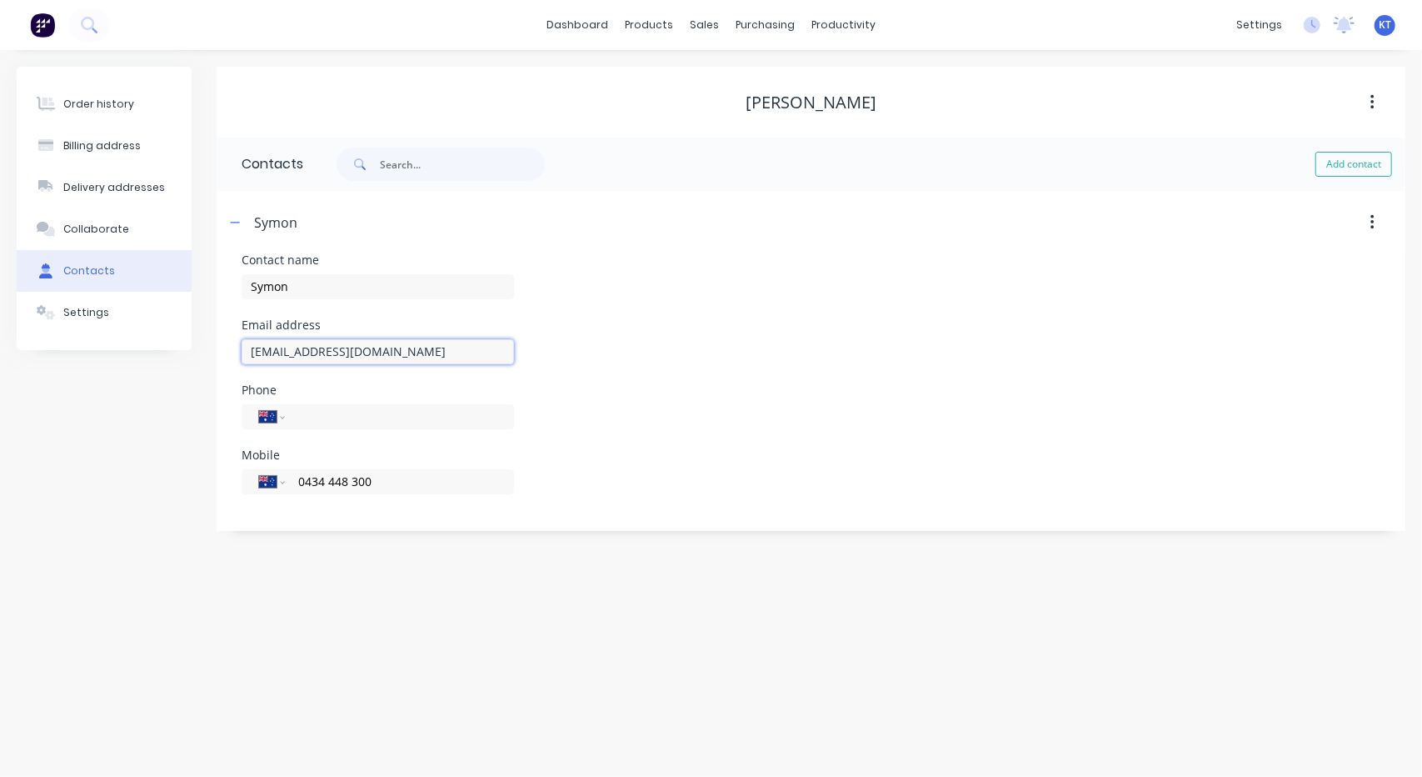
drag, startPoint x: 416, startPoint y: 351, endPoint x: 140, endPoint y: 364, distance: 276.1
click at [140, 364] on div "Order history Billing address Delivery addresses Collaborate Contacts Settings …" at bounding box center [711, 299] width 1389 height 464
click at [92, 25] on icon at bounding box center [87, 23] width 13 height 13
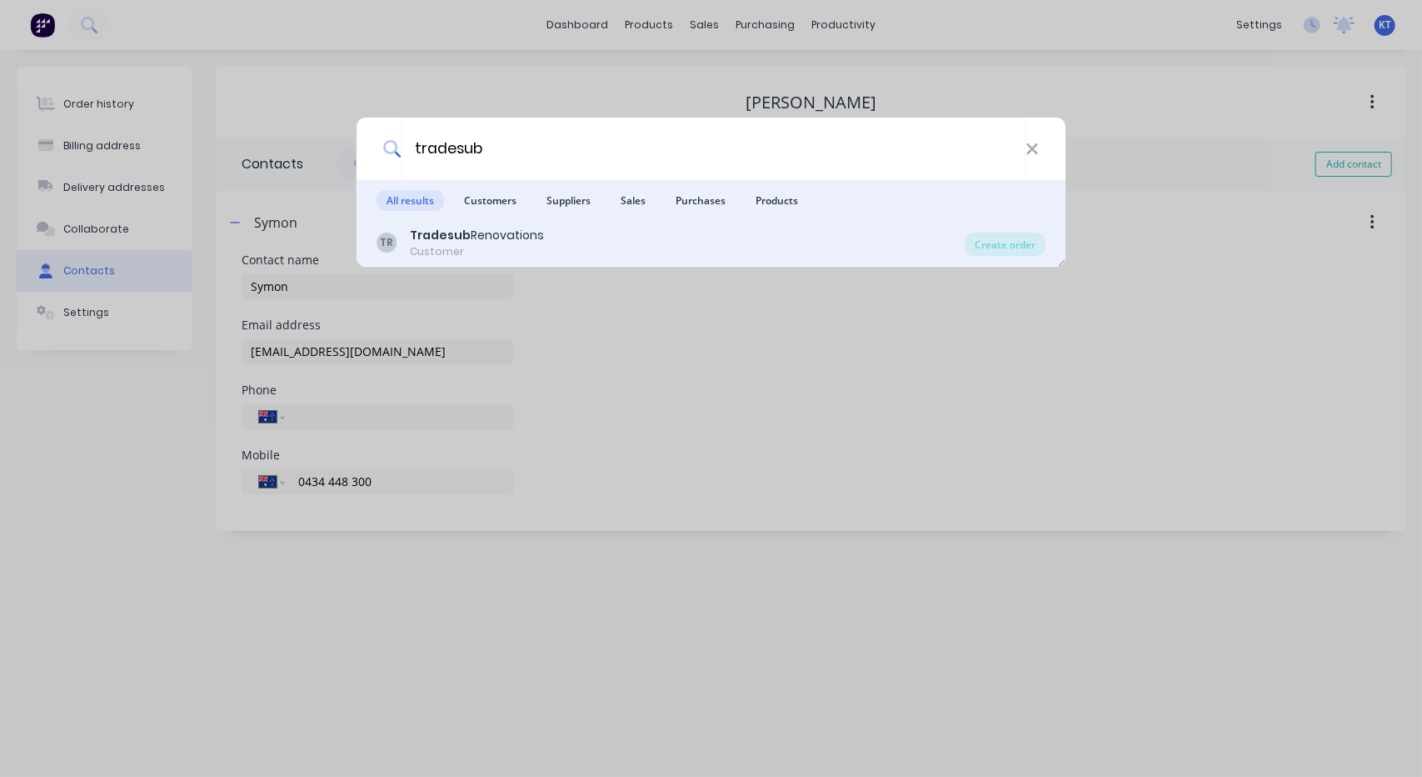
type input "tradesub"
click at [477, 237] on div "Tradesub Renovations" at bounding box center [477, 235] width 134 height 17
select select "AU"
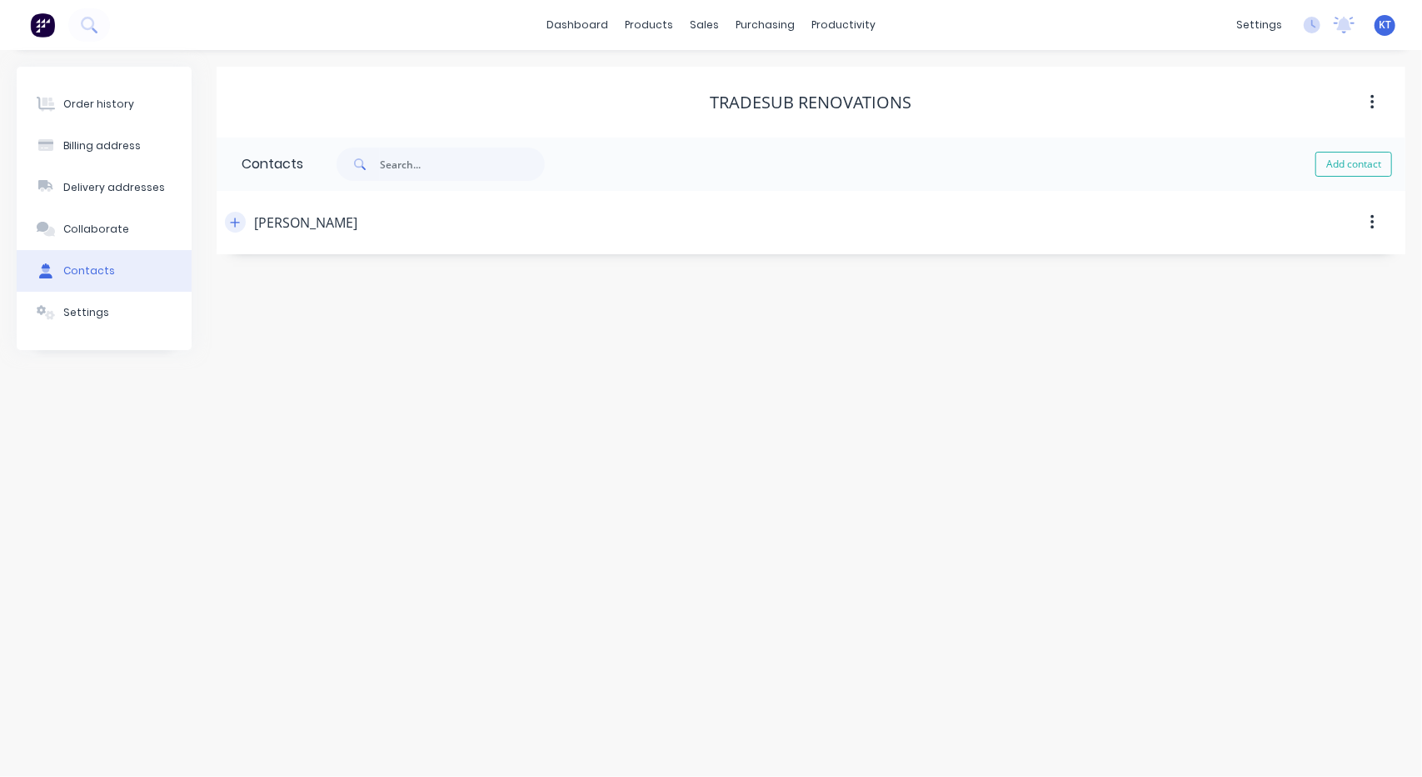
click at [232, 221] on icon "button" at bounding box center [235, 223] width 10 height 12
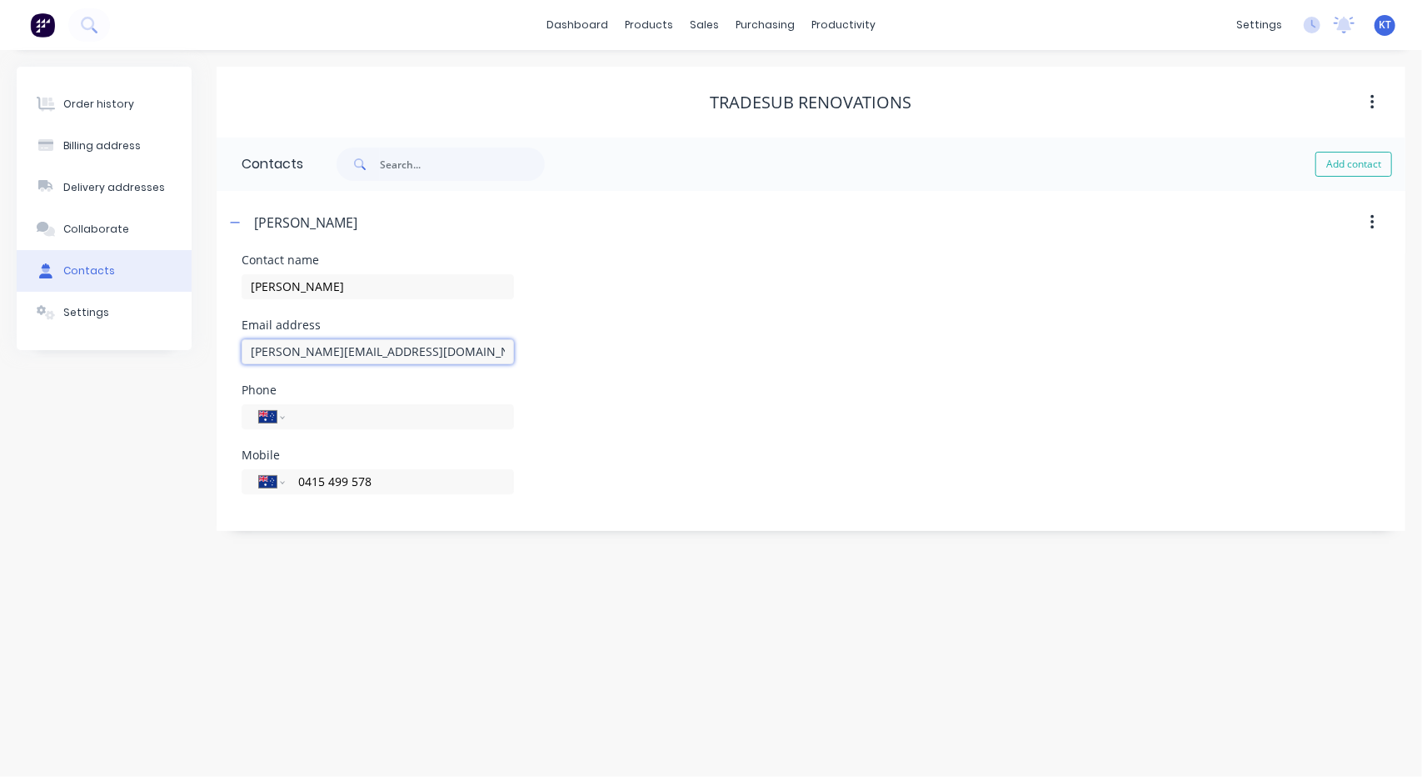
drag, startPoint x: 405, startPoint y: 344, endPoint x: 117, endPoint y: 378, distance: 289.5
click at [117, 378] on div "Order history Billing address Delivery addresses Collaborate Contacts Settings …" at bounding box center [711, 299] width 1389 height 464
click at [92, 26] on icon at bounding box center [87, 23] width 13 height 13
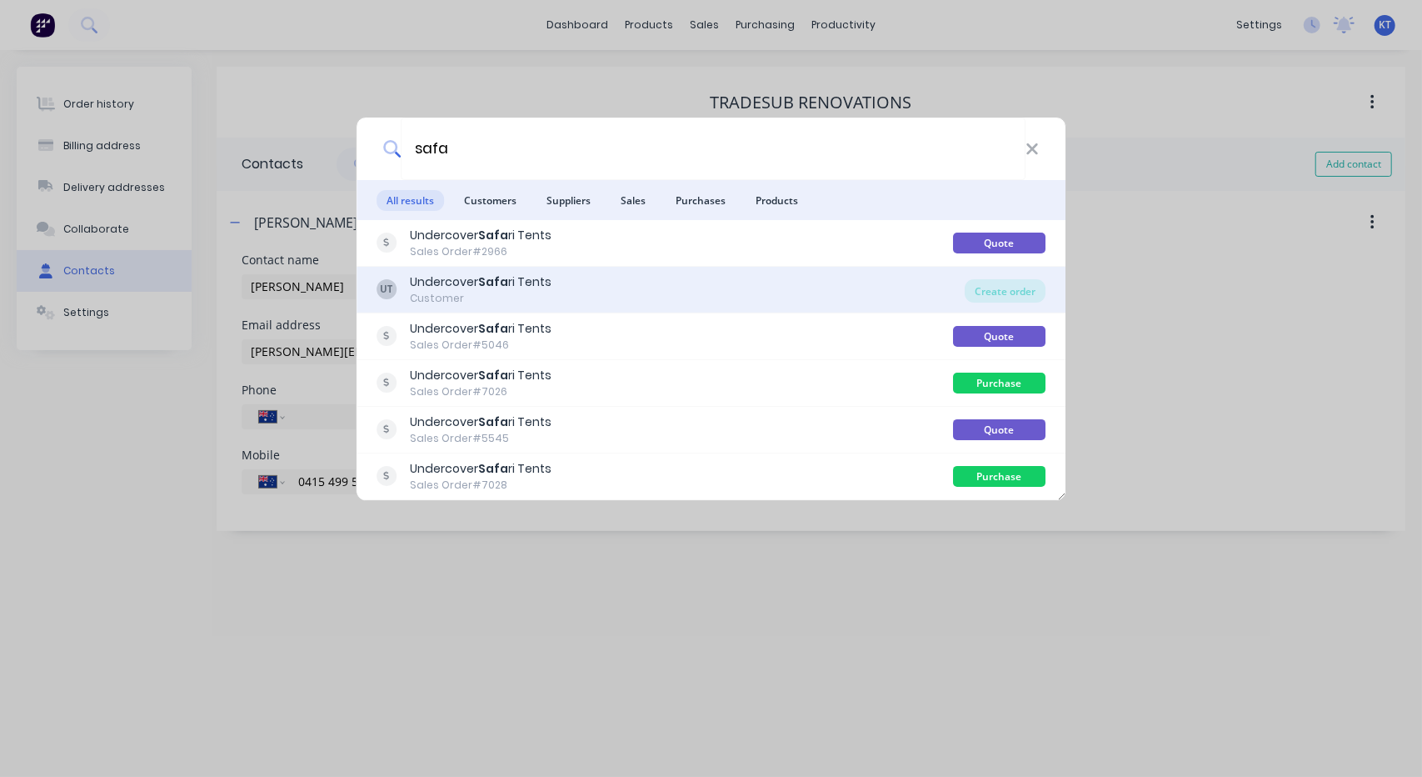
type input "safa"
click at [455, 288] on div "Undercover Safa ri Tents" at bounding box center [481, 281] width 142 height 17
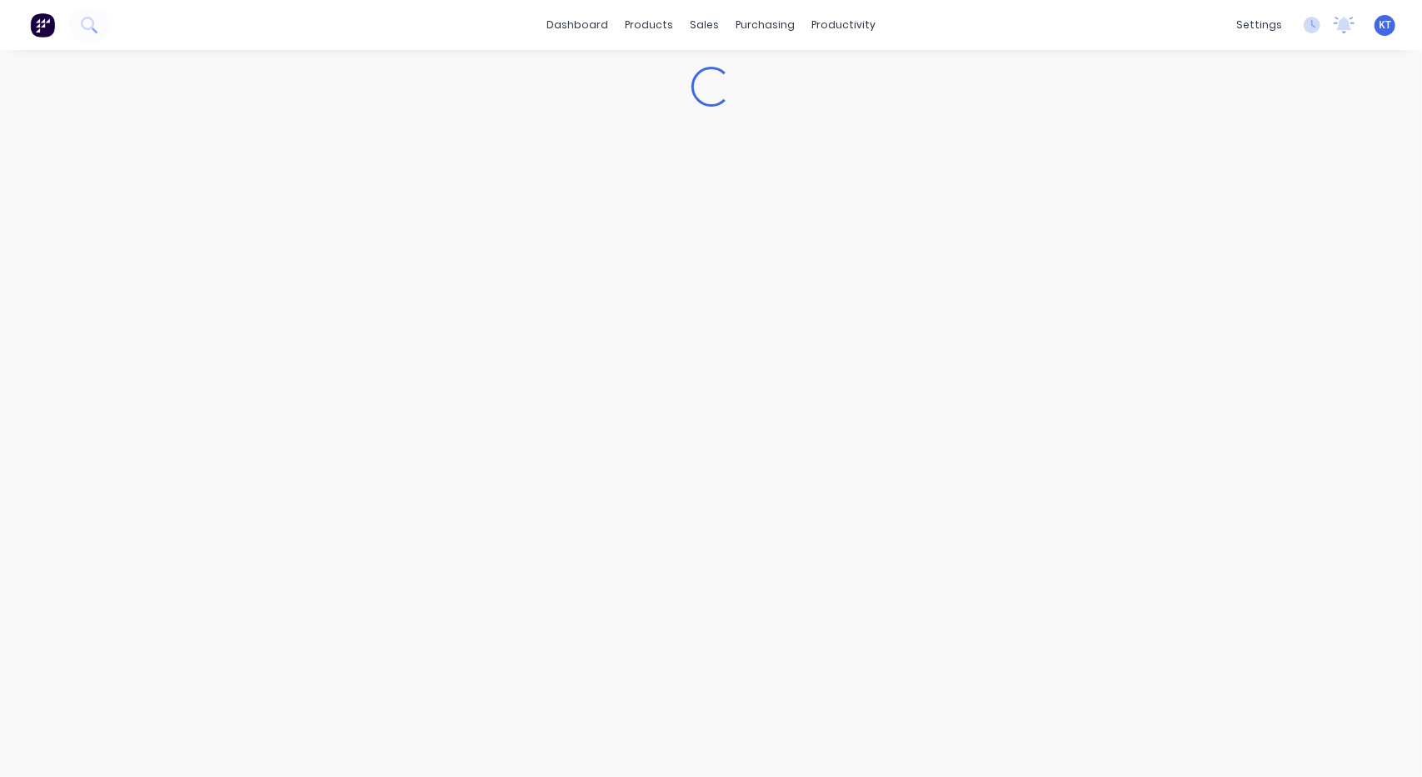
select select "AU"
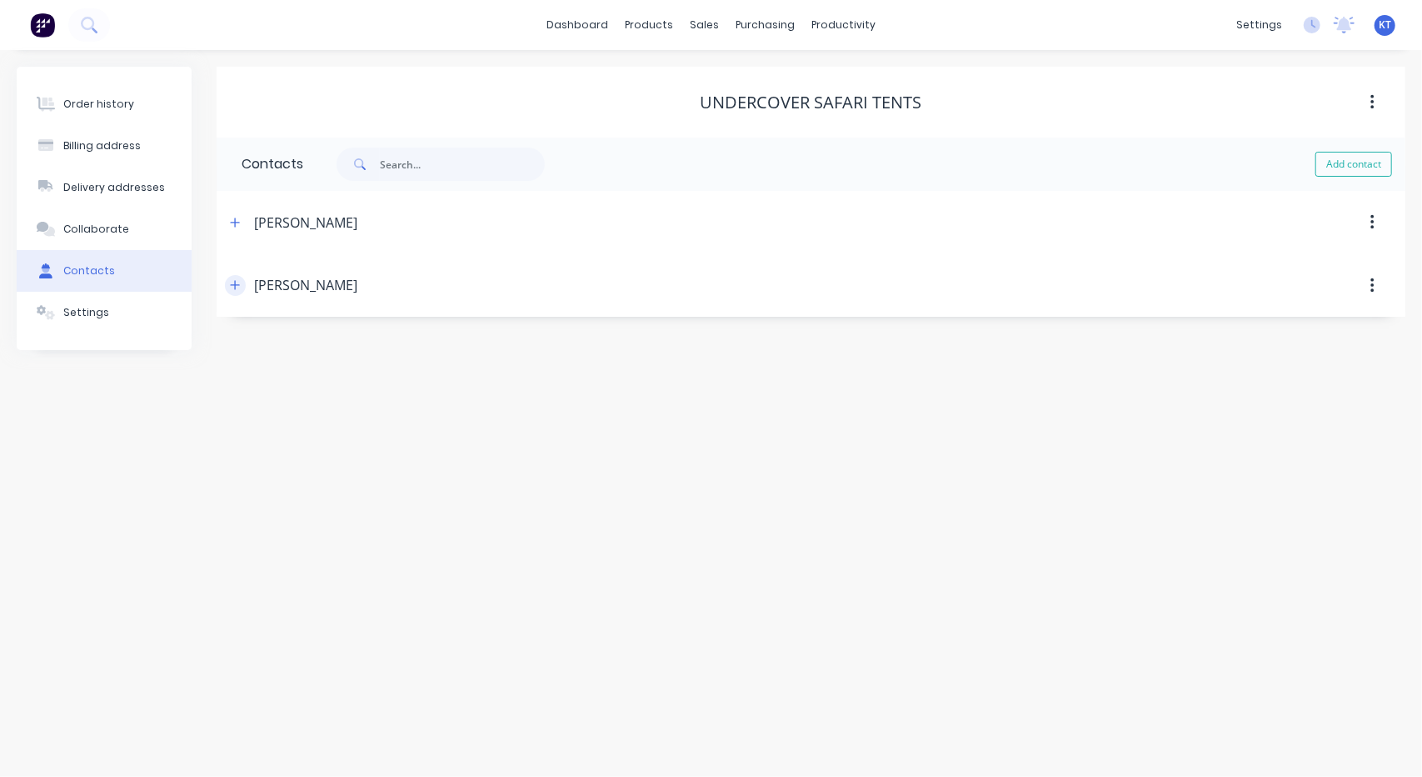
click at [240, 284] on icon "button" at bounding box center [235, 285] width 9 height 9
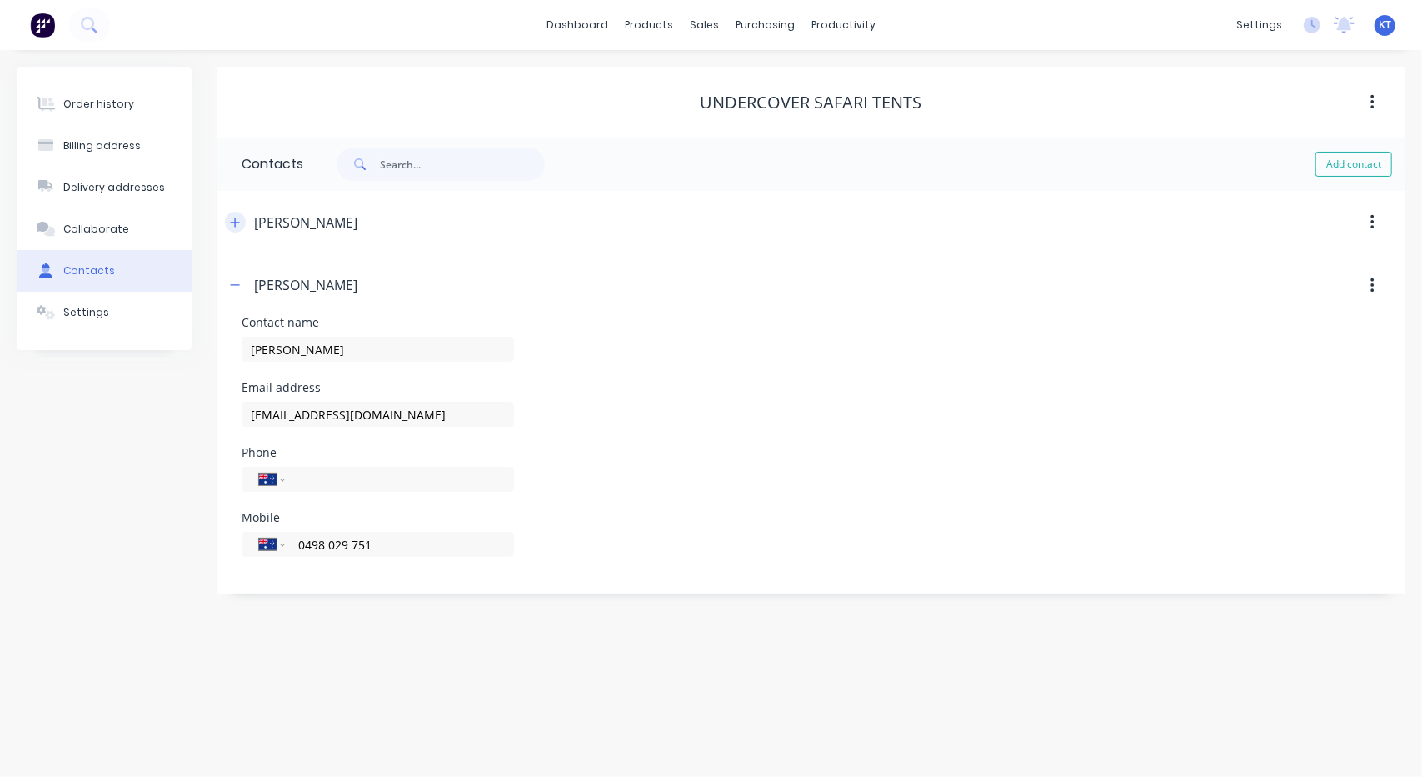
click at [238, 222] on icon "button" at bounding box center [235, 221] width 9 height 9
